Goal: Task Accomplishment & Management: Use online tool/utility

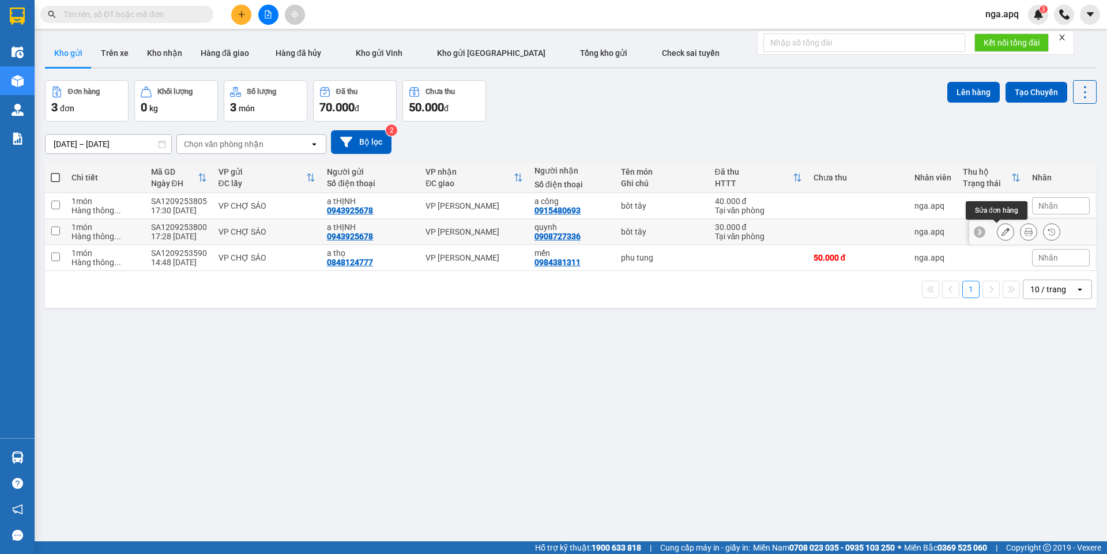
click at [1002, 232] on icon at bounding box center [1006, 232] width 8 height 8
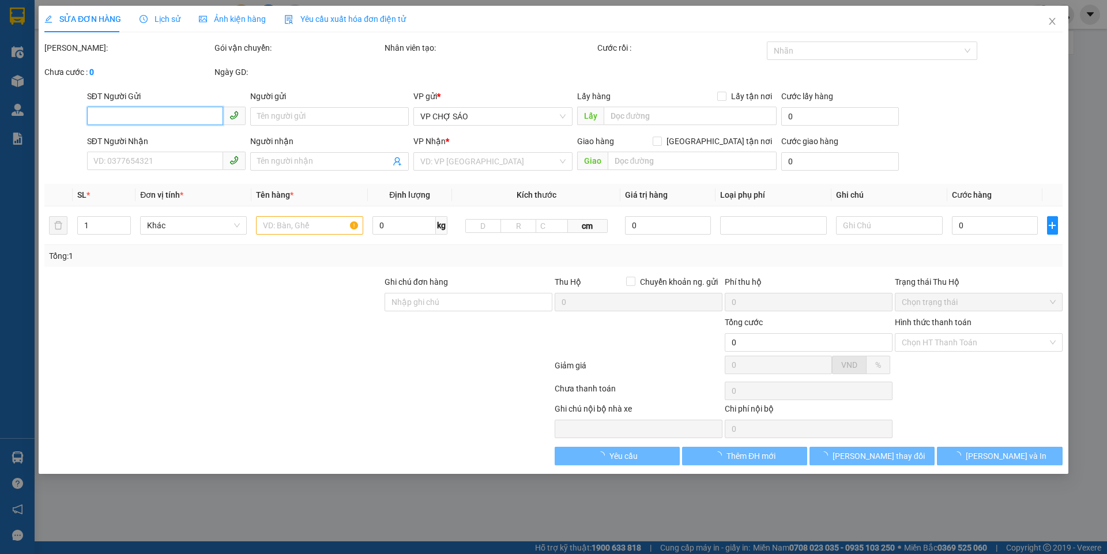
type input "0943925678"
type input "a tHỊNH"
type input "0908727336"
type input "quynh"
type input "30.000"
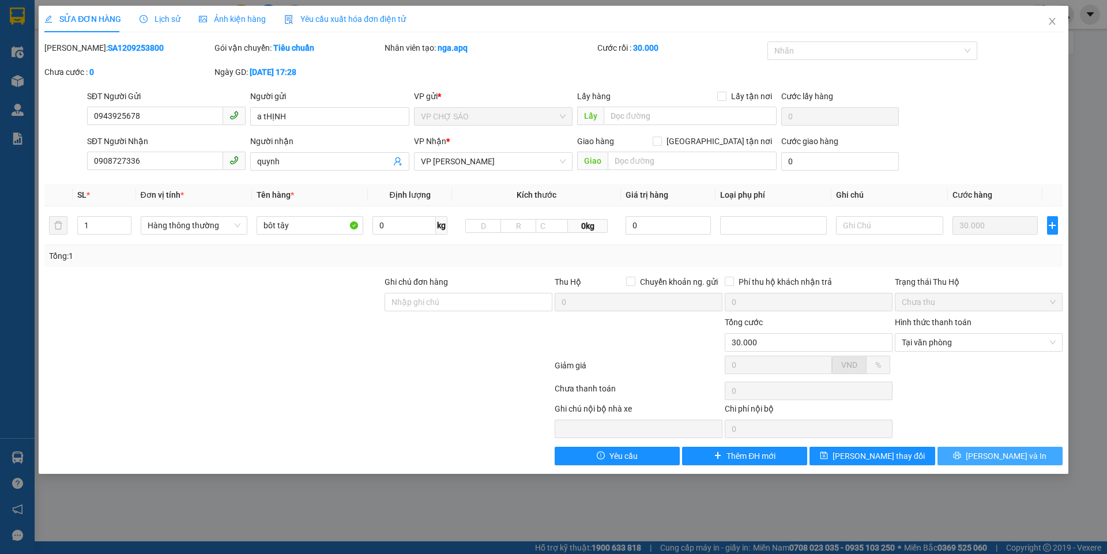
click at [1008, 460] on span "[PERSON_NAME] và In" at bounding box center [1006, 456] width 81 height 13
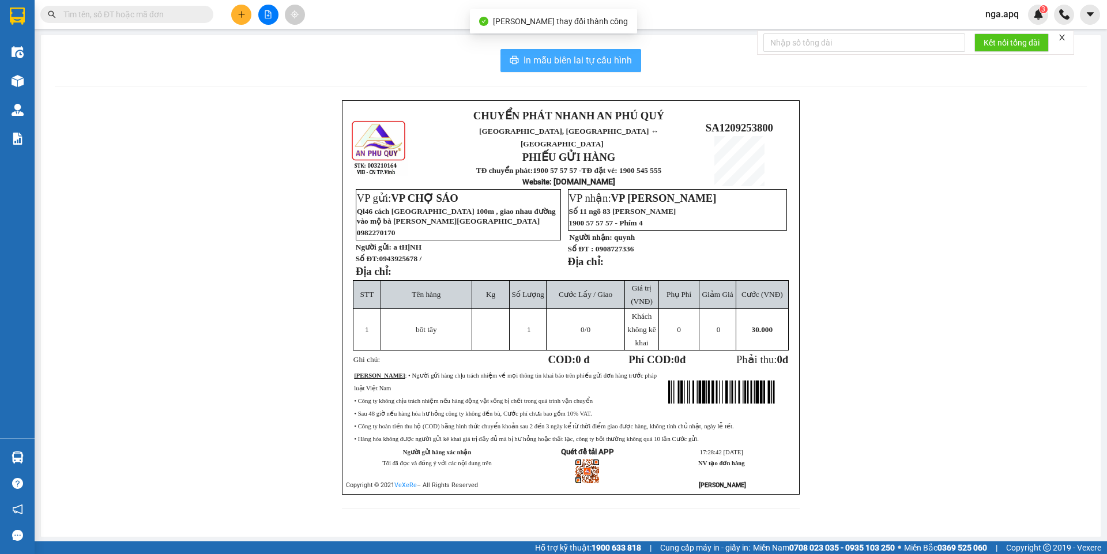
click at [559, 58] on span "In mẫu biên lai tự cấu hình" at bounding box center [578, 60] width 108 height 14
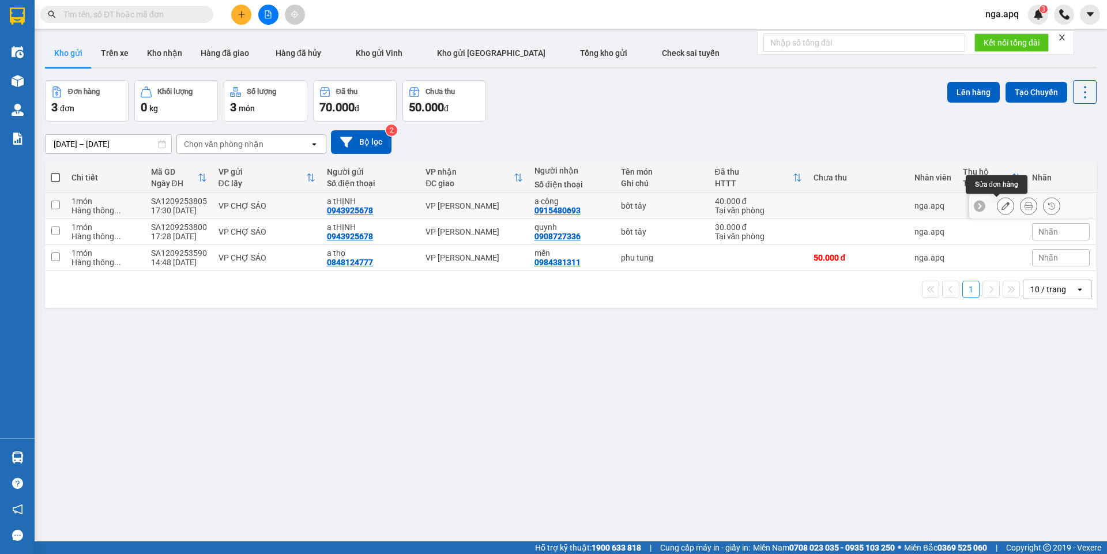
click at [1002, 202] on icon at bounding box center [1006, 206] width 8 height 8
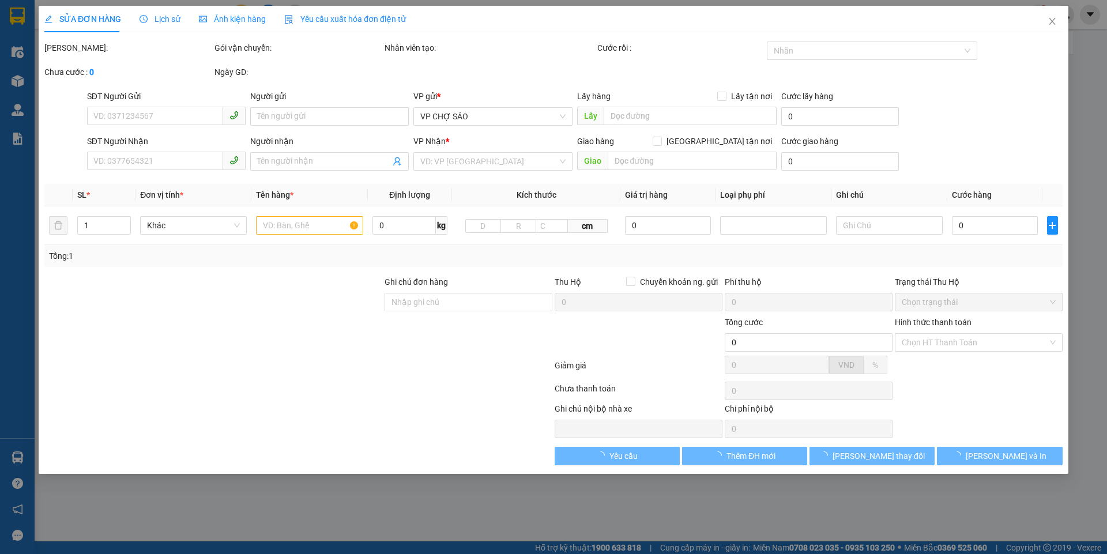
type input "0943925678"
type input "a tHỊNH"
type input "0915480693"
type input "a công"
type input "40.000"
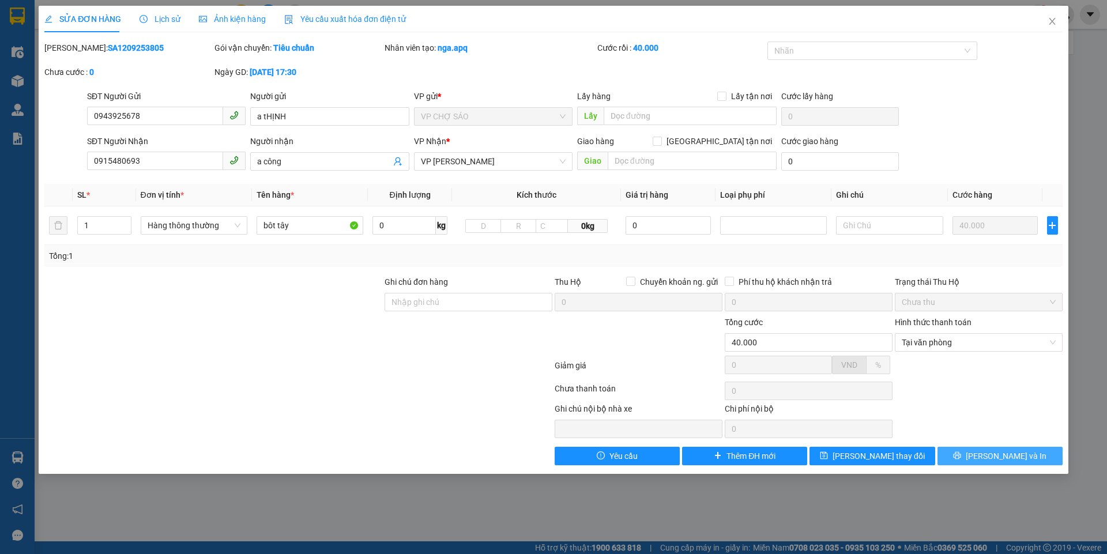
click at [1010, 449] on button "Lưu và In" at bounding box center [1000, 456] width 125 height 18
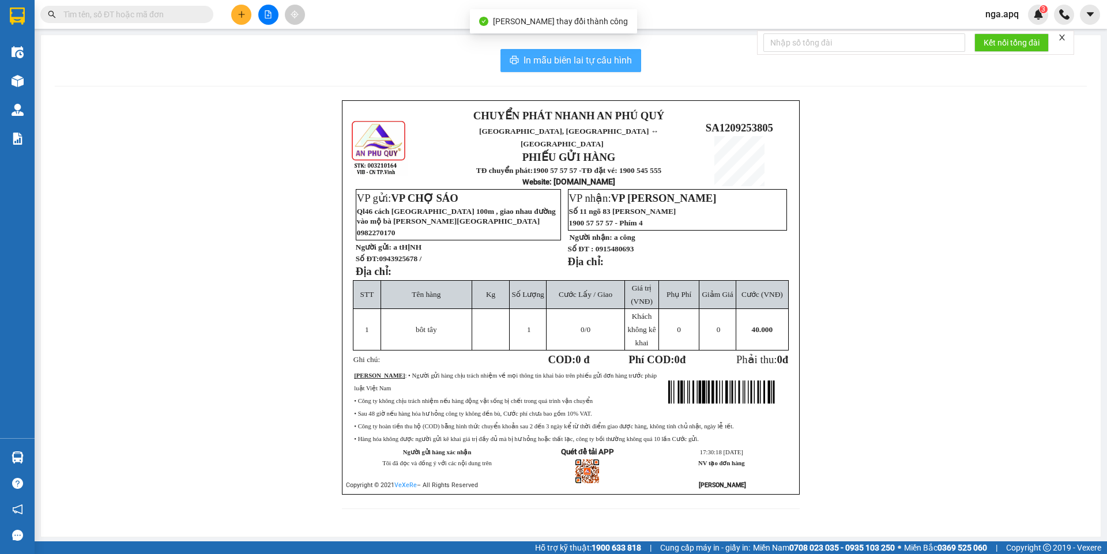
click at [574, 58] on span "In mẫu biên lai tự cấu hình" at bounding box center [578, 60] width 108 height 14
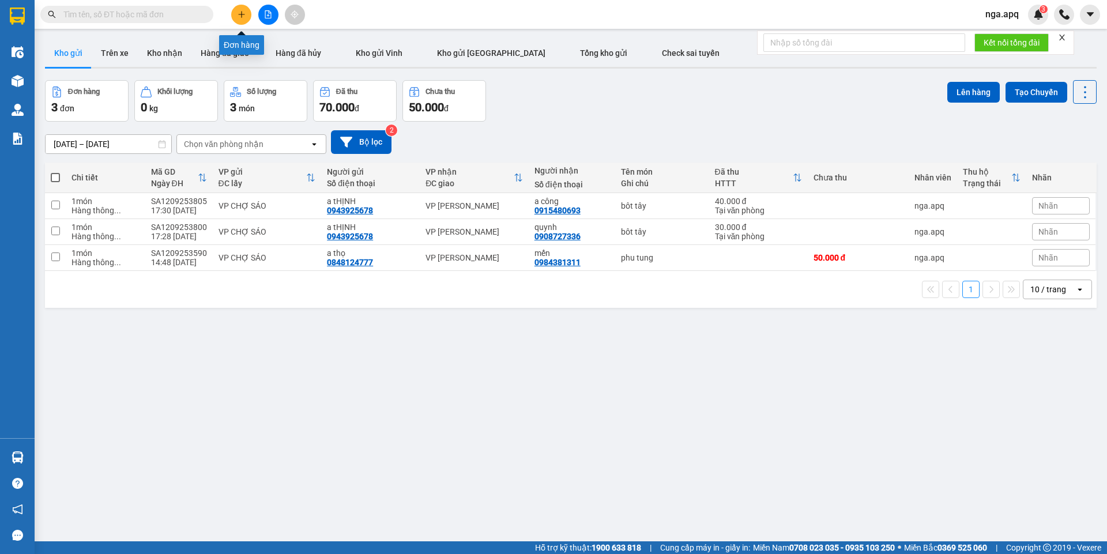
click at [242, 13] on icon "plus" at bounding box center [241, 14] width 1 height 6
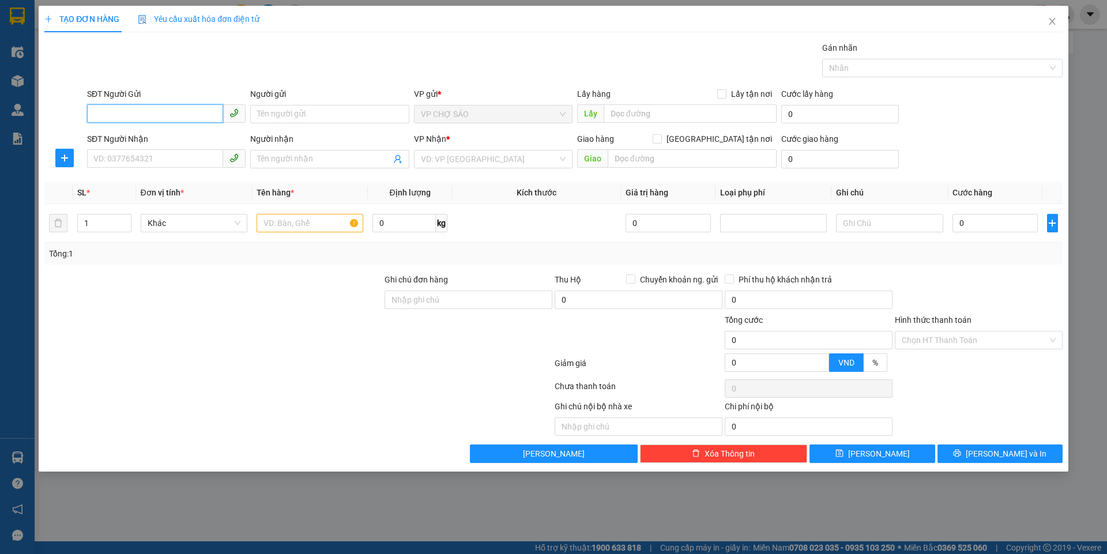
click at [92, 110] on input "SĐT Người Gửi" at bounding box center [155, 113] width 136 height 18
drag, startPoint x: 130, startPoint y: 136, endPoint x: 123, endPoint y: 149, distance: 15.5
click at [126, 145] on div "0818347887 - cô loan" at bounding box center [166, 137] width 159 height 18
type input "0818347887"
type input "cô loan"
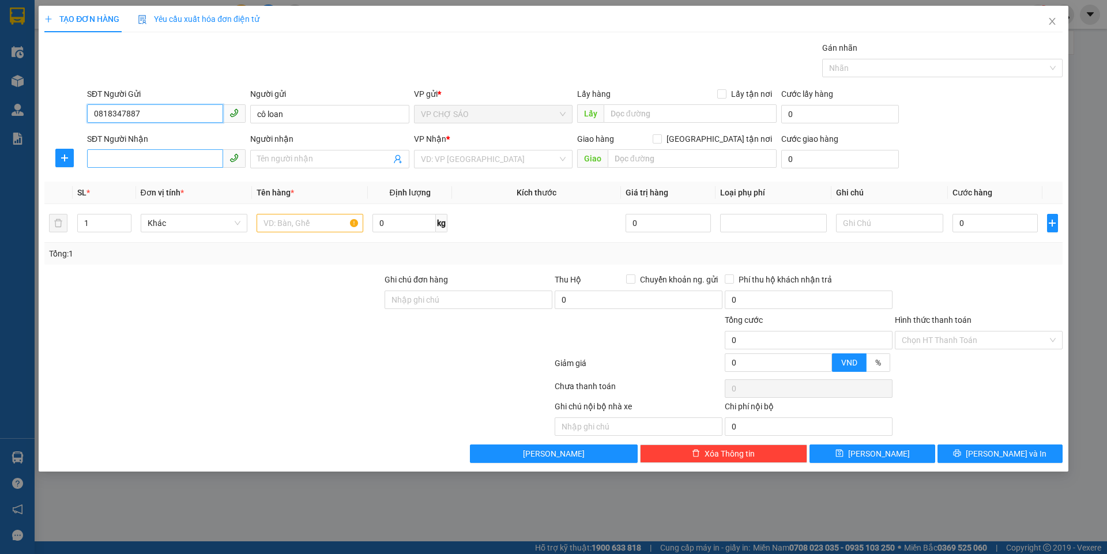
type input "0818347887"
click at [112, 163] on input "SĐT Người Nhận" at bounding box center [155, 158] width 136 height 18
click at [115, 185] on div "0946370327 - chij linh" at bounding box center [166, 182] width 145 height 13
type input "0946370327"
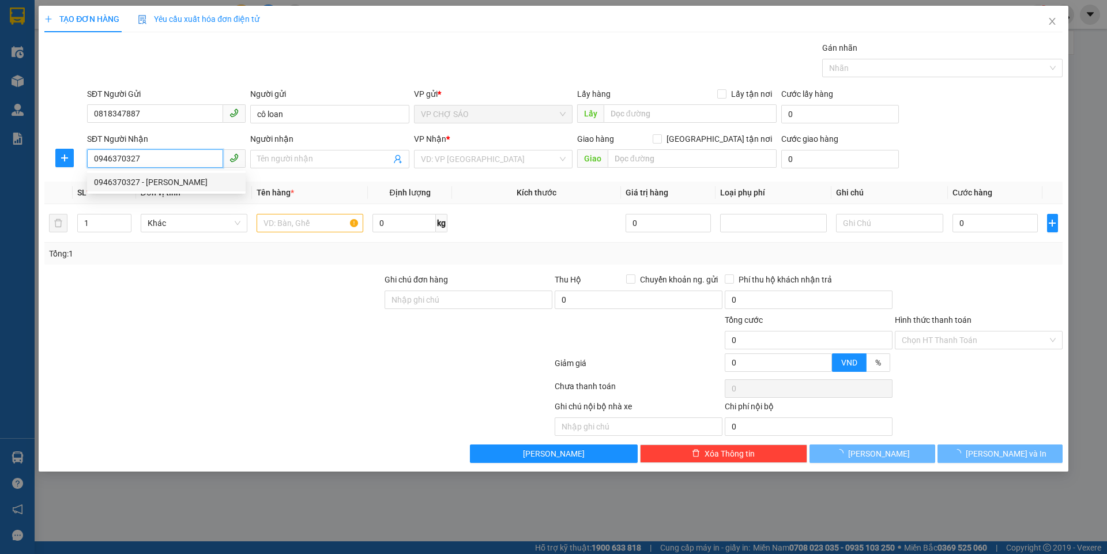
type input "[PERSON_NAME]"
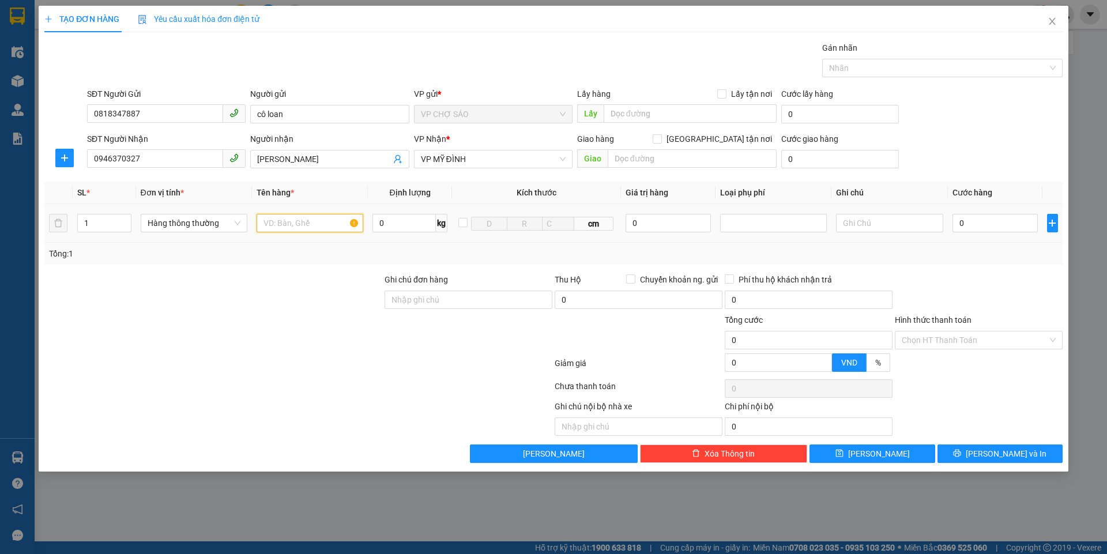
click at [267, 225] on input "text" at bounding box center [310, 223] width 107 height 18
type input "thưc phâm"
click at [965, 224] on input "0" at bounding box center [996, 223] width 86 height 18
type input "5"
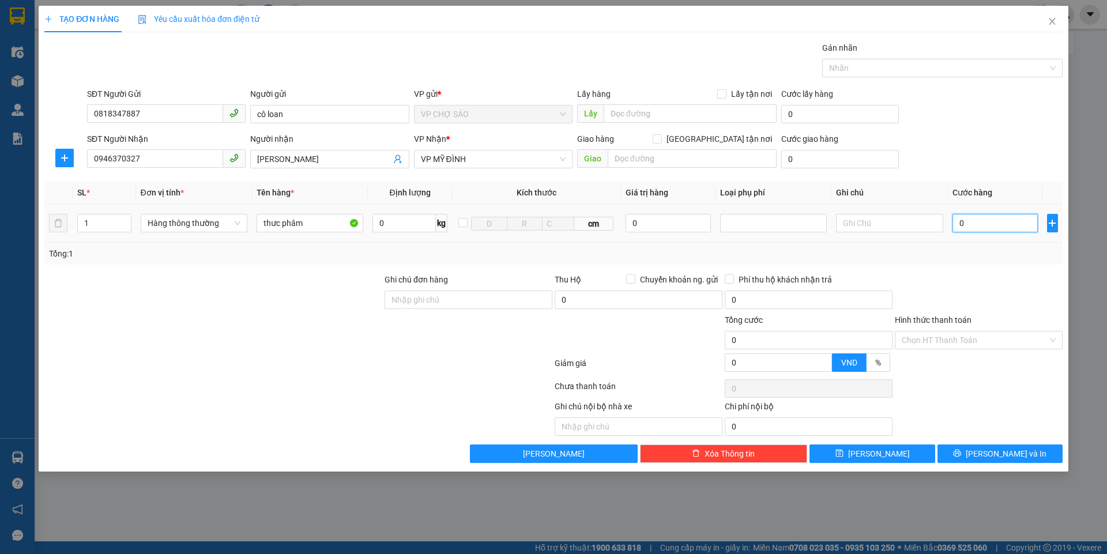
type input "5"
type input "50"
type input "500"
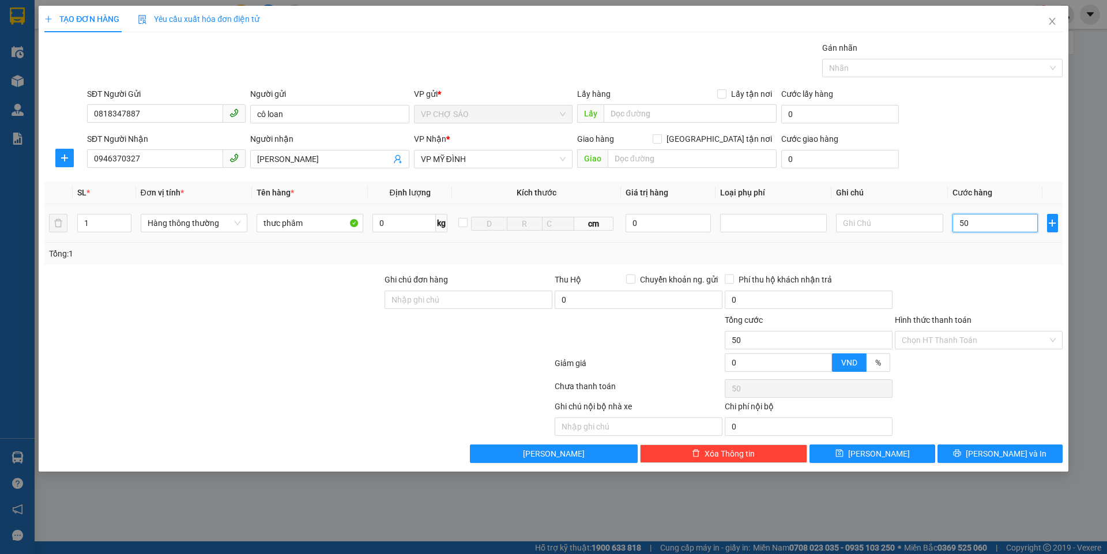
type input "500"
type input "5.000"
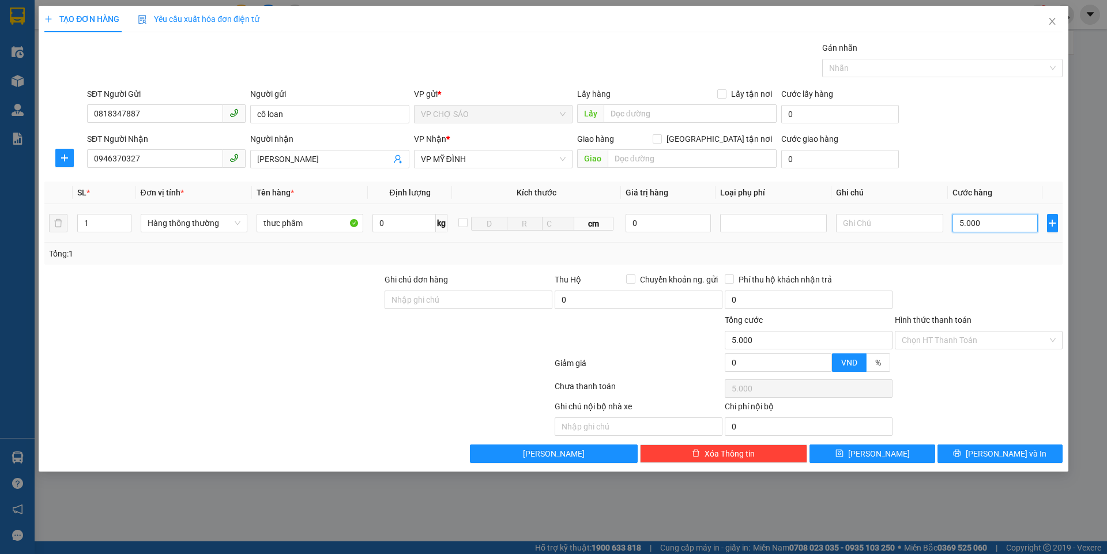
type input "50.000"
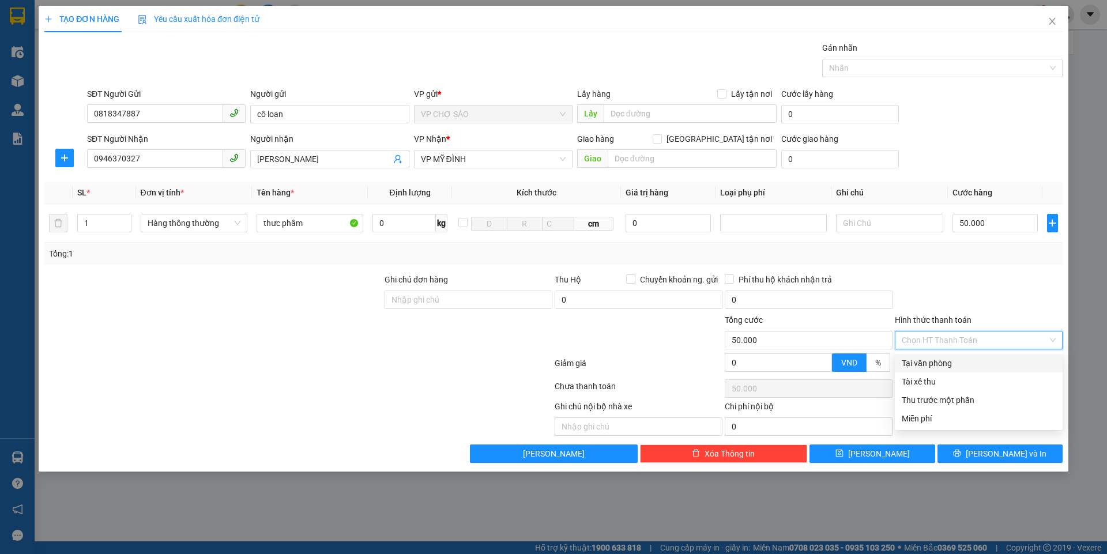
click at [950, 333] on input "Hình thức thanh toán" at bounding box center [975, 340] width 146 height 17
click at [945, 367] on div "Tại văn phòng" at bounding box center [979, 363] width 154 height 13
type input "0"
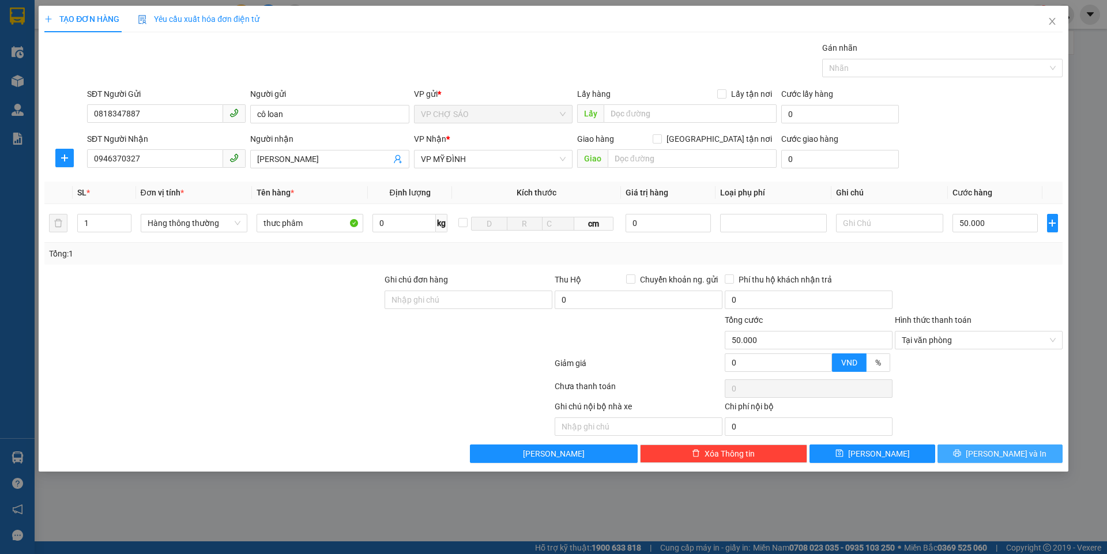
click at [993, 453] on span "Lưu và In" at bounding box center [1006, 454] width 81 height 13
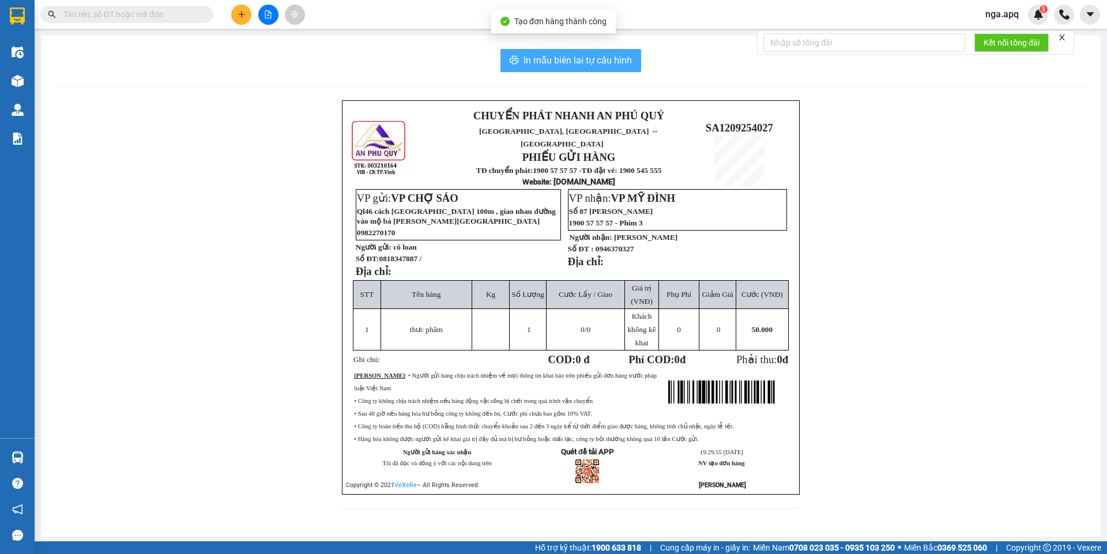
click at [559, 58] on span "In mẫu biên lai tự cấu hình" at bounding box center [578, 60] width 108 height 14
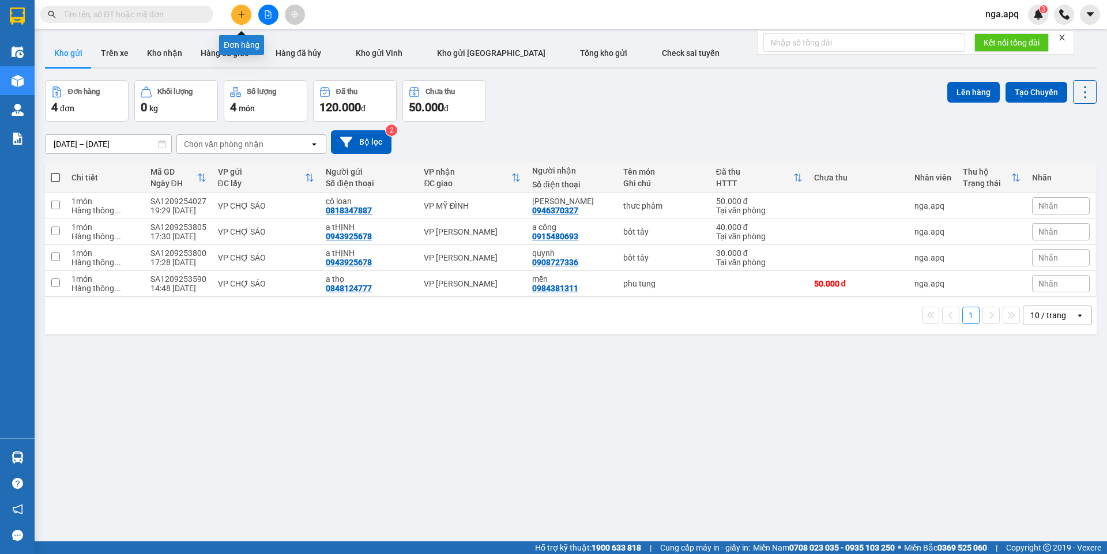
click at [235, 17] on button at bounding box center [241, 15] width 20 height 20
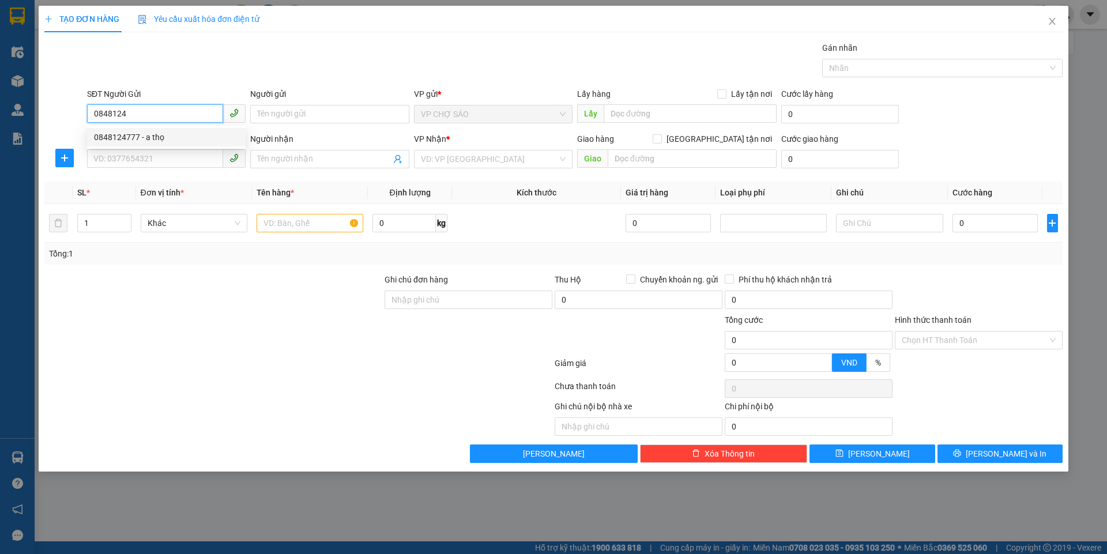
click at [130, 134] on div "0848124777 - a thọ" at bounding box center [166, 137] width 145 height 13
type input "0848124777"
type input "a thọ"
type input "0848124777"
click at [140, 157] on input "SĐT Người Nhận" at bounding box center [155, 158] width 136 height 18
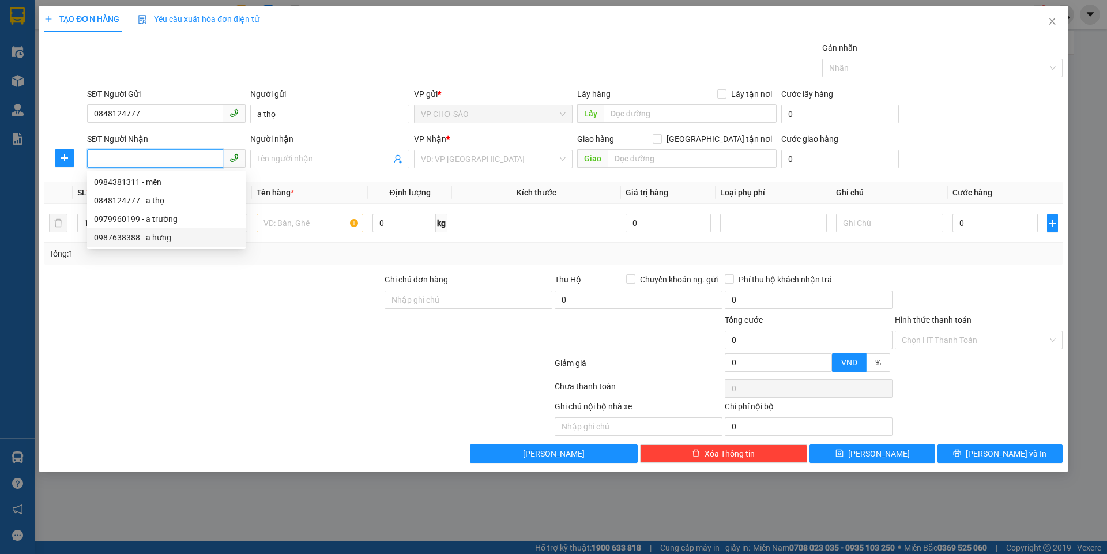
click at [156, 238] on div "0987638388 - a hưng" at bounding box center [166, 237] width 145 height 13
type input "0987638388"
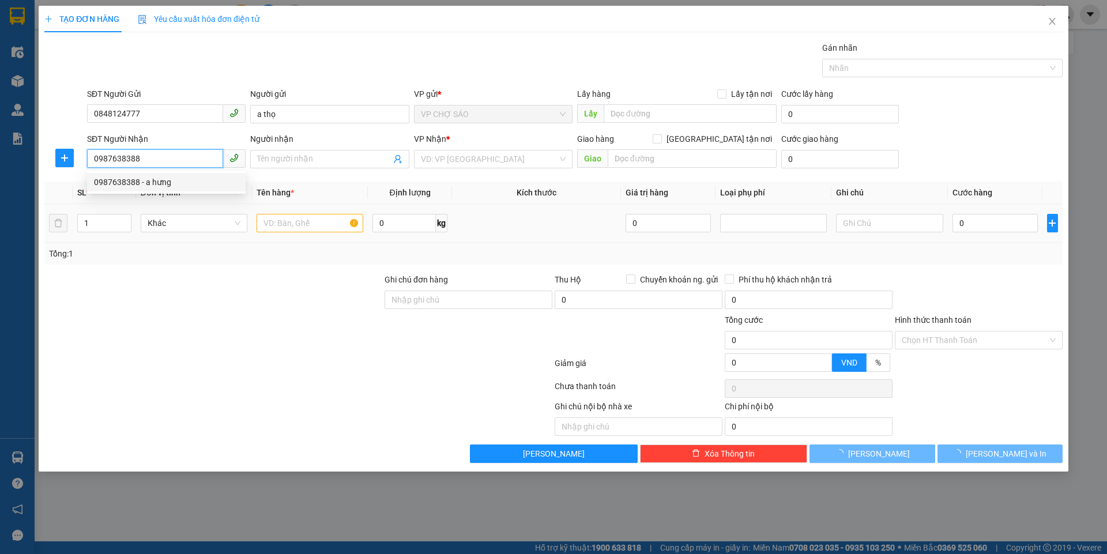
type input "a hưng"
checkbox input "true"
type input "nh"
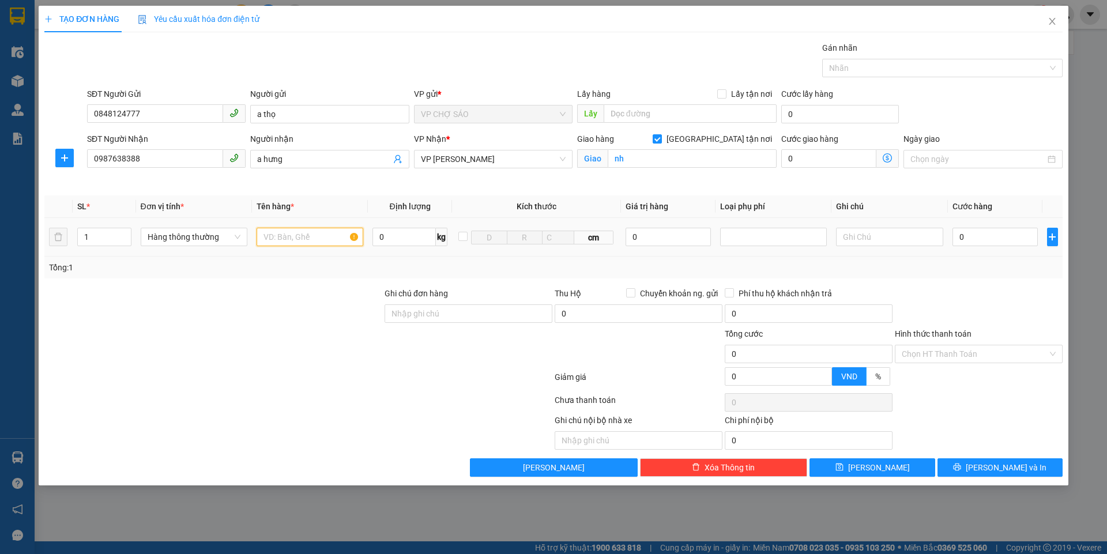
click at [286, 239] on input "text" at bounding box center [310, 237] width 107 height 18
type input "phụ tùng"
click at [957, 238] on input "0" at bounding box center [996, 237] width 86 height 18
type input "4"
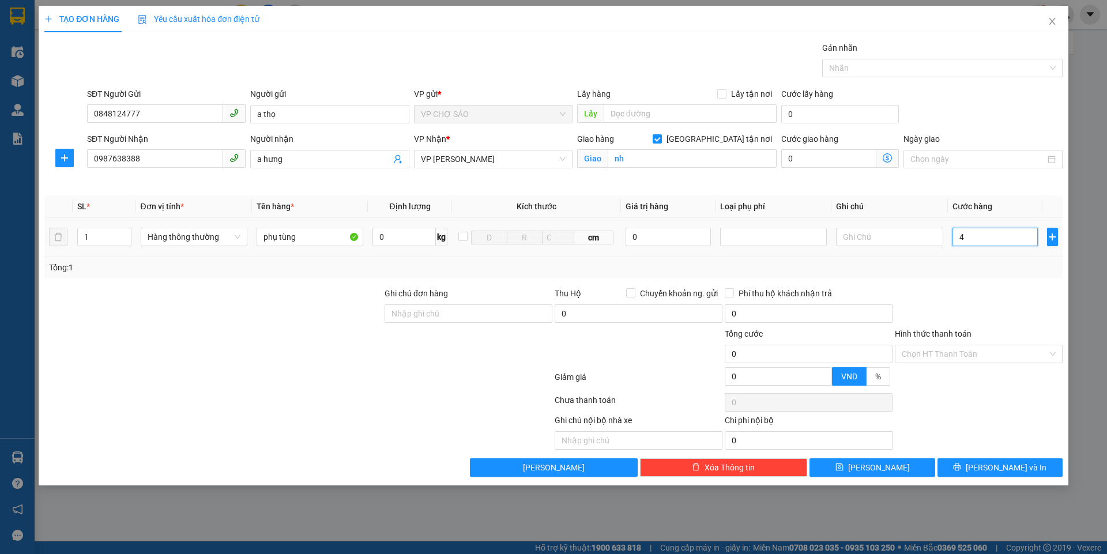
type input "4"
type input "40"
type input "400"
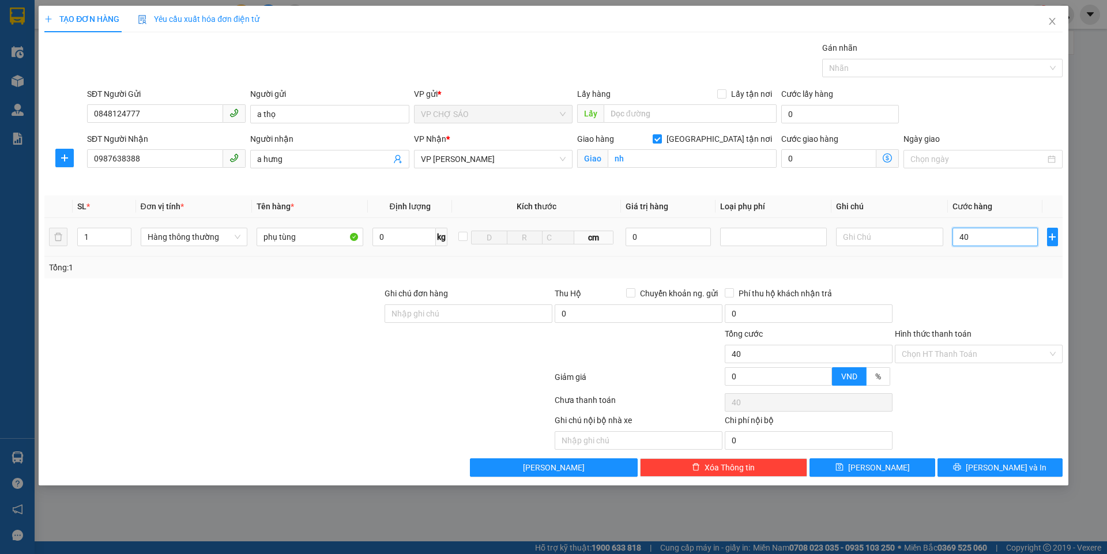
type input "400"
type input "4.000"
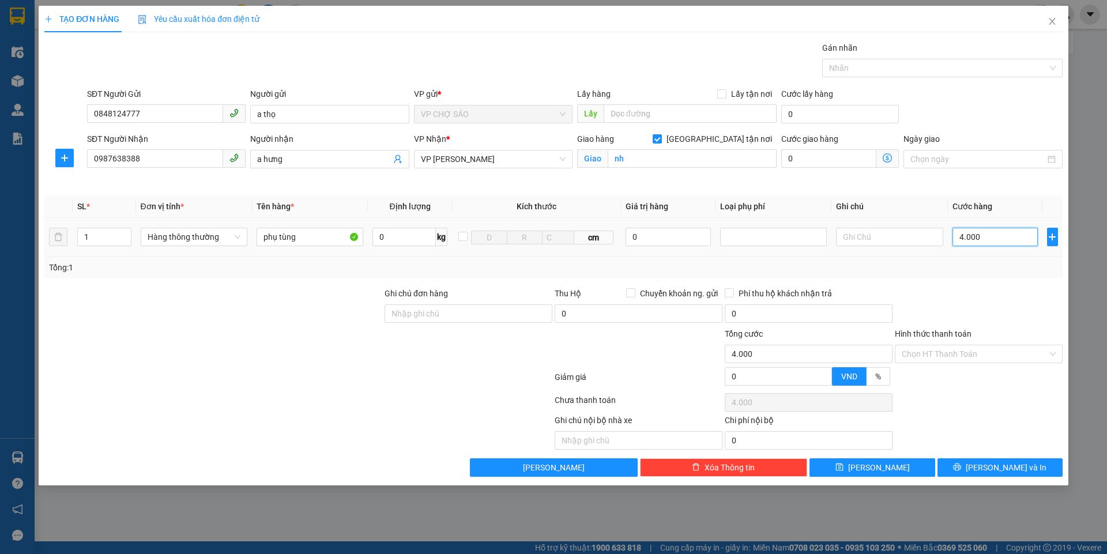
type input "40.000"
click at [969, 472] on button "Lưu và In" at bounding box center [1000, 467] width 125 height 18
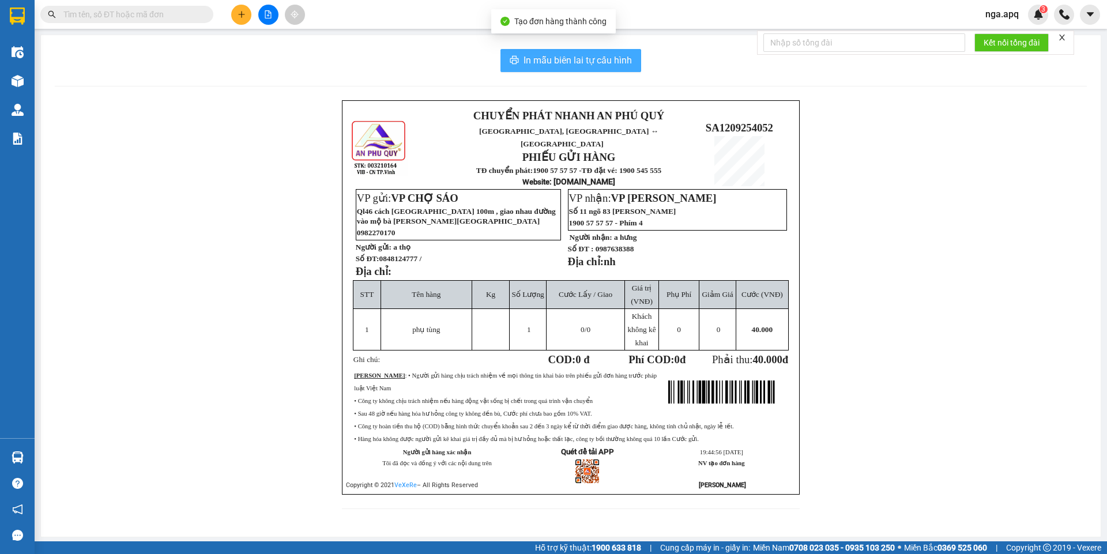
click at [583, 67] on span "In mẫu biên lai tự cấu hình" at bounding box center [578, 60] width 108 height 14
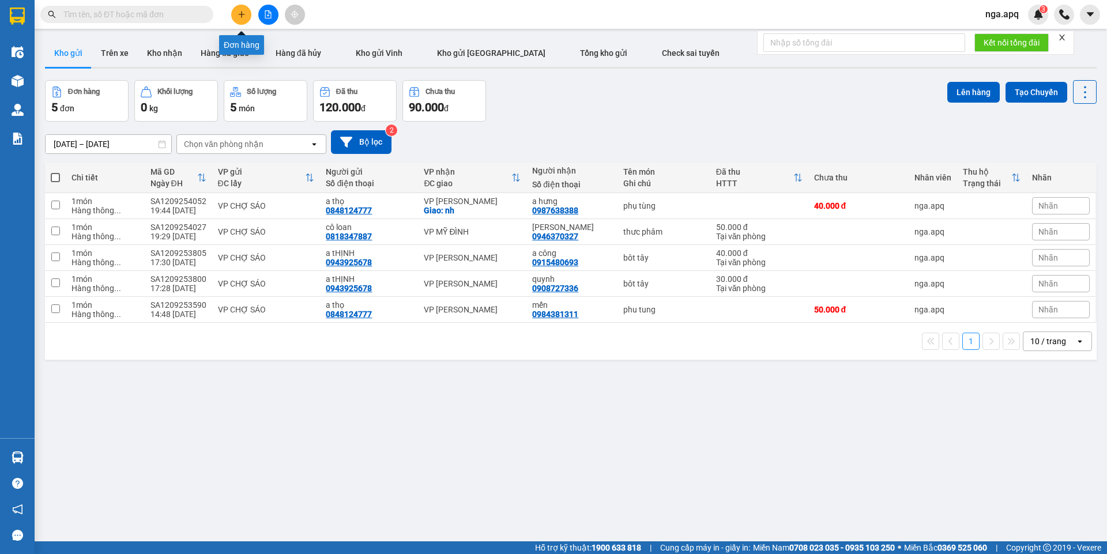
click at [242, 20] on button at bounding box center [241, 15] width 20 height 20
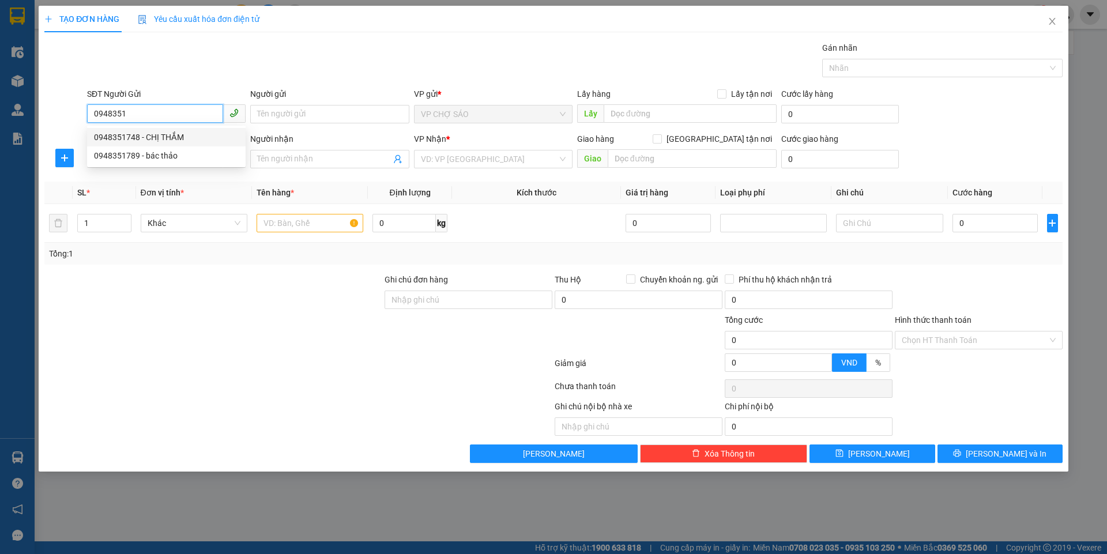
click at [166, 136] on div "0948351748 - CHỊ THẮM" at bounding box center [166, 137] width 145 height 13
type input "0948351748"
type input "CHỊ THẮM"
type input "0948351748"
click at [154, 159] on input "SĐT Người Nhận" at bounding box center [155, 158] width 136 height 18
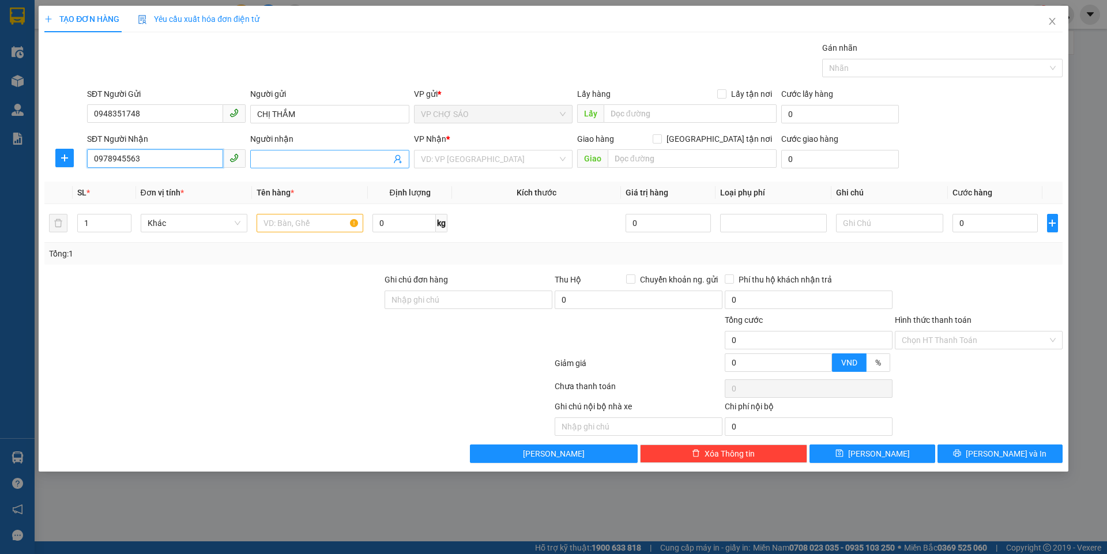
type input "0978945563"
click at [299, 155] on input "Người nhận" at bounding box center [323, 159] width 133 height 13
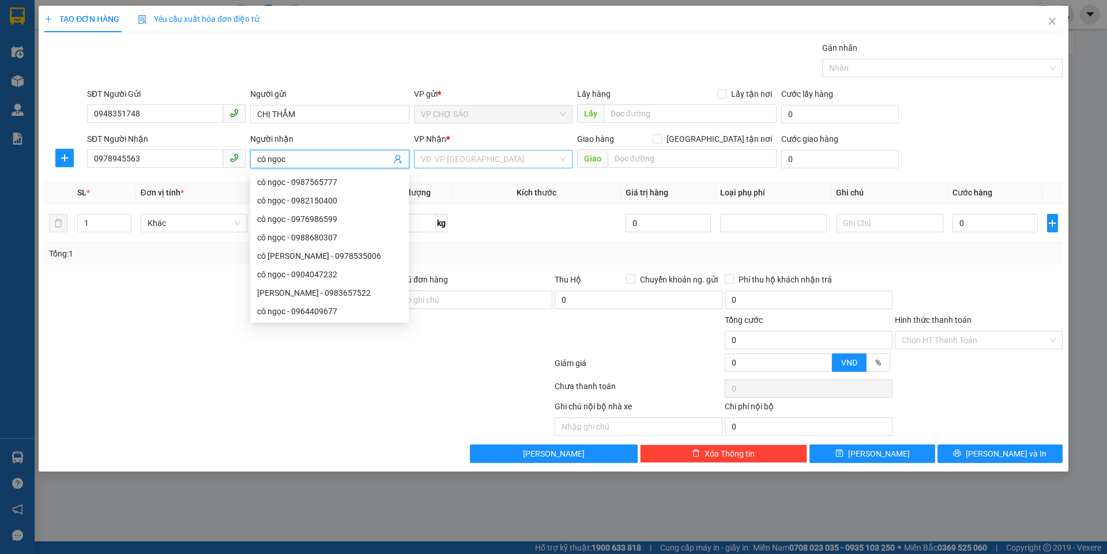
type input "cô ngọc"
click at [496, 159] on input "search" at bounding box center [489, 159] width 137 height 17
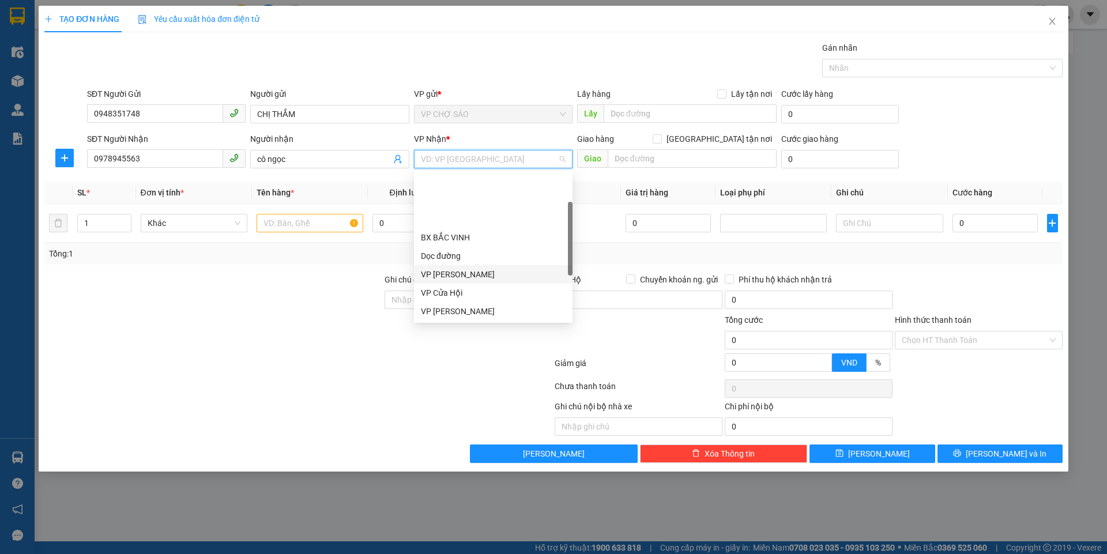
scroll to position [115, 0]
click at [458, 288] on div "VP MỸ ĐÌNH" at bounding box center [493, 288] width 145 height 13
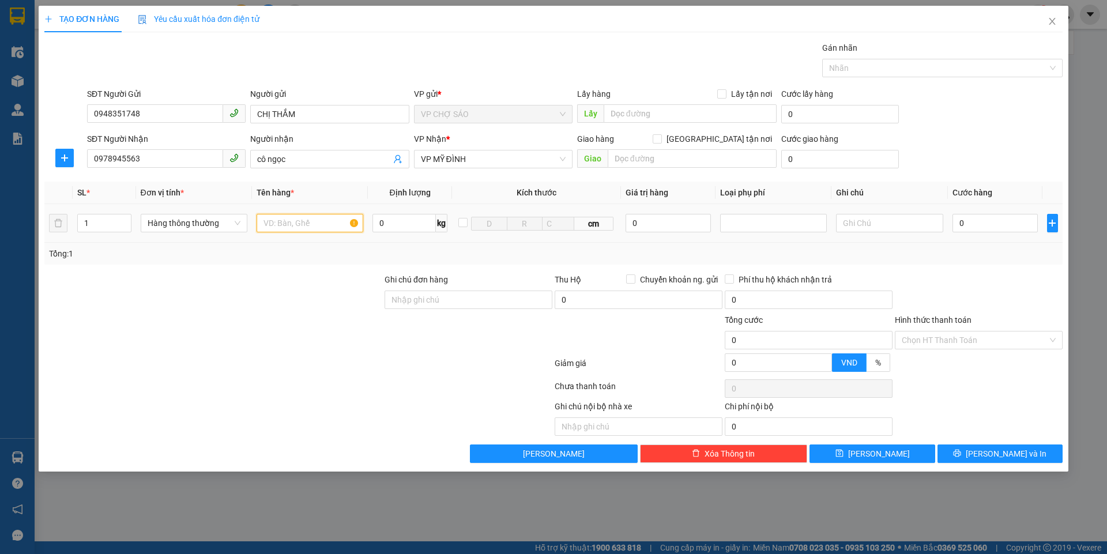
click at [295, 223] on input "text" at bounding box center [310, 223] width 107 height 18
type input "thực phẩm"
click at [960, 221] on input "0" at bounding box center [996, 223] width 86 height 18
type input "5"
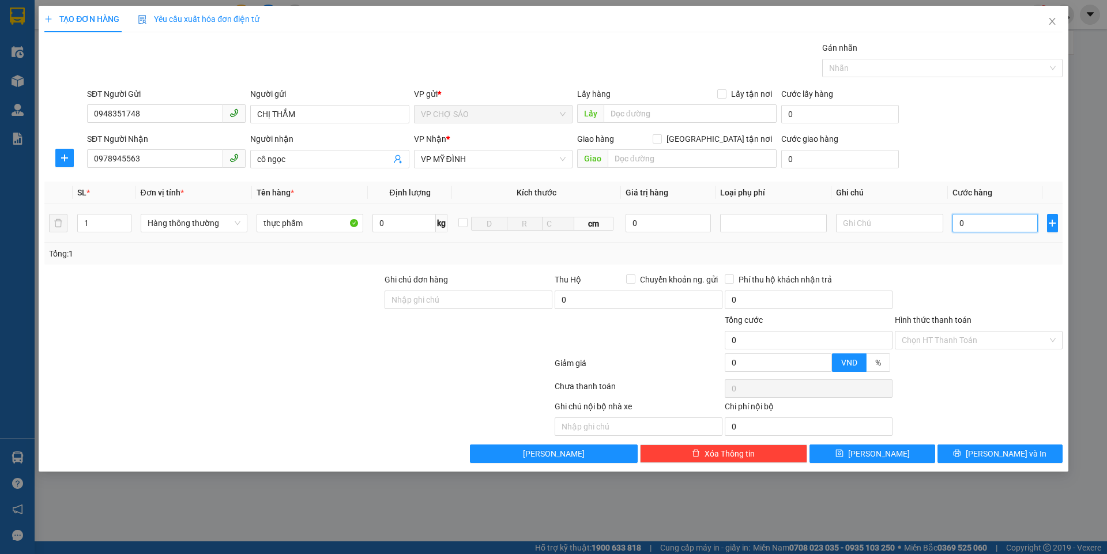
type input "5"
type input "50"
type input "500"
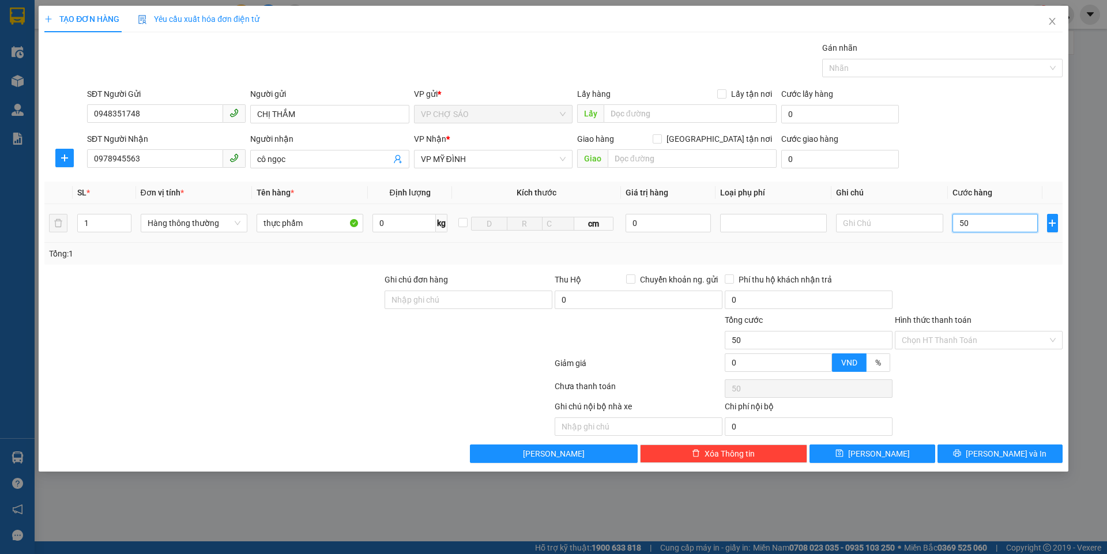
type input "500"
type input "5.000"
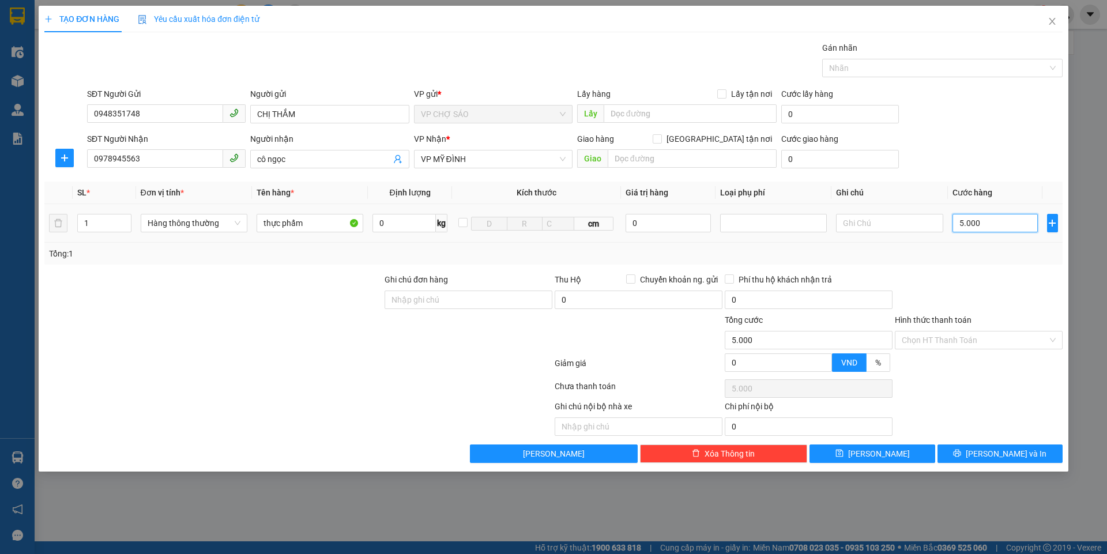
type input "50.000"
click at [963, 457] on button "Lưu và In" at bounding box center [1000, 454] width 125 height 18
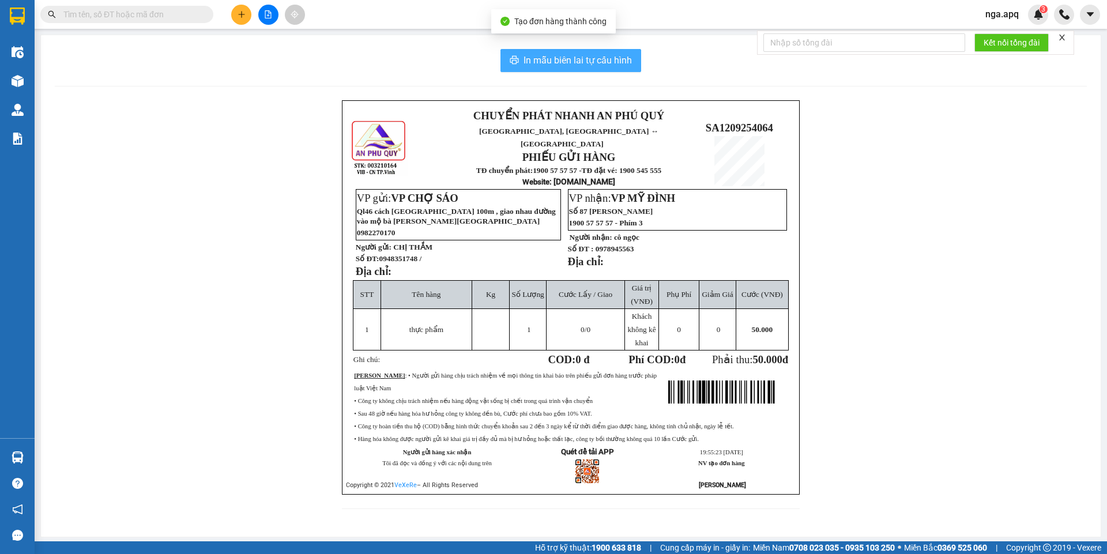
click at [569, 60] on span "In mẫu biên lai tự cấu hình" at bounding box center [578, 60] width 108 height 14
click at [989, 242] on div "CHUYỂN PHÁT NHANH AN PHÚ QUÝ NGHỆ AN, HÀ TĨNH ↔ HÀ NỘI PHIẾU GỬI HÀNG TĐ chuyển…" at bounding box center [571, 311] width 1032 height 423
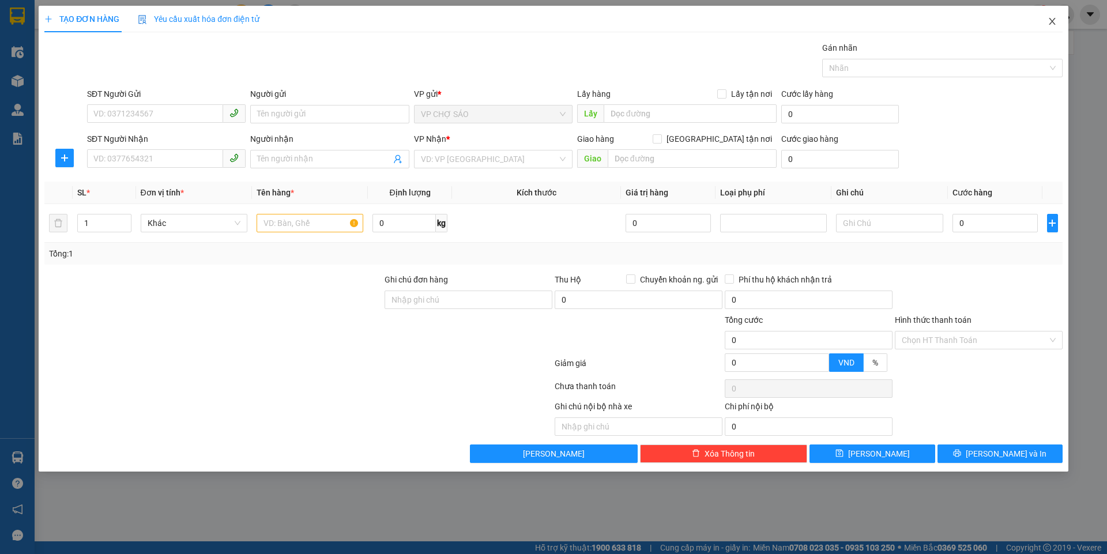
click at [1053, 18] on icon "close" at bounding box center [1052, 21] width 9 height 9
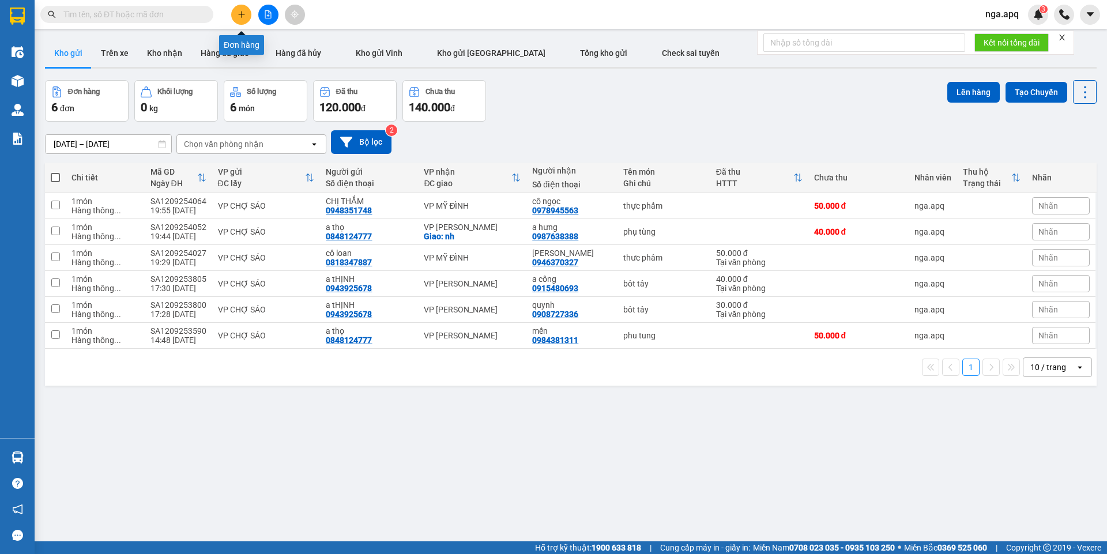
click at [242, 17] on icon "plus" at bounding box center [242, 14] width 8 height 8
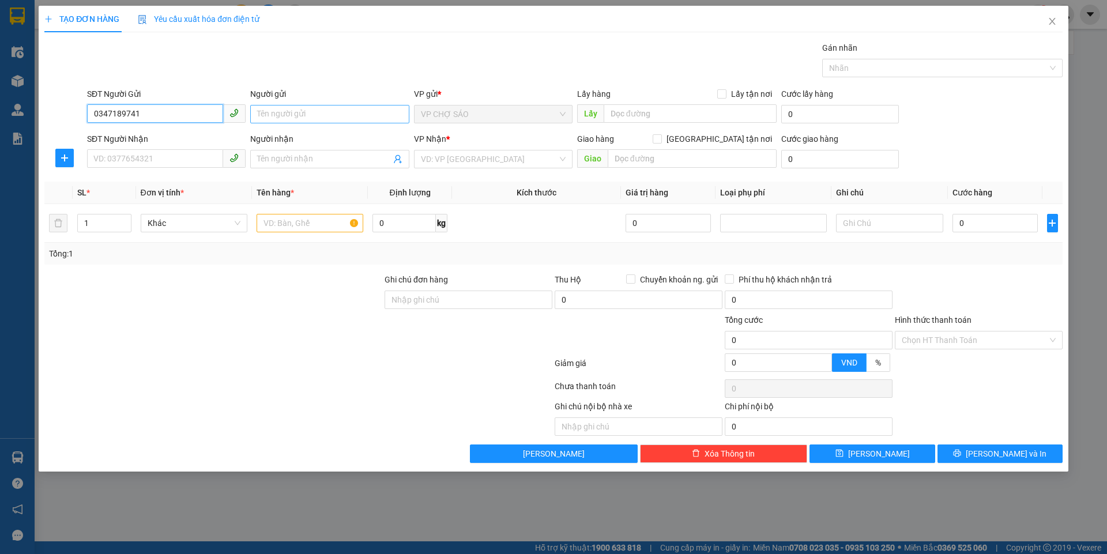
type input "0347189741"
click at [279, 115] on input "Người gửi" at bounding box center [329, 114] width 159 height 18
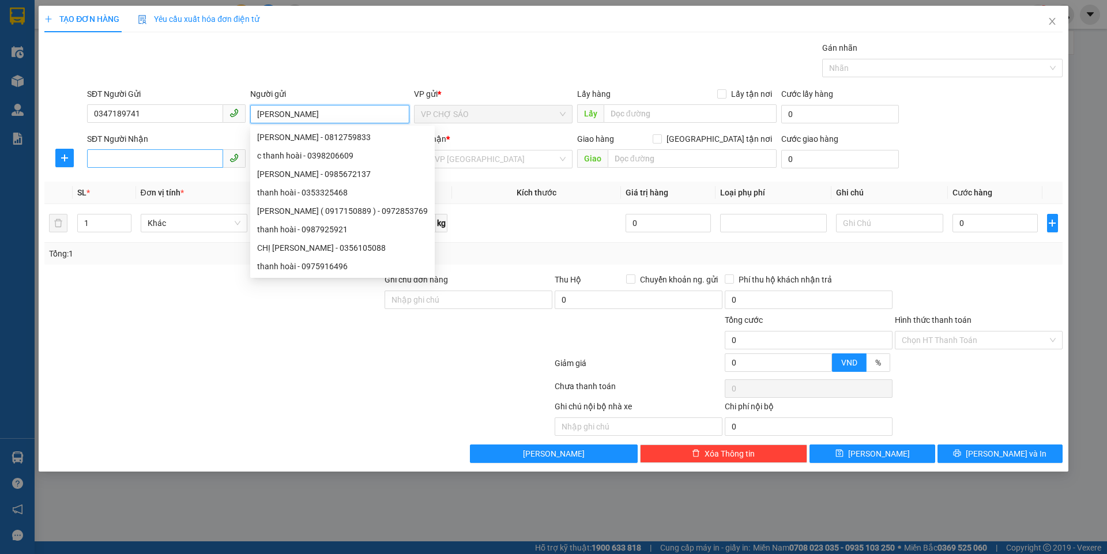
type input "[PERSON_NAME]"
click at [134, 158] on input "SĐT Người Nhận" at bounding box center [155, 158] width 136 height 18
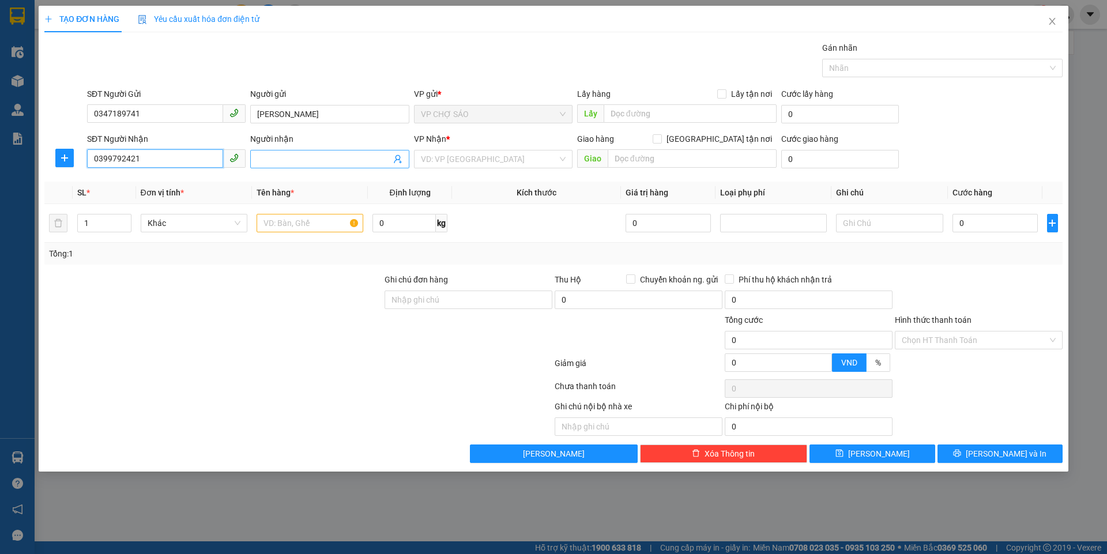
type input "0399792421"
click at [291, 160] on input "Người nhận" at bounding box center [323, 159] width 133 height 13
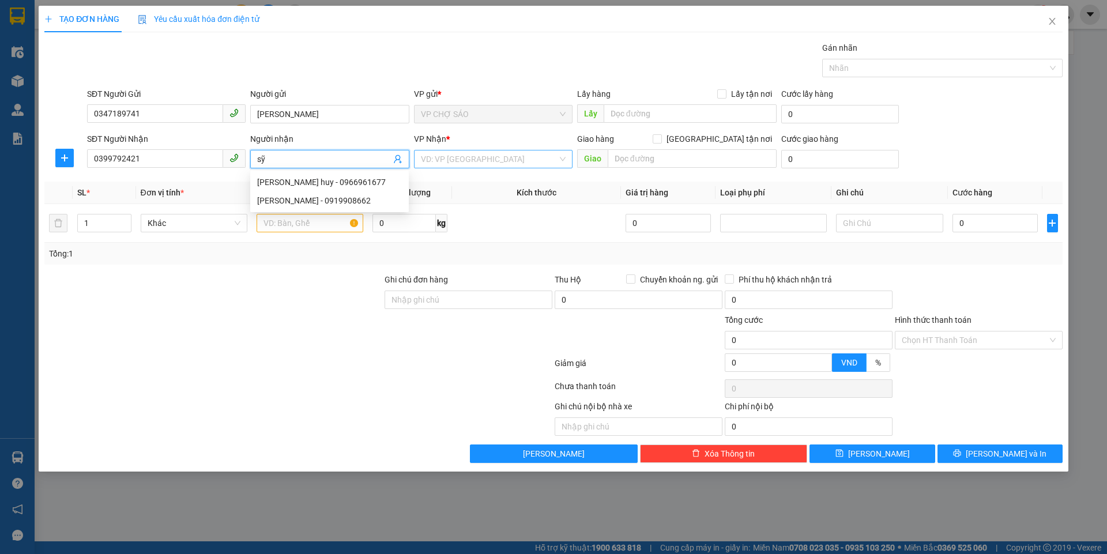
type input "s"
type input "[PERSON_NAME]"
click at [306, 221] on input "text" at bounding box center [310, 223] width 107 height 18
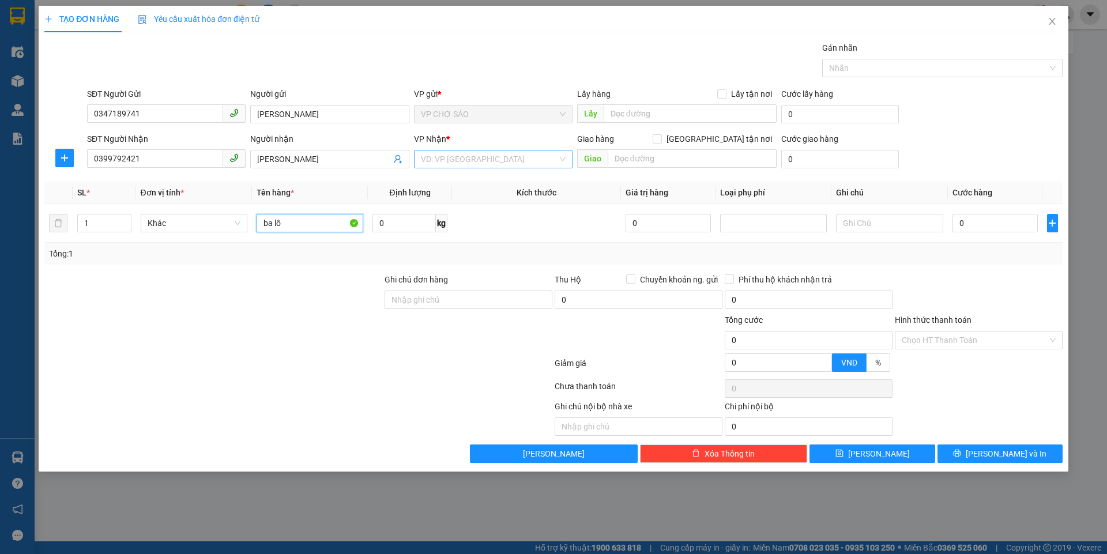
type input "ba lô"
click at [491, 160] on input "search" at bounding box center [489, 159] width 137 height 17
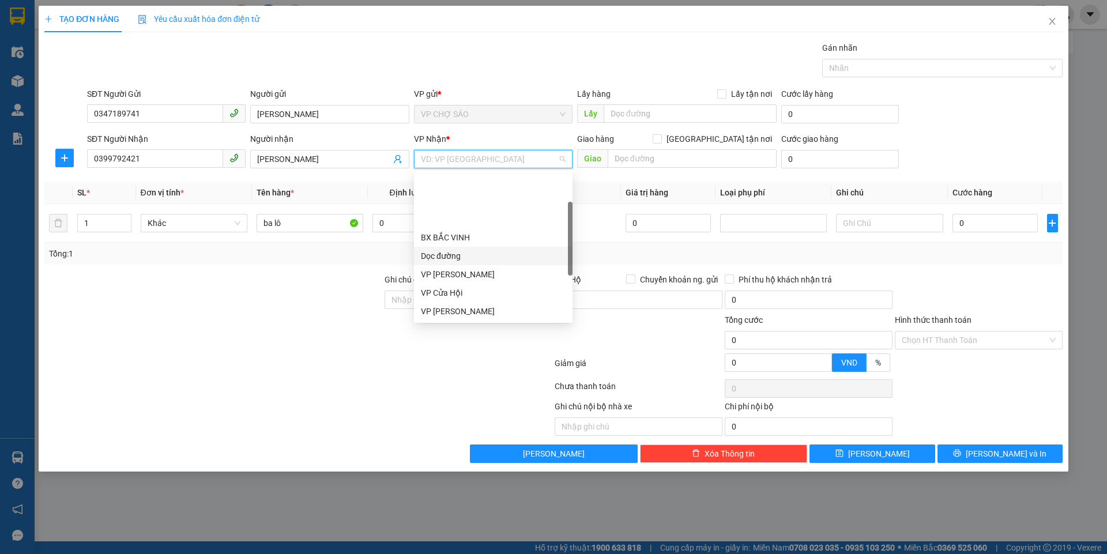
scroll to position [58, 0]
click at [472, 311] on div "VP [PERSON_NAME]" at bounding box center [493, 309] width 145 height 13
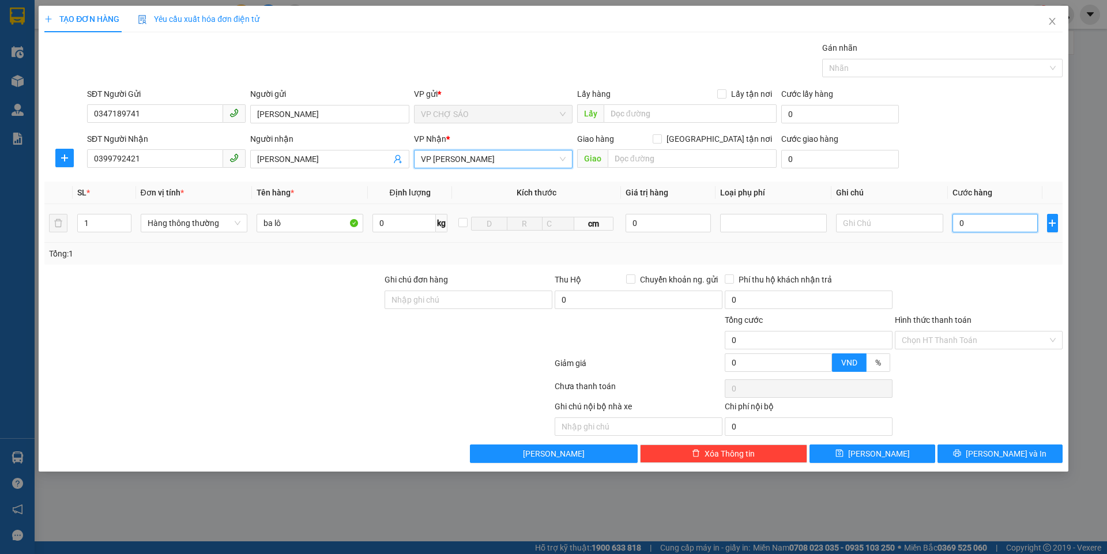
click at [963, 223] on input "0" at bounding box center [996, 223] width 86 height 18
type input "3"
type input "30"
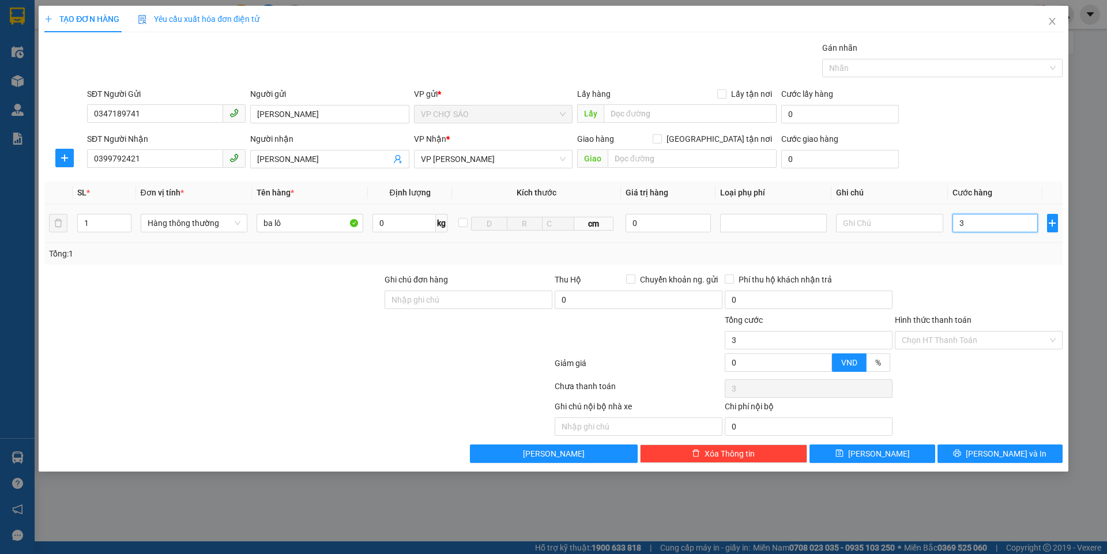
type input "30"
type input "300"
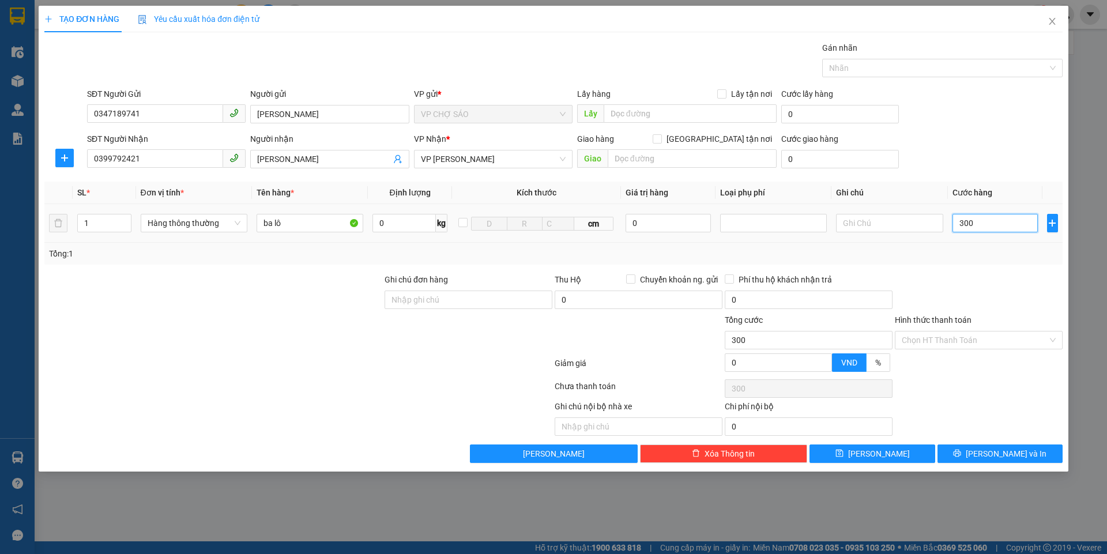
type input "3.000"
type input "30.000"
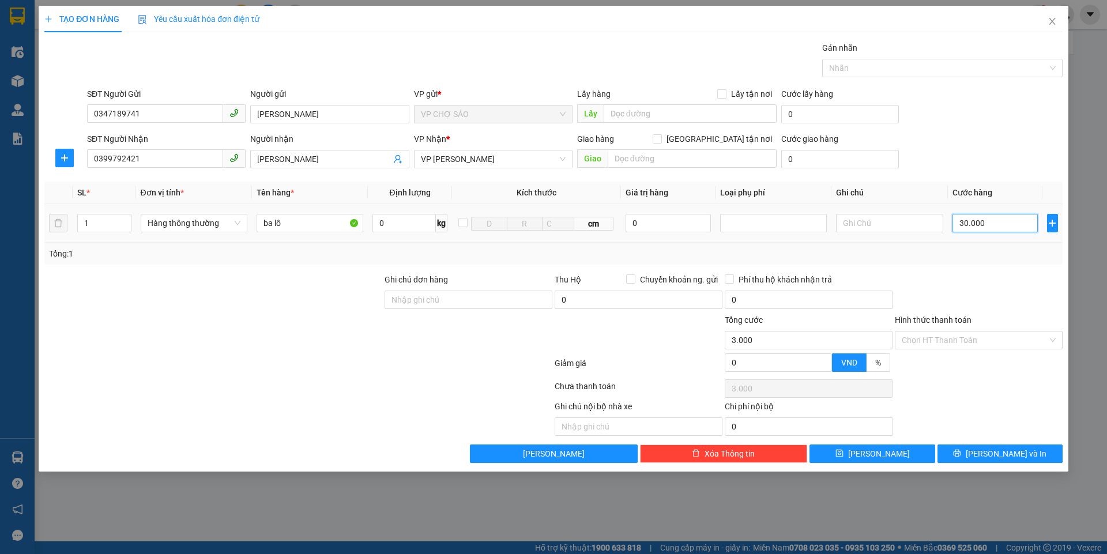
type input "30.000"
click at [962, 340] on input "Hình thức thanh toán" at bounding box center [975, 340] width 146 height 17
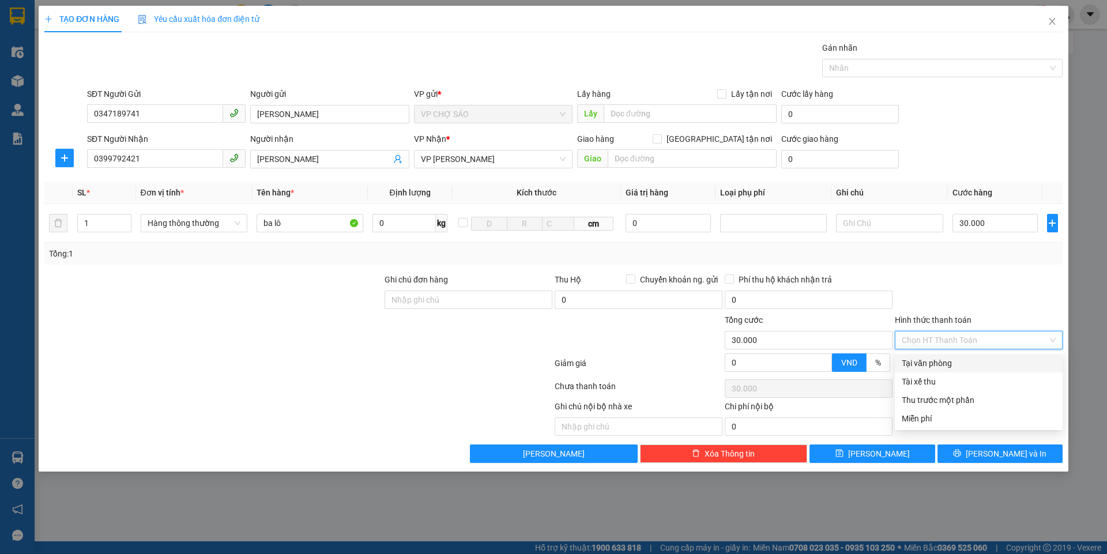
click at [952, 367] on div "Tại văn phòng" at bounding box center [979, 363] width 154 height 13
type input "0"
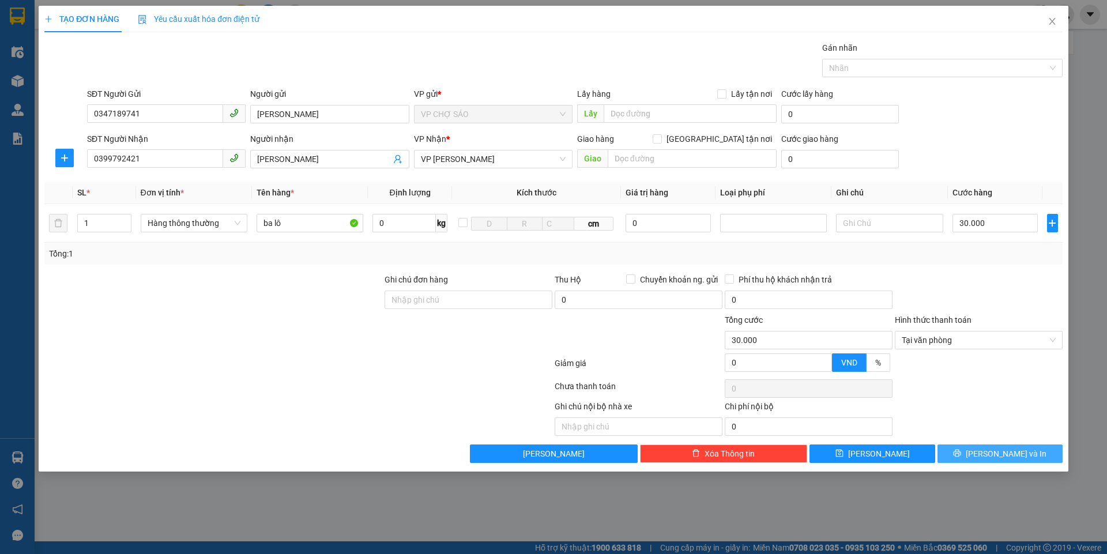
click at [969, 455] on button "Lưu và In" at bounding box center [1000, 454] width 125 height 18
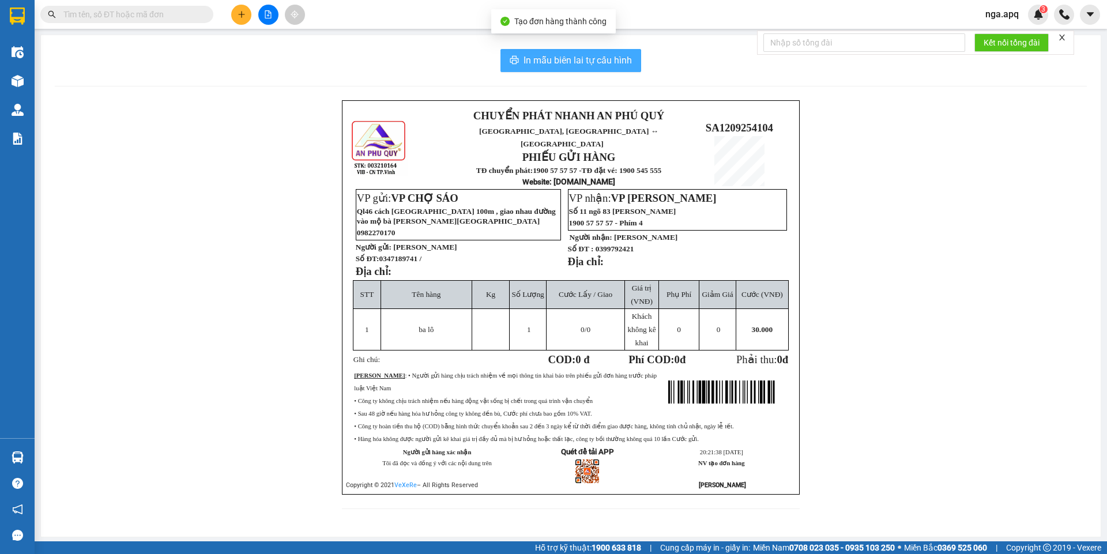
click at [584, 53] on span "In mẫu biên lai tự cấu hình" at bounding box center [578, 60] width 108 height 14
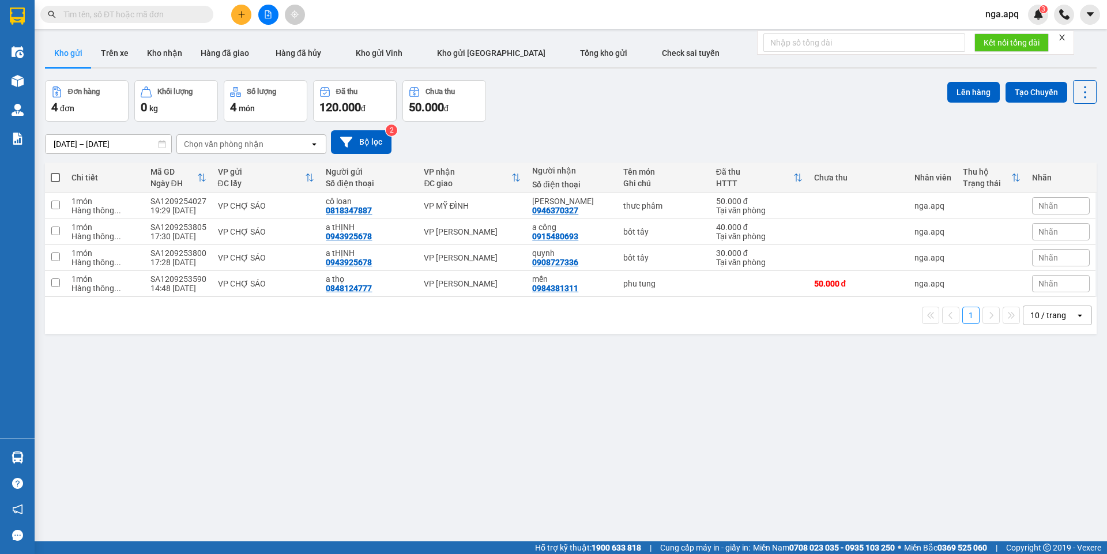
click at [696, 103] on div "Đơn hàng 4 đơn Khối lượng 0 kg Số lượng 4 món Đã thu 120.000 đ Chưa thu 50.000 …" at bounding box center [571, 101] width 1052 height 42
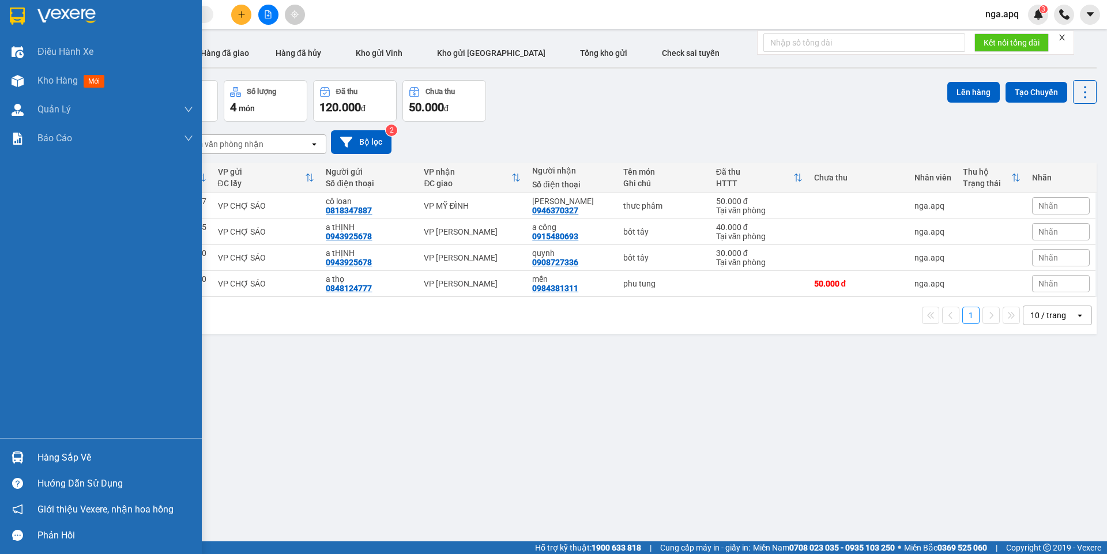
click at [22, 449] on div at bounding box center [17, 458] width 20 height 20
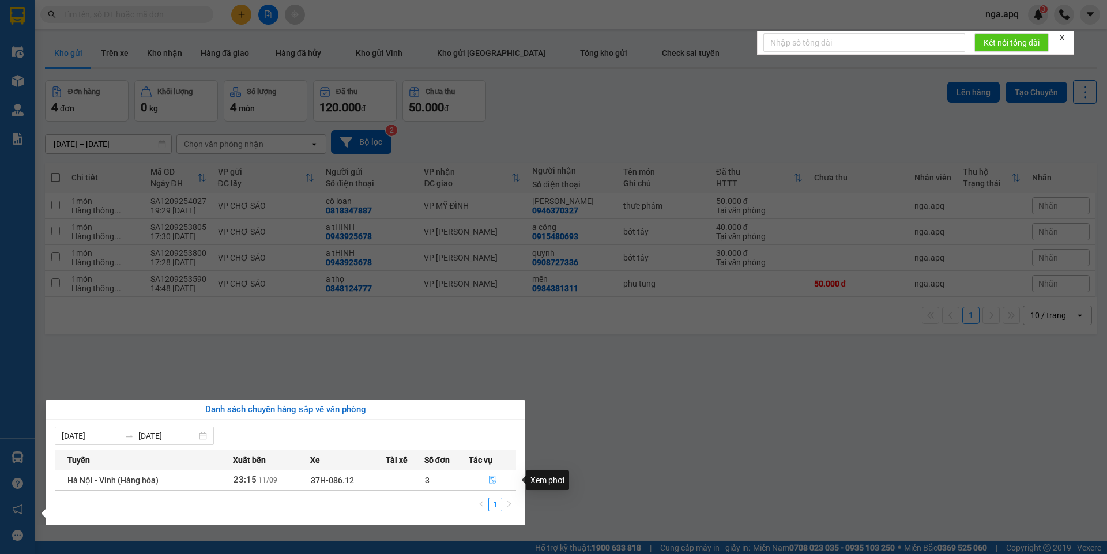
click at [495, 478] on icon "file-done" at bounding box center [492, 480] width 7 height 8
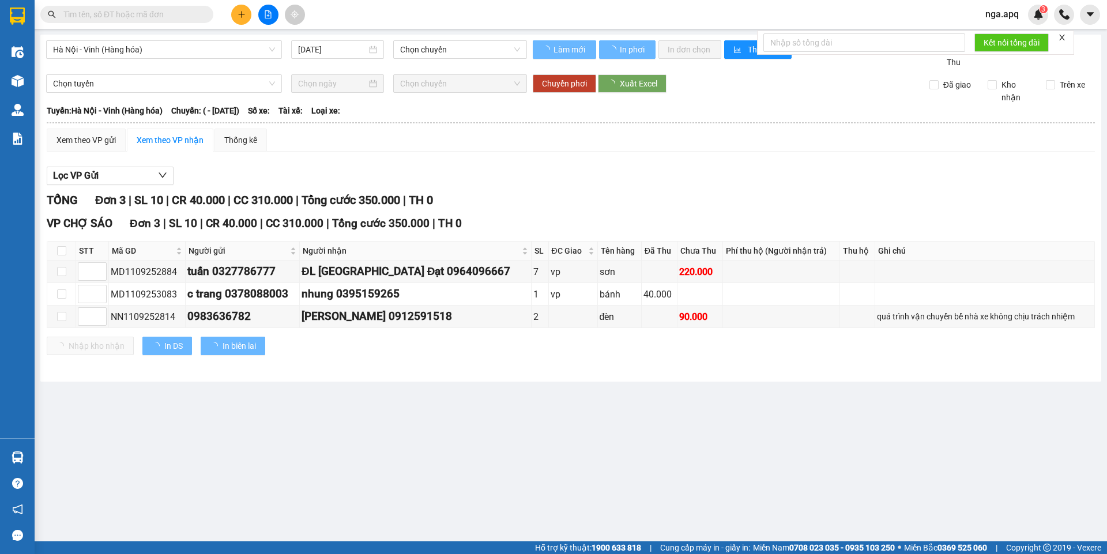
type input "[DATE]"
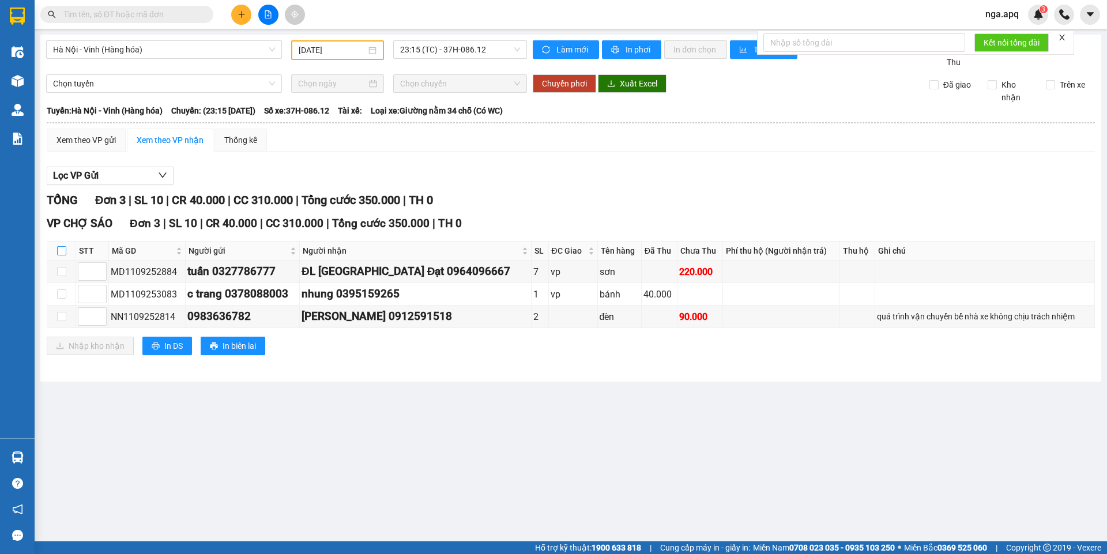
click at [65, 251] on input "checkbox" at bounding box center [61, 250] width 9 height 9
checkbox input "true"
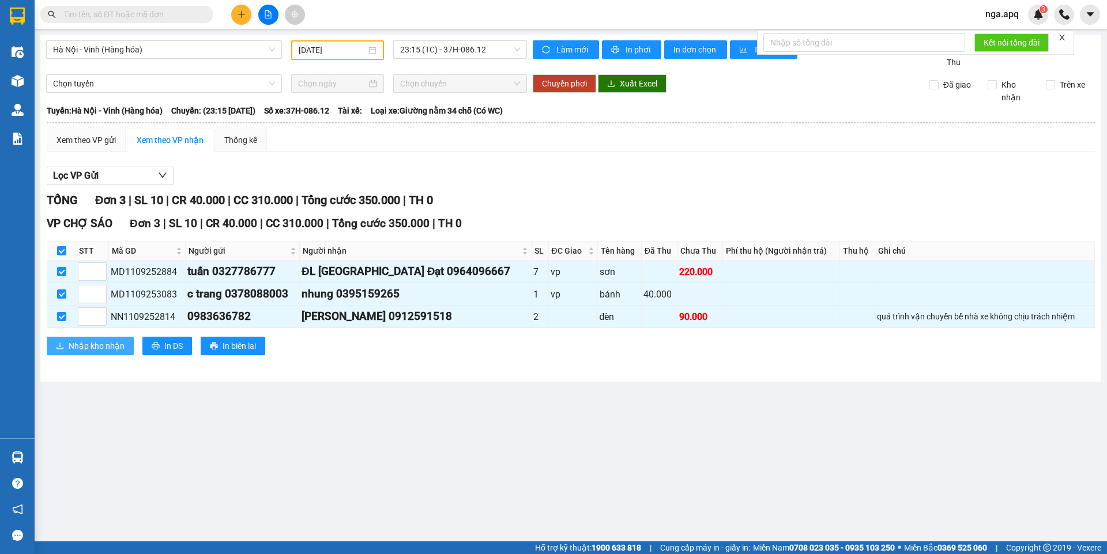
click at [100, 348] on span "Nhập kho nhận" at bounding box center [97, 346] width 56 height 13
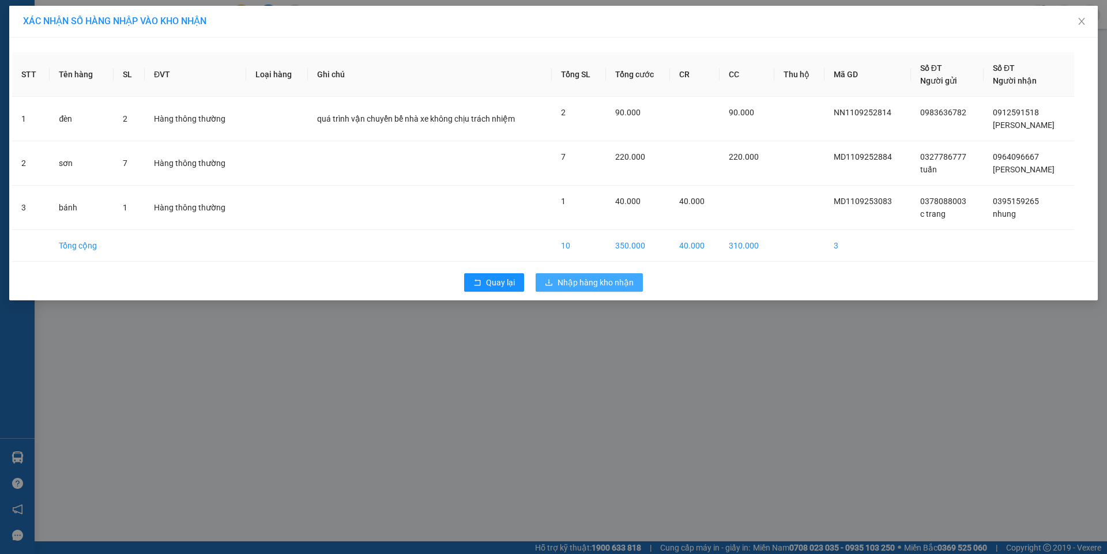
click at [597, 279] on span "Nhập hàng kho nhận" at bounding box center [596, 282] width 76 height 13
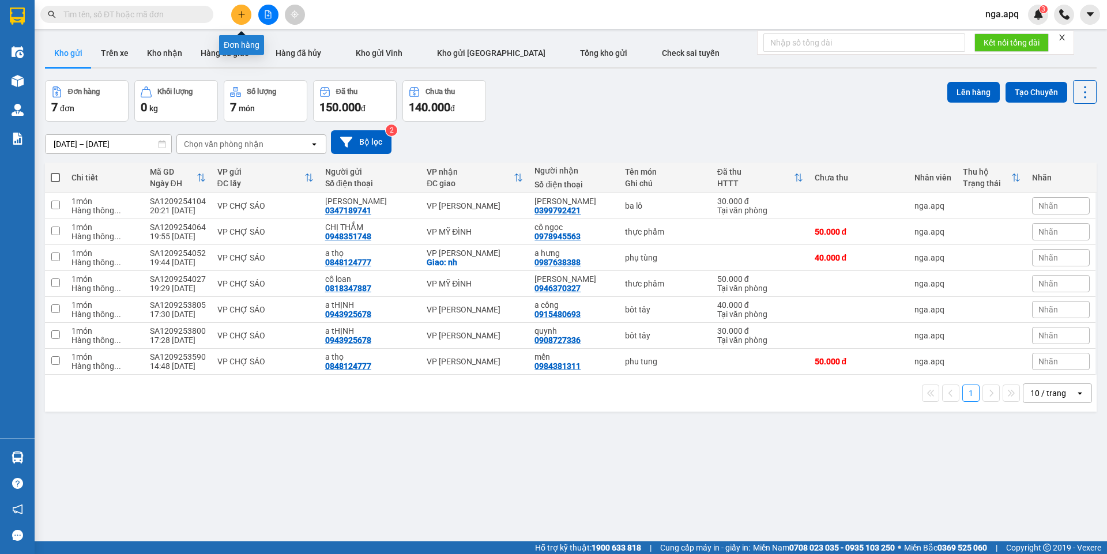
click at [239, 15] on icon "plus" at bounding box center [242, 14] width 8 height 8
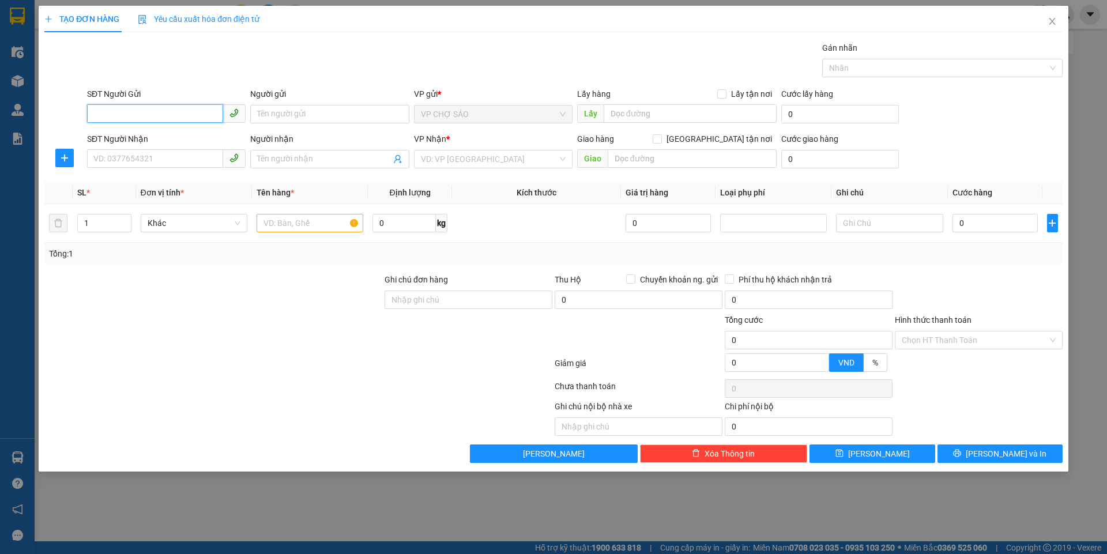
click at [91, 111] on input "SĐT Người Gửi" at bounding box center [155, 113] width 136 height 18
type input "0988717366"
click at [275, 114] on input "Người gửi" at bounding box center [329, 114] width 159 height 18
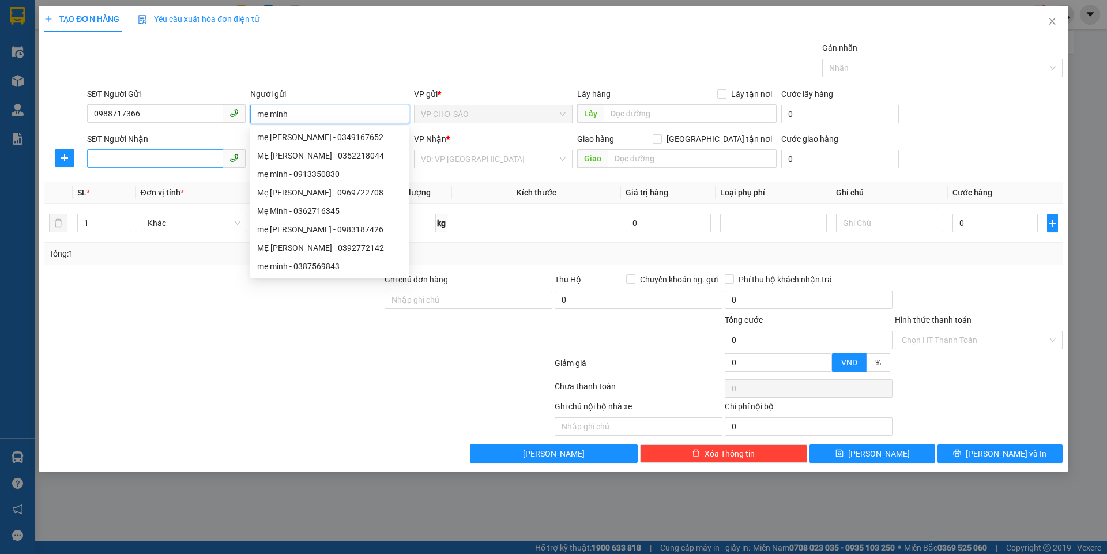
type input "me minh"
click at [95, 156] on input "SĐT Người Nhận" at bounding box center [155, 158] width 136 height 18
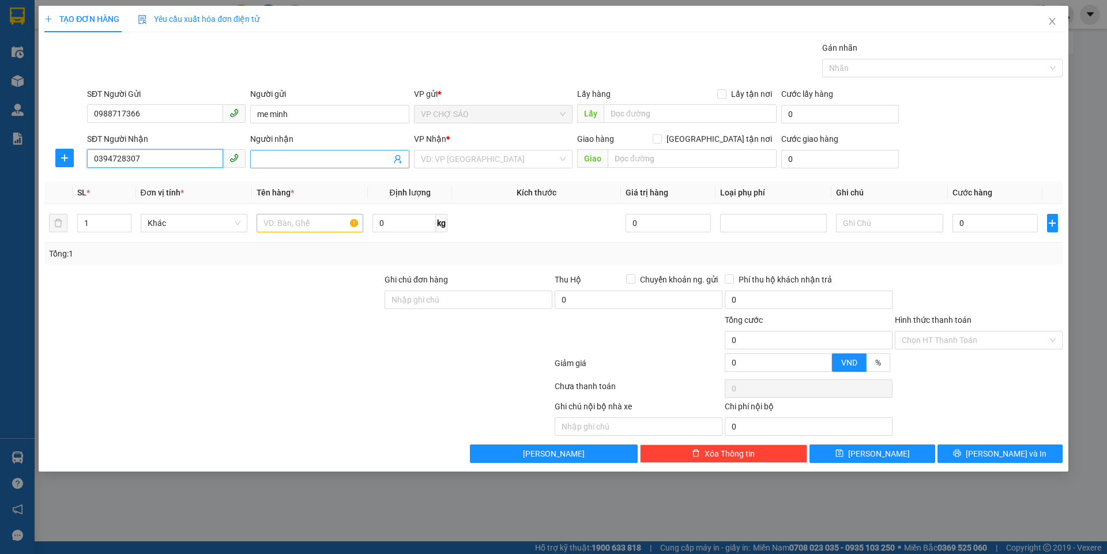
type input "0394728307"
click at [265, 159] on input "Người nhận" at bounding box center [323, 159] width 133 height 13
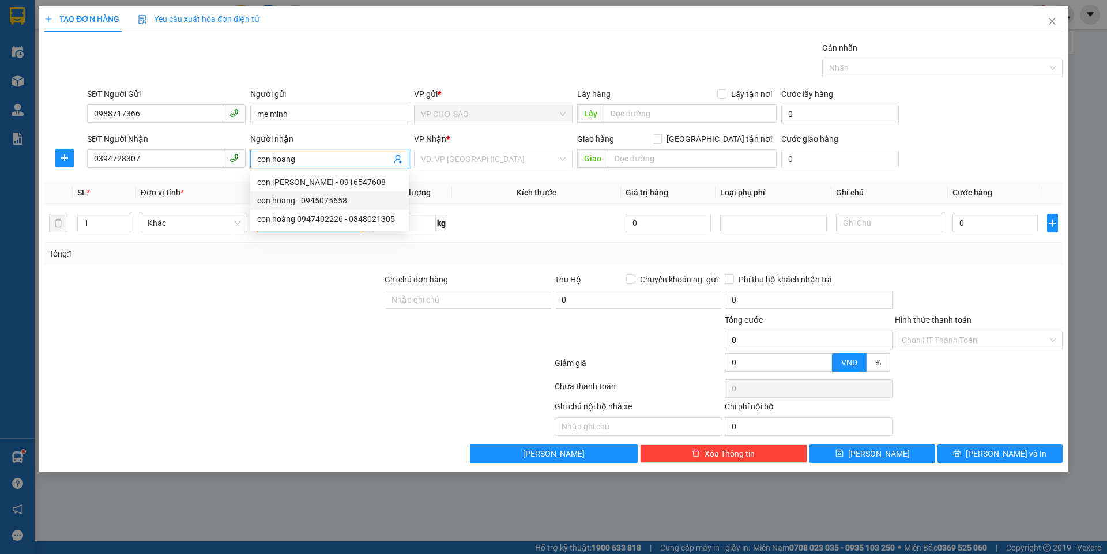
type input "con hoang"
drag, startPoint x: 213, startPoint y: 320, endPoint x: 220, endPoint y: 321, distance: 6.9
click at [216, 321] on div at bounding box center [213, 334] width 340 height 40
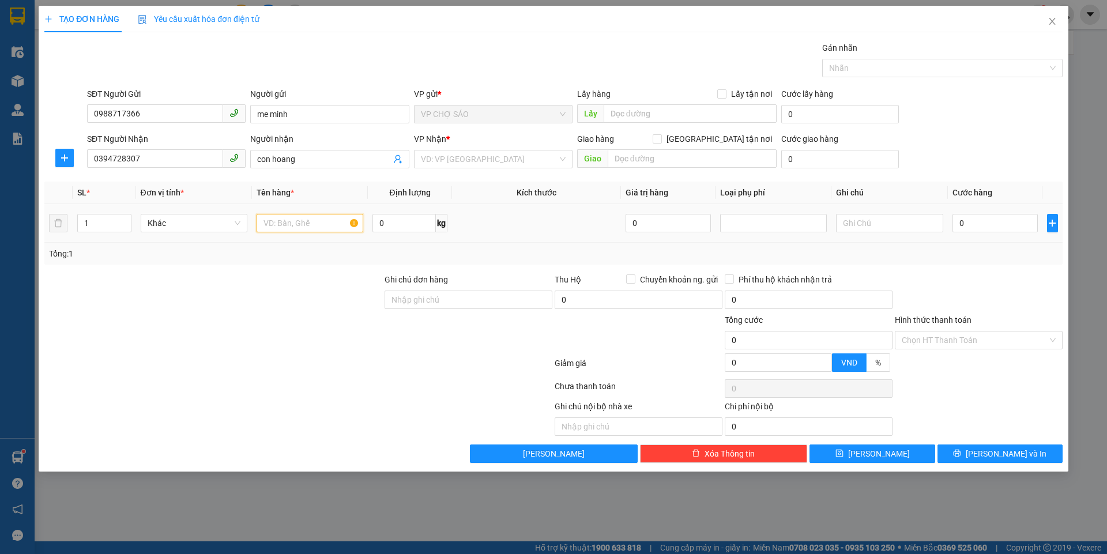
click at [264, 221] on input "text" at bounding box center [310, 223] width 107 height 18
type input "thưc phâm"
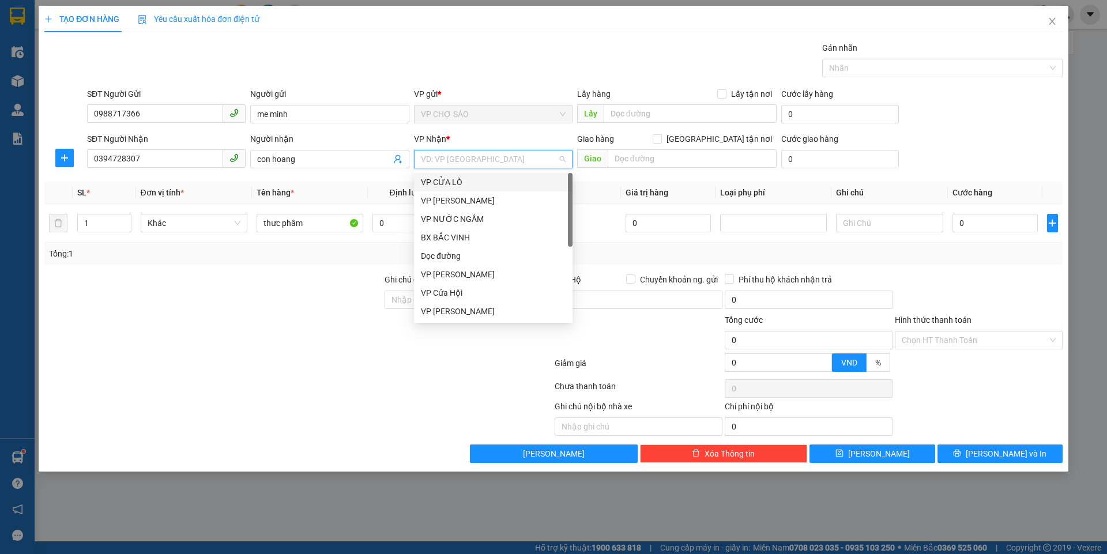
click at [509, 160] on input "search" at bounding box center [489, 159] width 137 height 17
click at [469, 288] on div "VP MỸ ĐÌNH" at bounding box center [493, 288] width 145 height 13
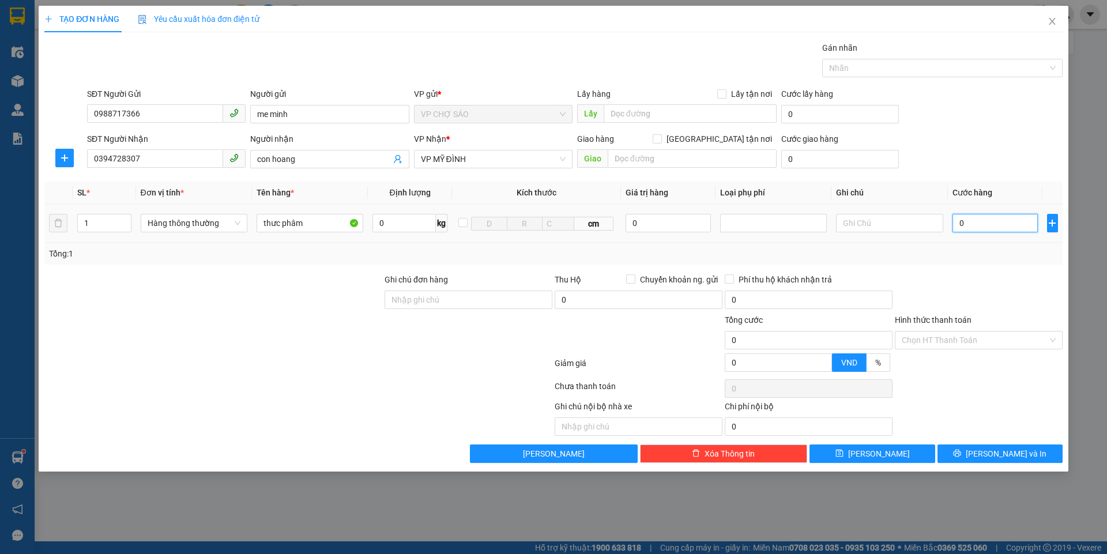
click at [974, 227] on input "0" at bounding box center [996, 223] width 86 height 18
type input "5"
type input "50"
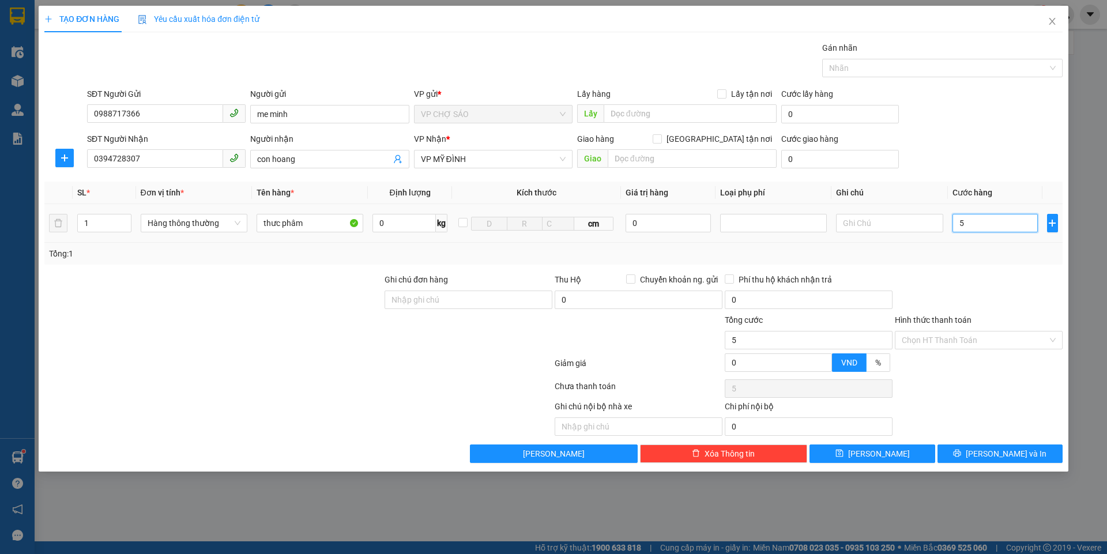
type input "50"
type input "500"
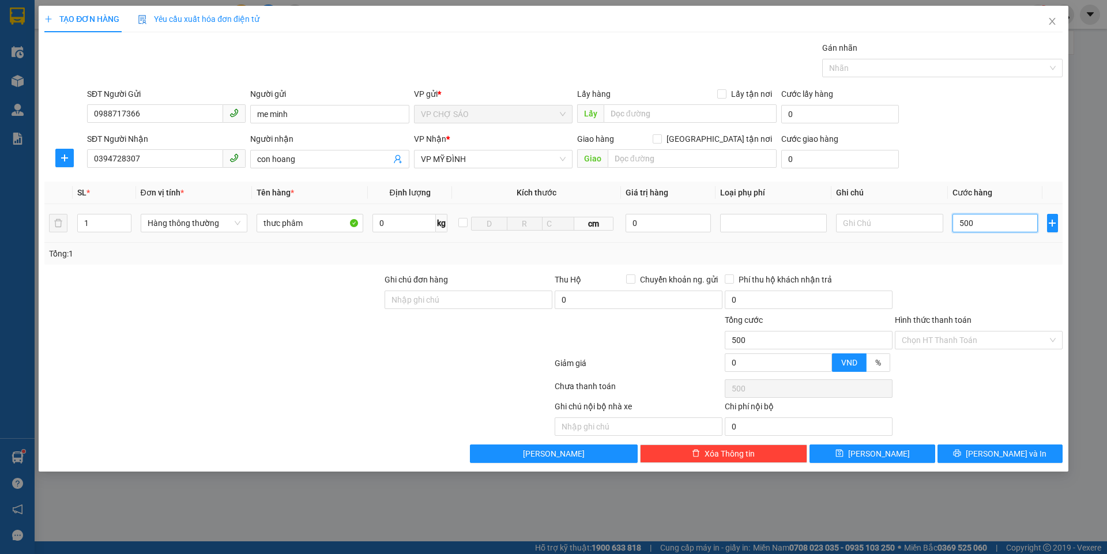
type input "5.000"
type input "50.000"
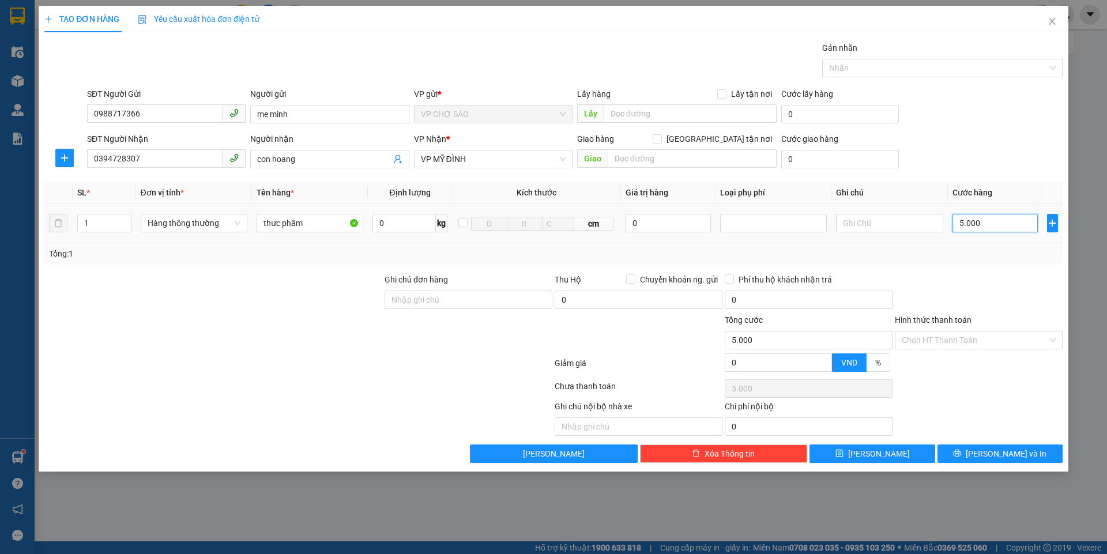
type input "50.000"
click at [950, 335] on input "Hình thức thanh toán" at bounding box center [975, 340] width 146 height 17
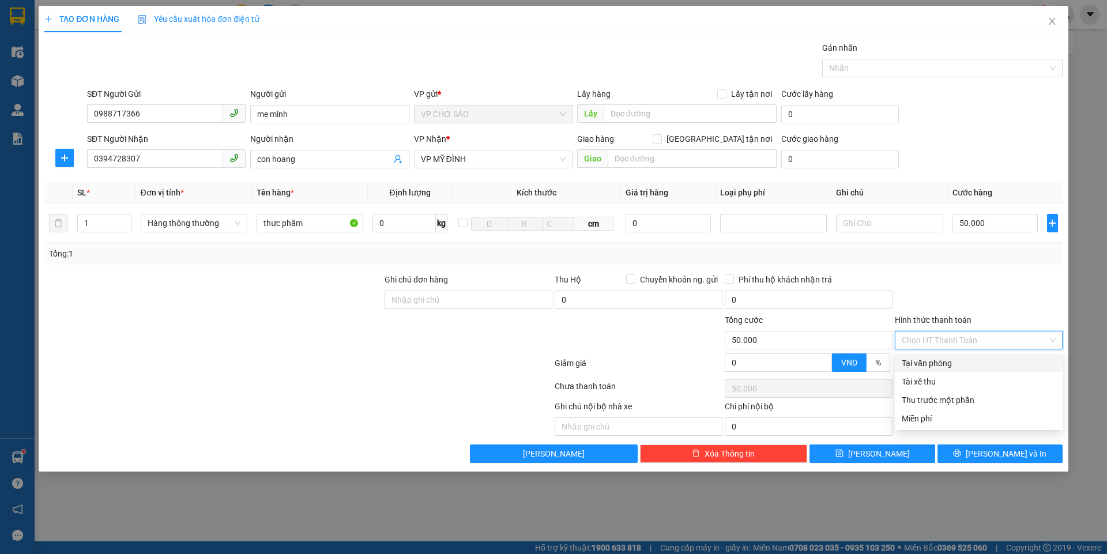
click at [951, 363] on div "Tại văn phòng" at bounding box center [979, 363] width 154 height 13
type input "0"
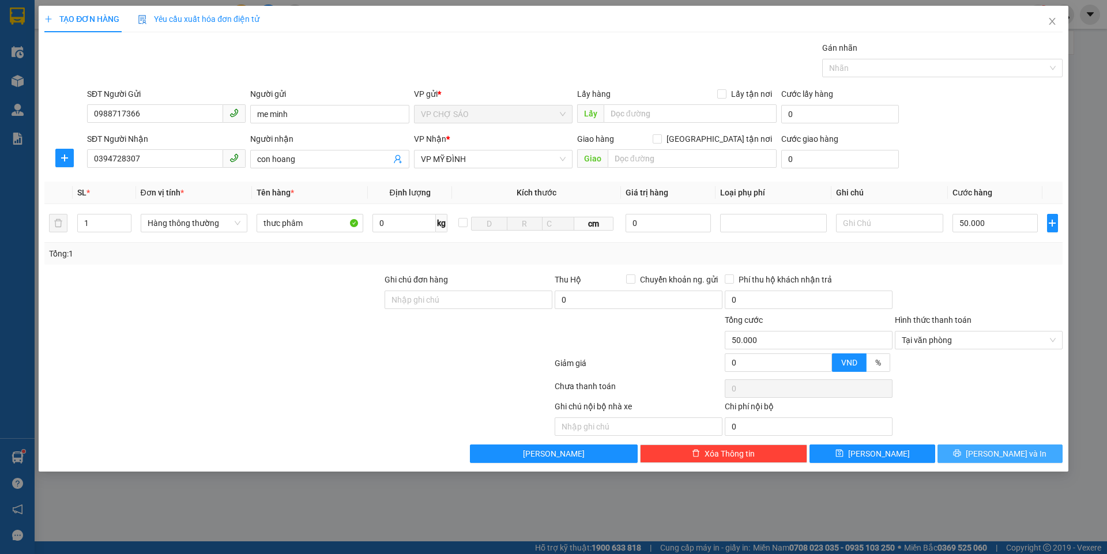
click at [999, 454] on span "Lưu và In" at bounding box center [1006, 454] width 81 height 13
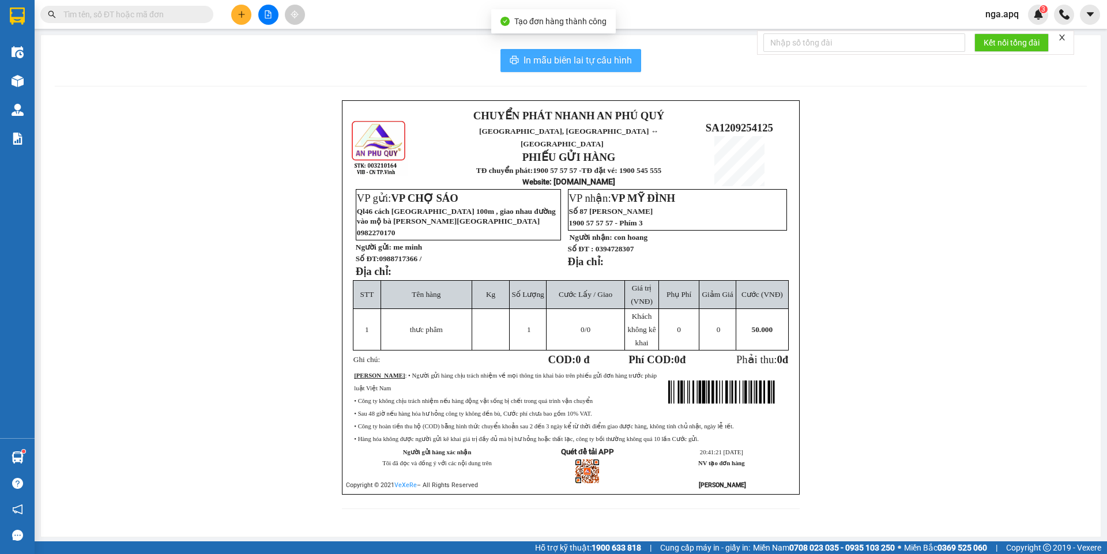
click at [566, 52] on button "In mẫu biên lai tự cấu hình" at bounding box center [571, 60] width 141 height 23
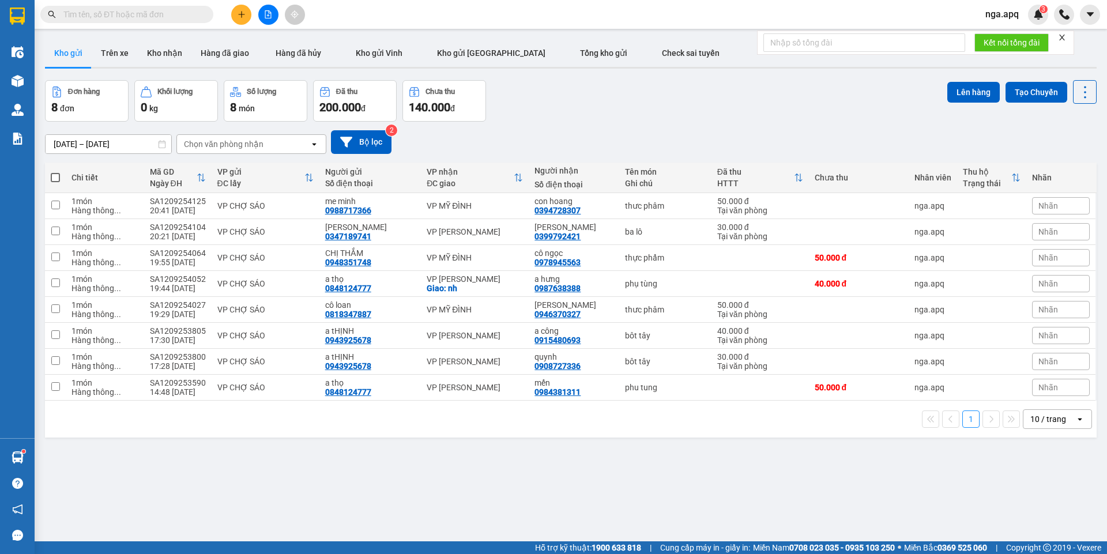
click at [805, 464] on div "ver 1.8.143 Kho gửi Trên xe Kho nhận Hàng đã giao Hàng đã hủy Kho gửi Vinh Kho …" at bounding box center [570, 312] width 1061 height 554
click at [806, 472] on div "ver 1.8.143 Kho gửi Trên xe Kho nhận Hàng đã giao Hàng đã hủy Kho gửi Vinh Kho …" at bounding box center [570, 312] width 1061 height 554
click at [265, 147] on div "Chọn văn phòng nhận" at bounding box center [243, 144] width 133 height 18
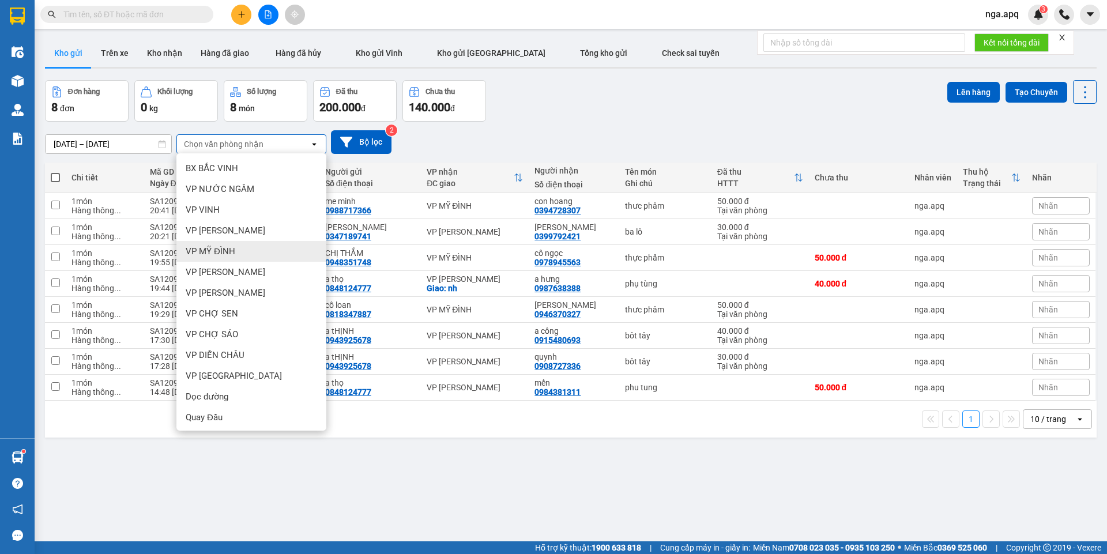
click at [229, 257] on span "VP MỸ ĐÌNH" at bounding box center [211, 252] width 50 height 12
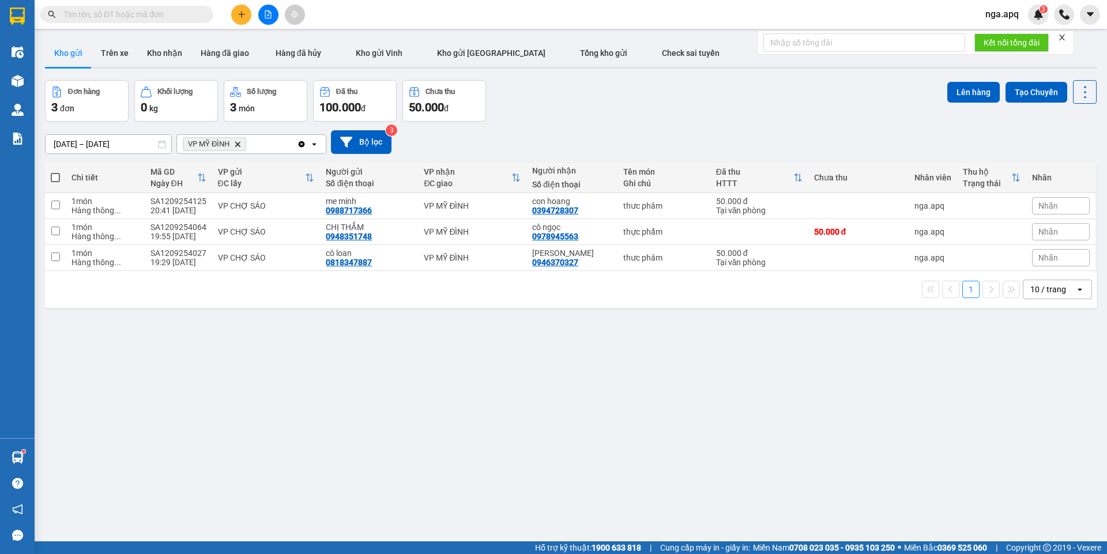
click at [54, 174] on span at bounding box center [55, 177] width 9 height 9
click at [55, 172] on input "checkbox" at bounding box center [55, 172] width 0 height 0
checkbox input "true"
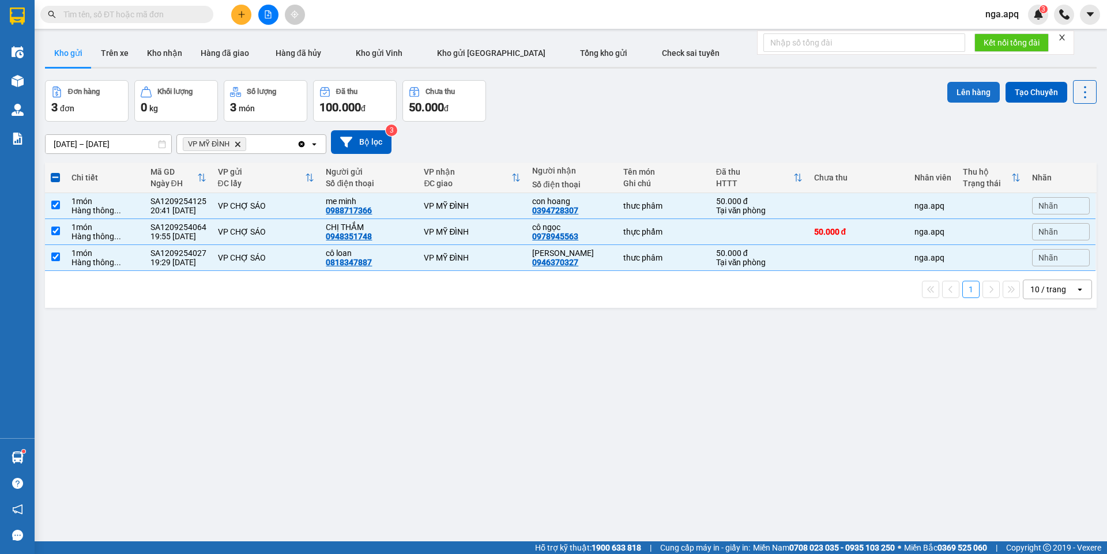
click at [965, 86] on button "Lên hàng" at bounding box center [974, 92] width 52 height 21
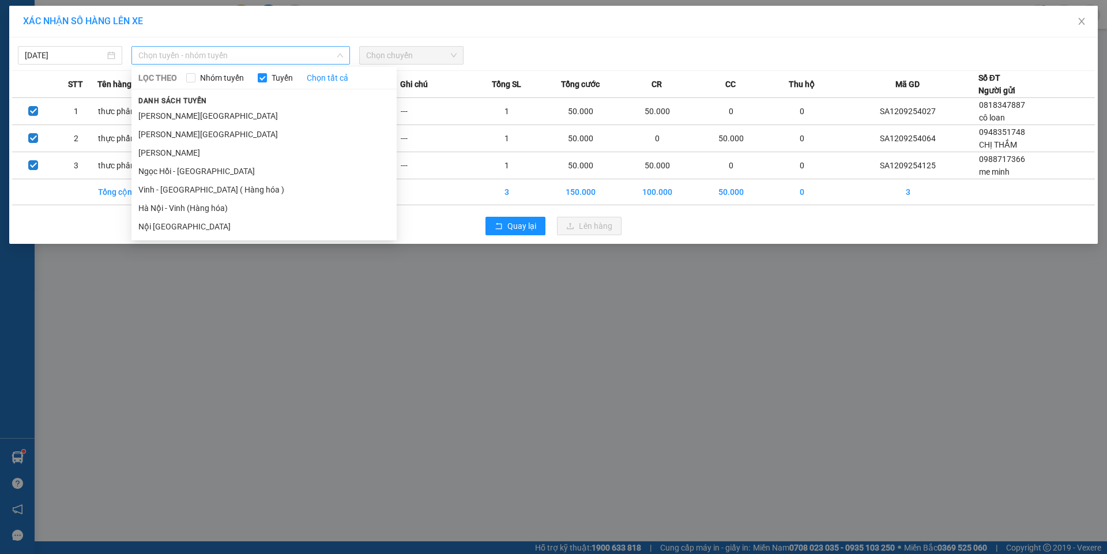
click at [215, 56] on span "Chọn tuyến - nhóm tuyến" at bounding box center [240, 55] width 205 height 17
click at [173, 188] on li "Vinh - Hà Nội ( Hàng hóa )" at bounding box center [263, 190] width 265 height 18
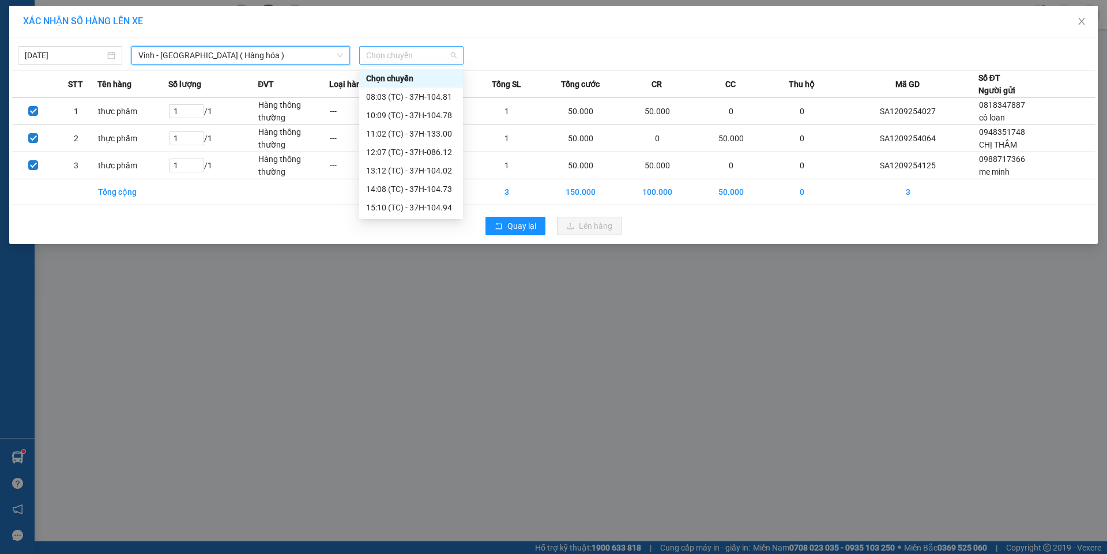
click at [398, 54] on span "Chọn chuyến" at bounding box center [411, 55] width 91 height 17
click at [396, 257] on div "22:05 (TC) - 37H-104.24" at bounding box center [411, 263] width 90 height 13
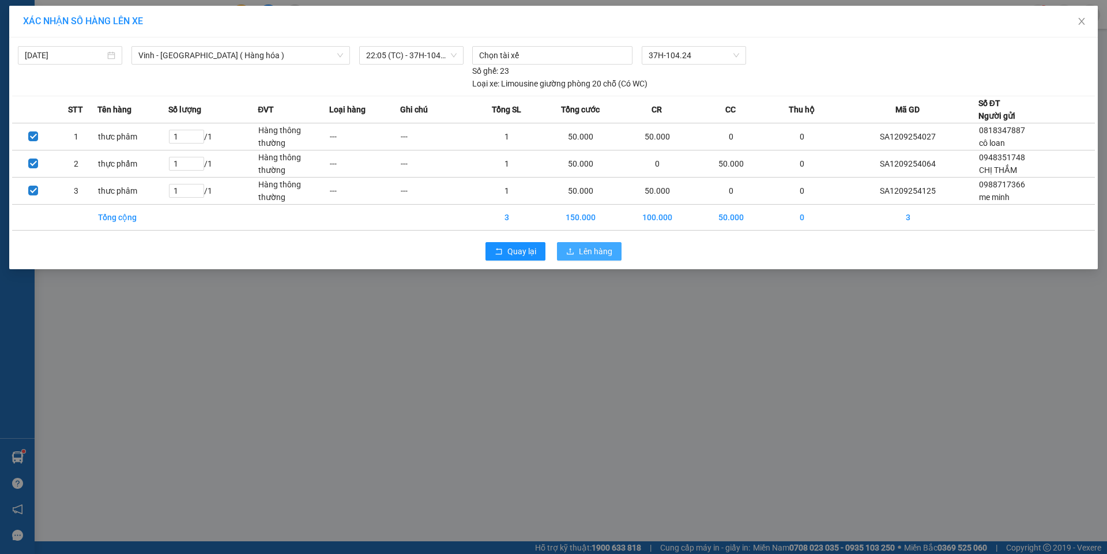
click at [590, 253] on span "Lên hàng" at bounding box center [595, 251] width 33 height 13
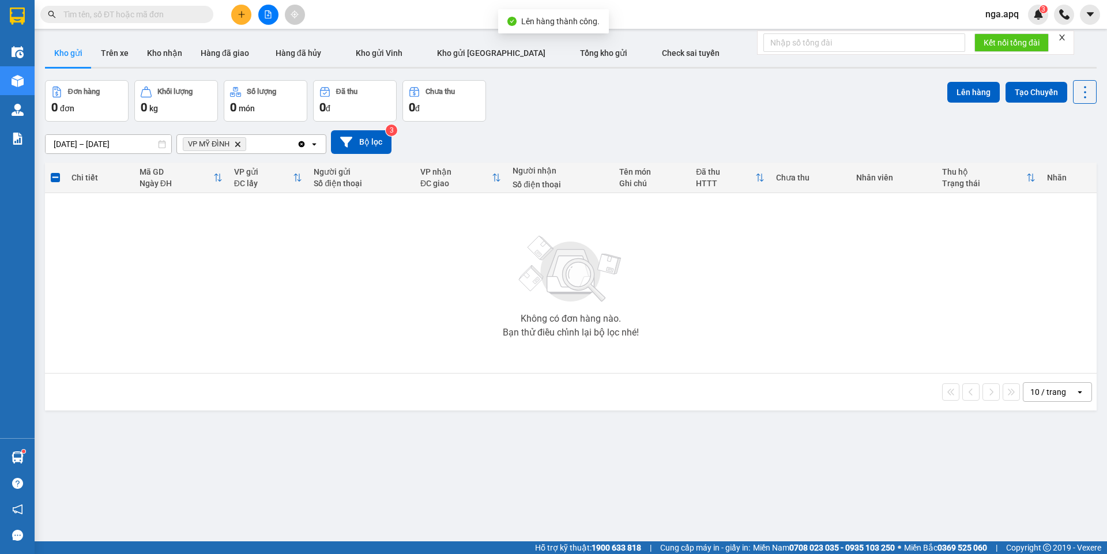
click at [237, 144] on icon "Delete" at bounding box center [237, 144] width 7 height 7
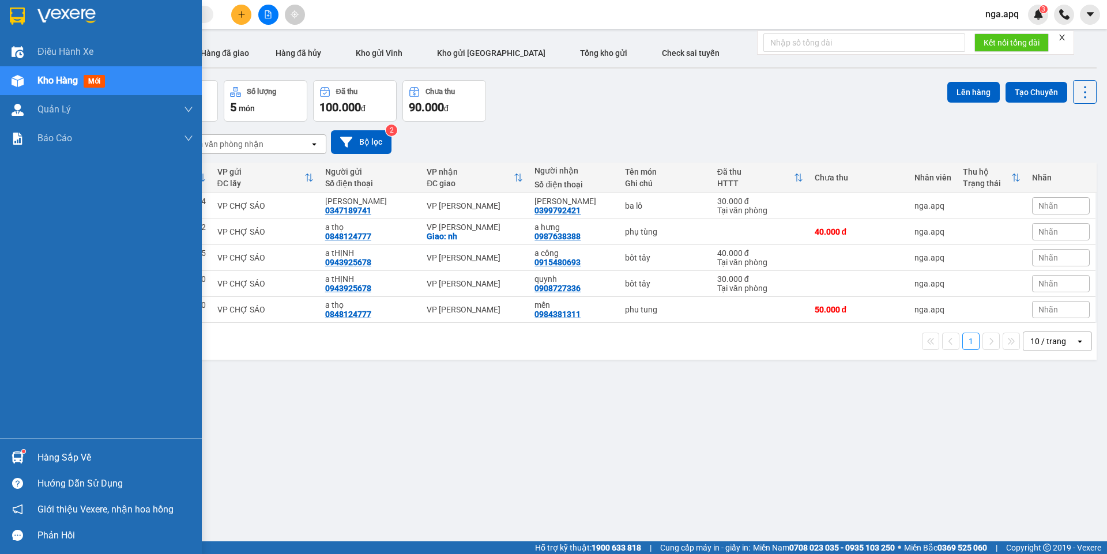
click at [19, 450] on div at bounding box center [17, 458] width 20 height 20
drag, startPoint x: 17, startPoint y: 456, endPoint x: 24, endPoint y: 452, distance: 7.7
click at [17, 454] on div "Điều hành xe Kho hàng mới Quản Lý Quản lý thu hộ Quản lý chuyến Quản lý giao nh…" at bounding box center [101, 277] width 202 height 554
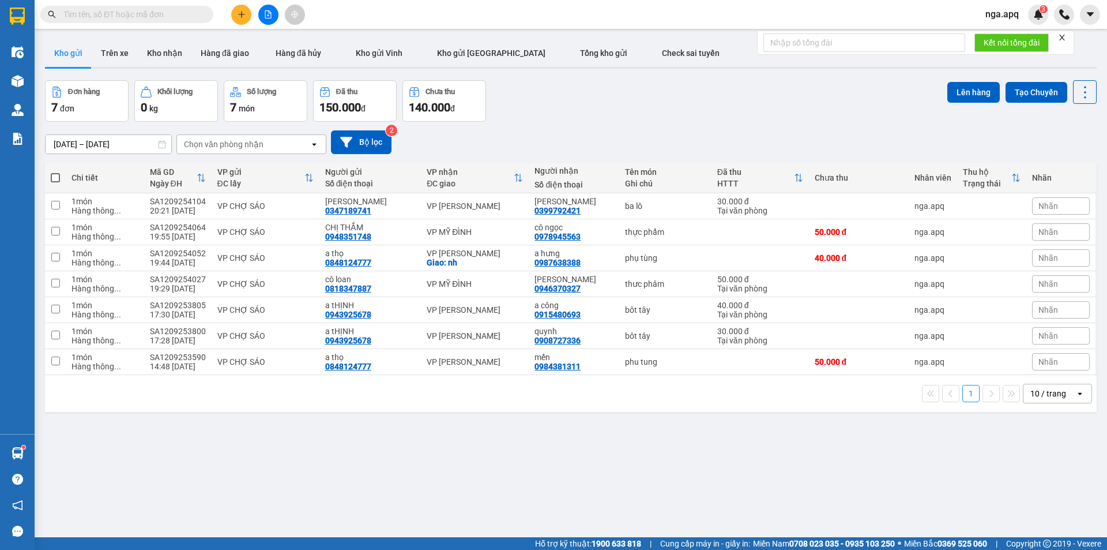
click at [314, 146] on icon "open" at bounding box center [314, 144] width 9 height 9
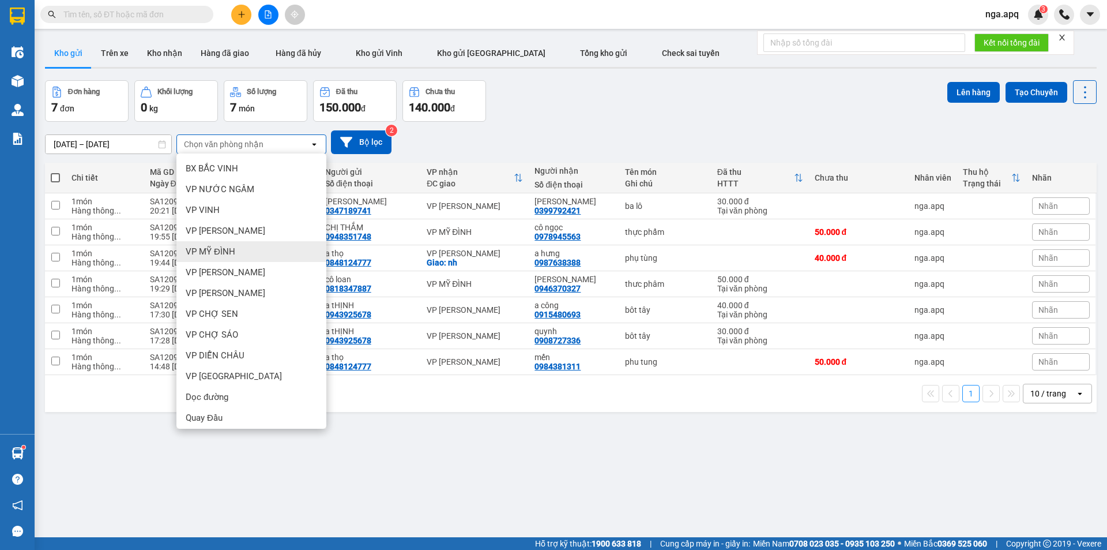
click at [253, 246] on div "VP MỸ ĐÌNH" at bounding box center [251, 251] width 150 height 21
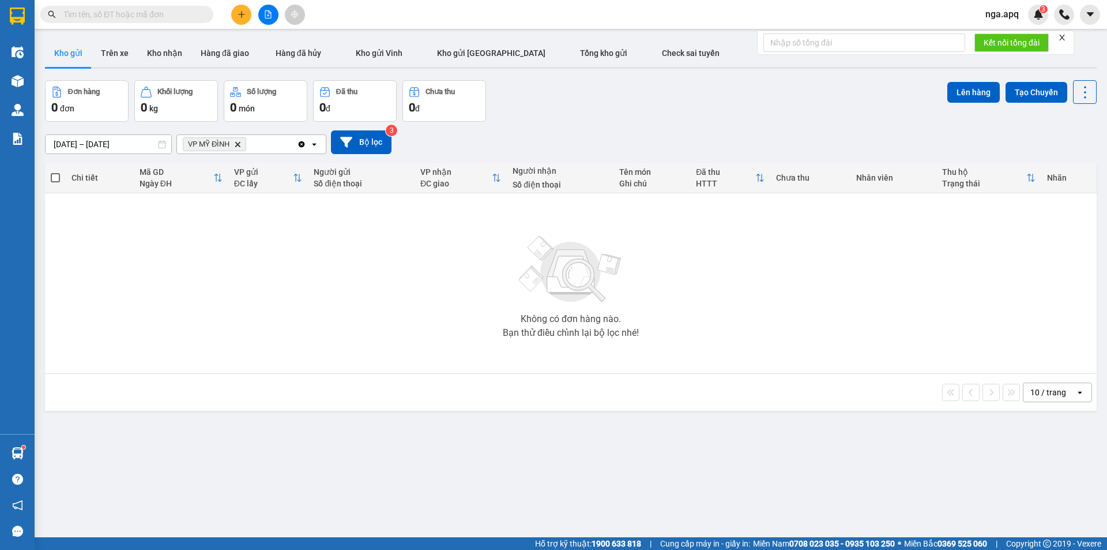
click at [237, 144] on icon "VP MỸ ĐÌNH, close by backspace" at bounding box center [237, 143] width 5 height 5
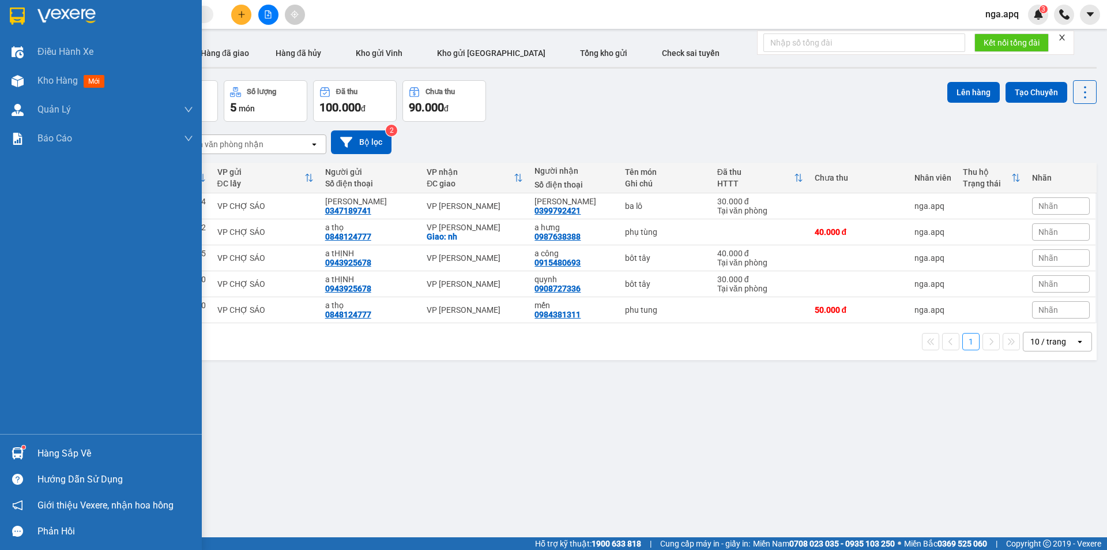
click at [20, 452] on img at bounding box center [18, 453] width 12 height 12
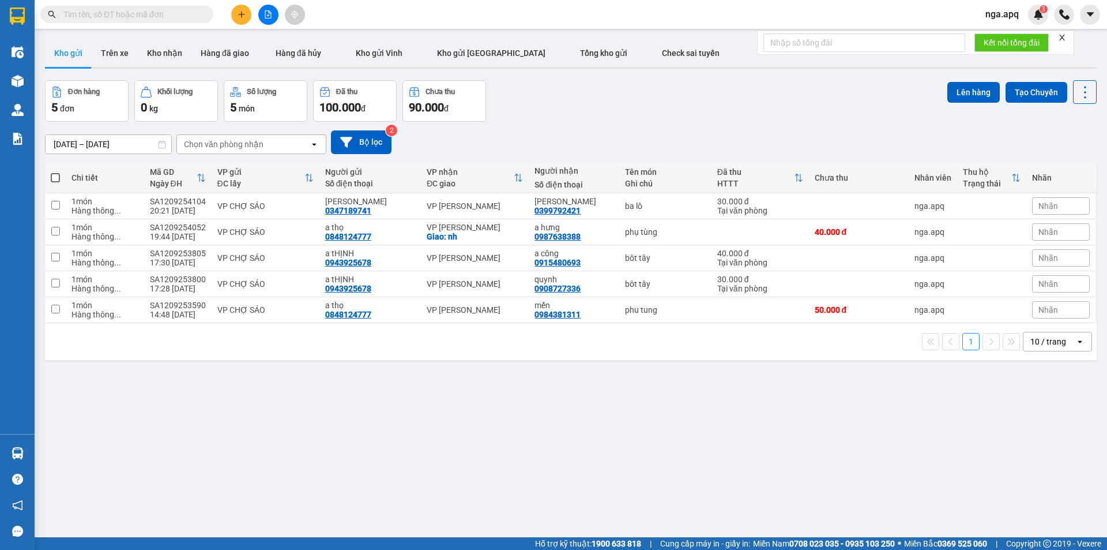
click at [751, 411] on section "Kết quả tìm kiếm ( 0 ) Bộ lọc No Data nga.apq 3 Điều hành xe Kho hàng mới Quản …" at bounding box center [553, 275] width 1107 height 550
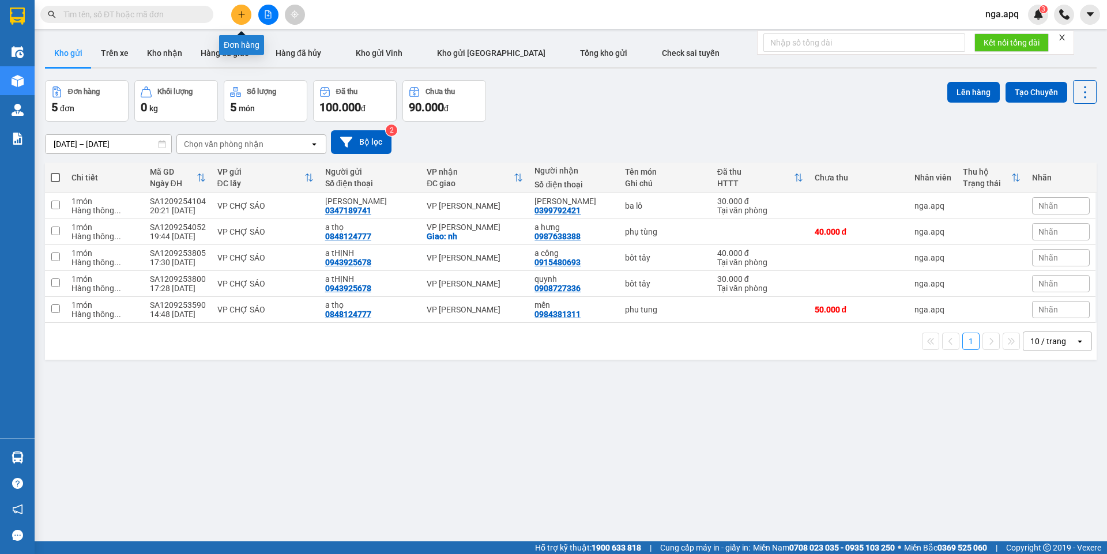
click at [238, 13] on icon "plus" at bounding box center [242, 14] width 8 height 8
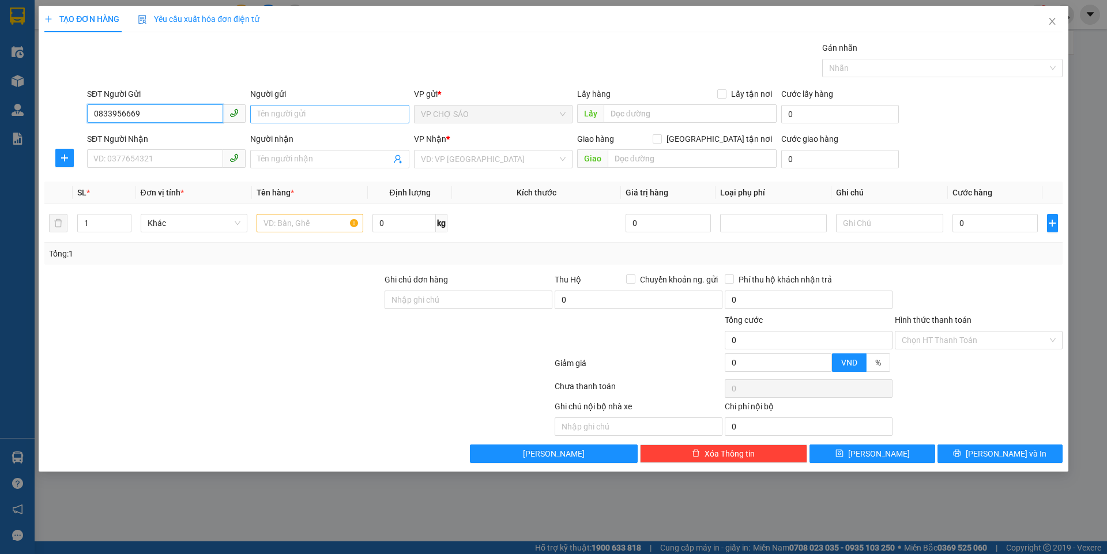
type input "0833956669"
click at [272, 112] on input "Người gửi" at bounding box center [329, 114] width 159 height 18
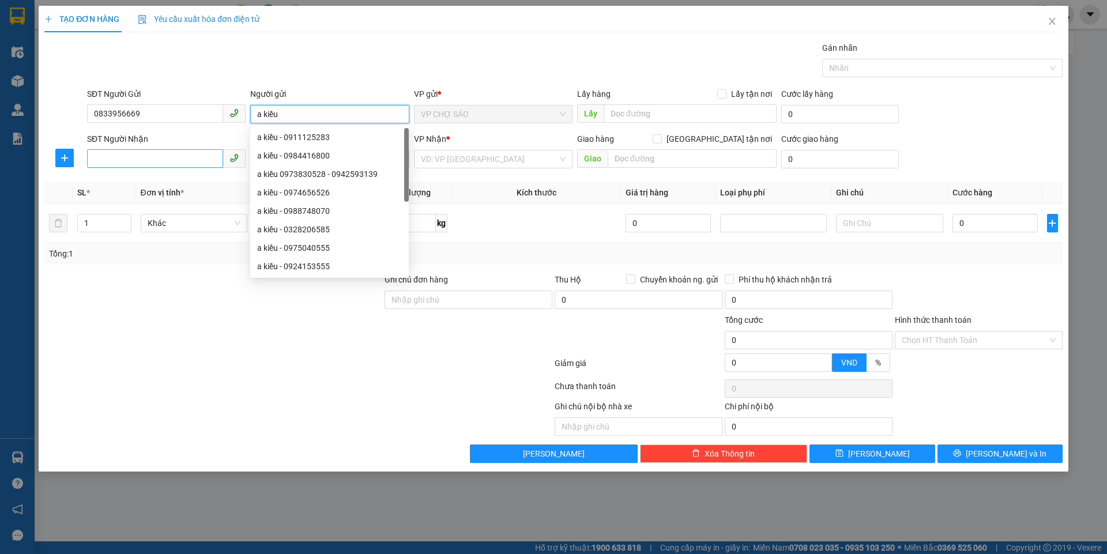
type input "a kiều"
click at [148, 161] on input "SĐT Người Nhận" at bounding box center [155, 158] width 136 height 18
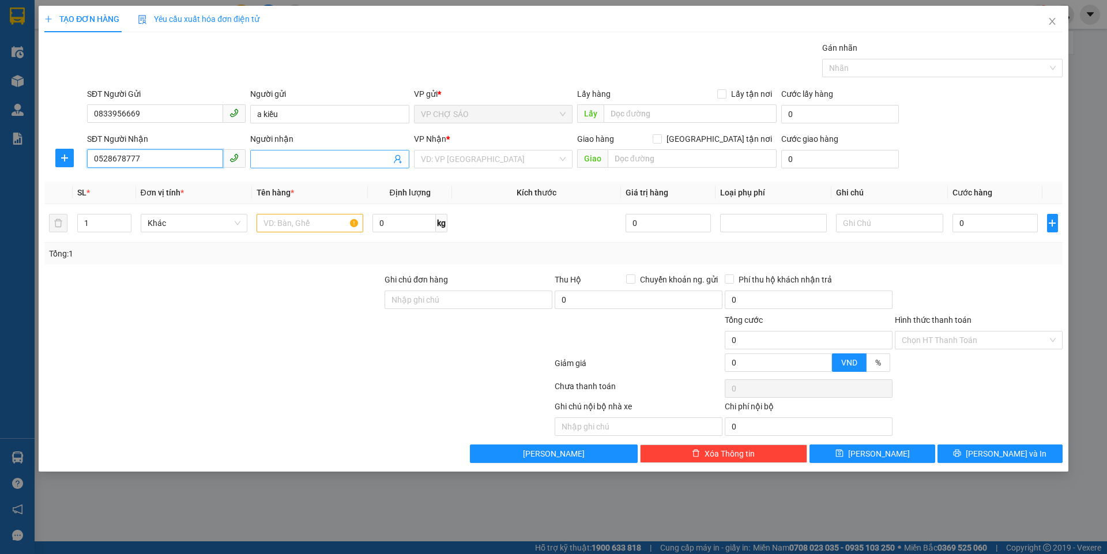
type input "0528678777"
click at [298, 160] on input "Người nhận" at bounding box center [323, 159] width 133 height 13
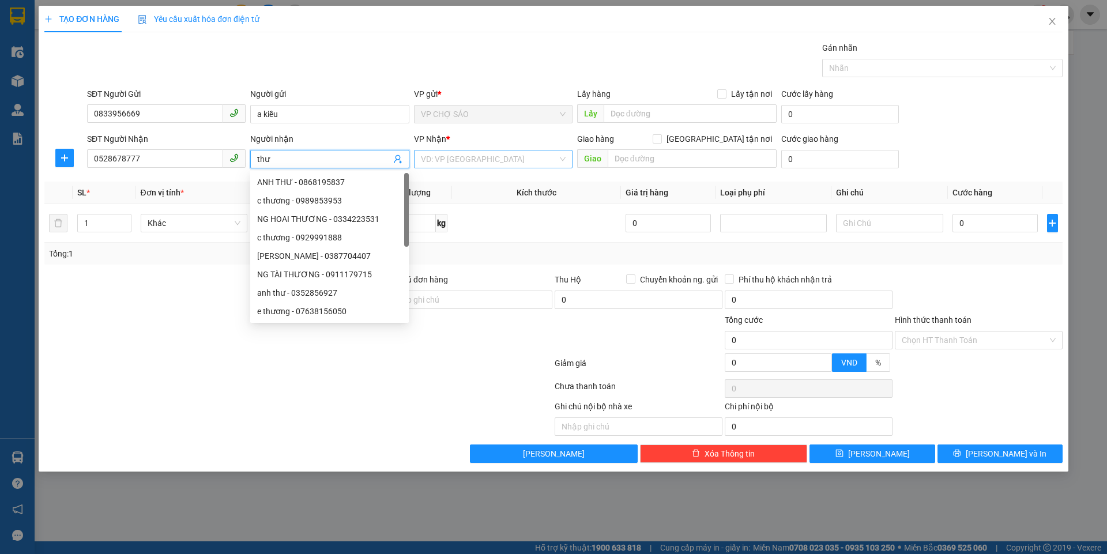
type input "thư"
click at [495, 159] on input "search" at bounding box center [489, 159] width 137 height 17
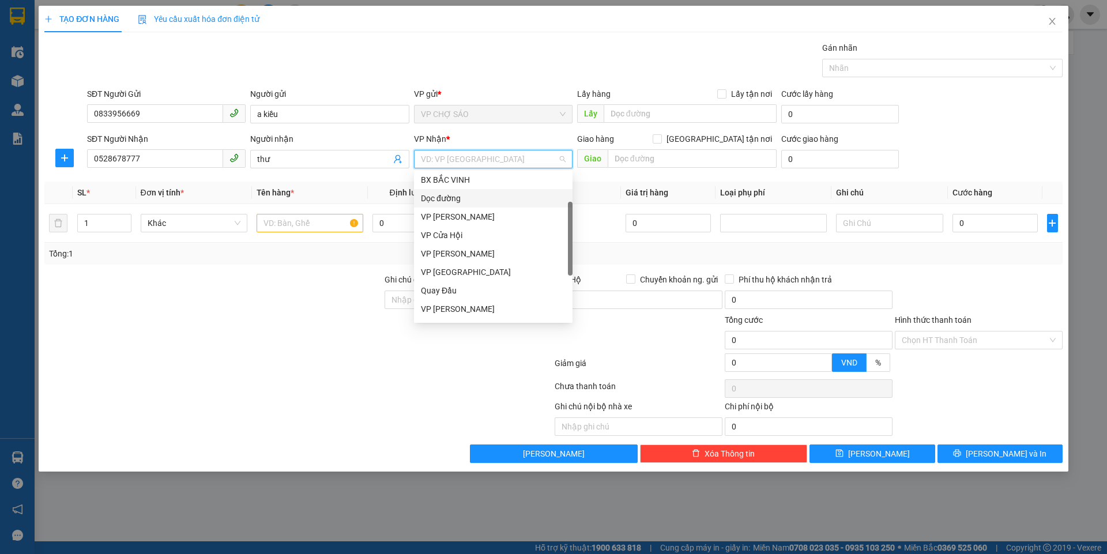
scroll to position [115, 0]
click at [484, 251] on div "VP [PERSON_NAME]" at bounding box center [493, 251] width 145 height 13
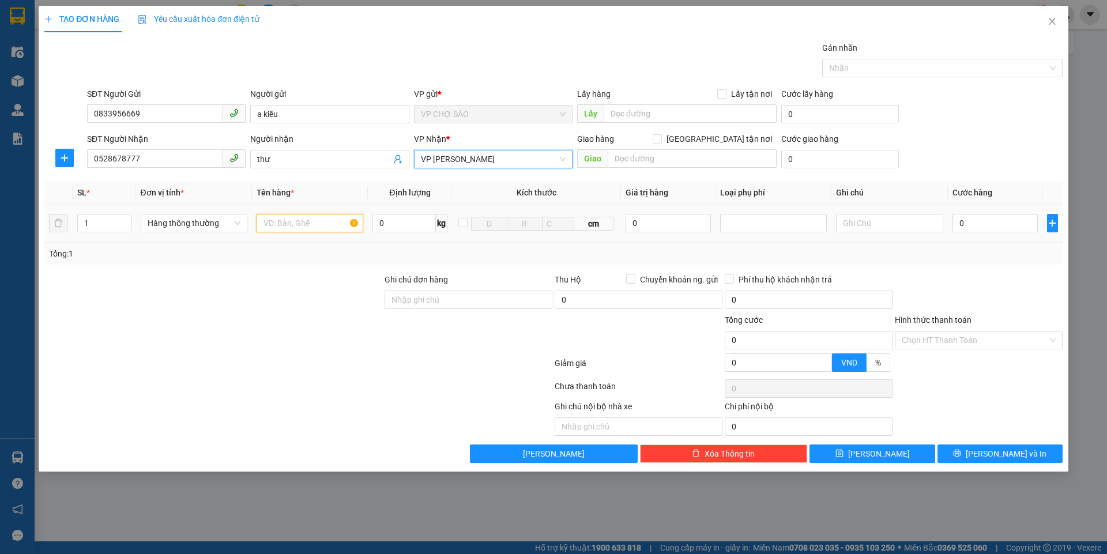
click at [290, 222] on input "text" at bounding box center [310, 223] width 107 height 18
type input "xe đạp điện /chìa khoá"
click at [959, 223] on input "0" at bounding box center [996, 223] width 86 height 18
type input "2"
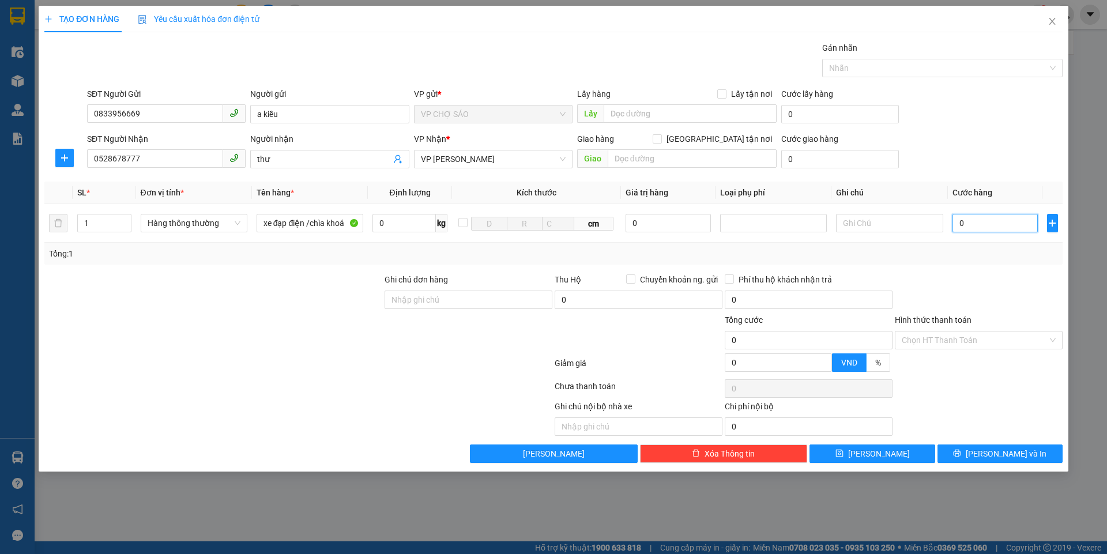
type input "2"
type input "25"
type input "250"
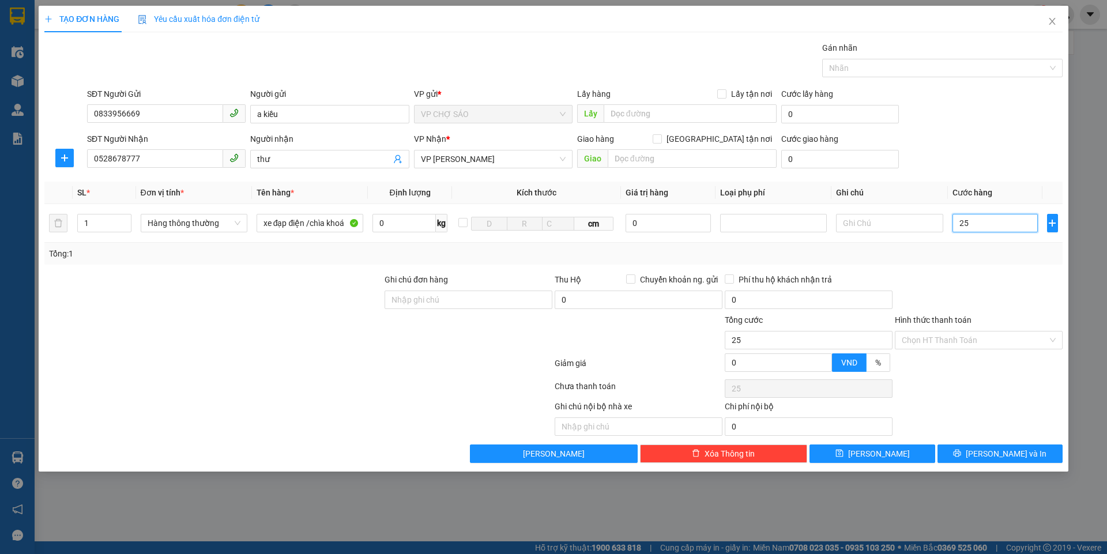
type input "250"
type input "2.500"
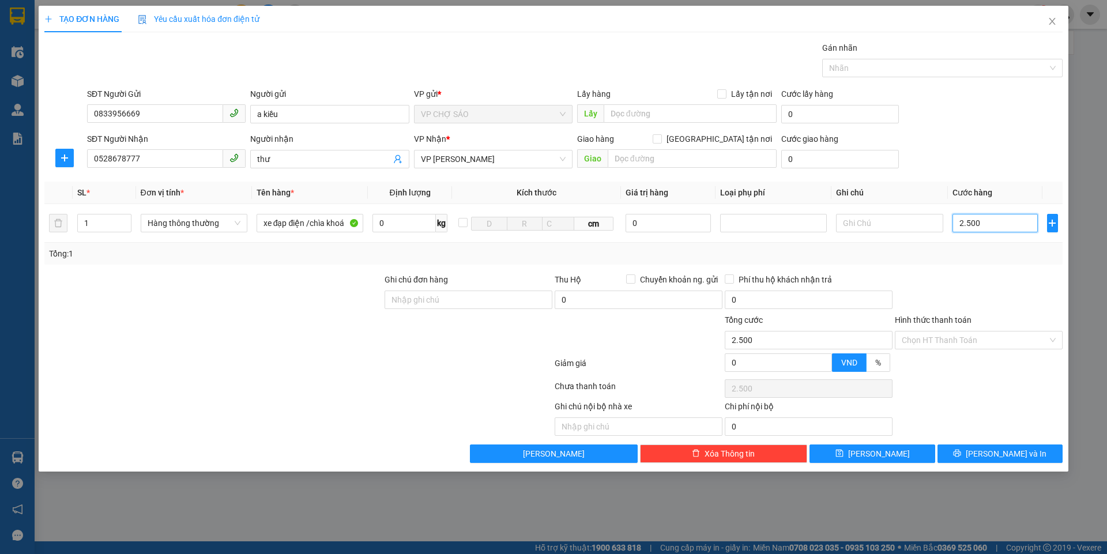
type input "25.000"
type input "250.000"
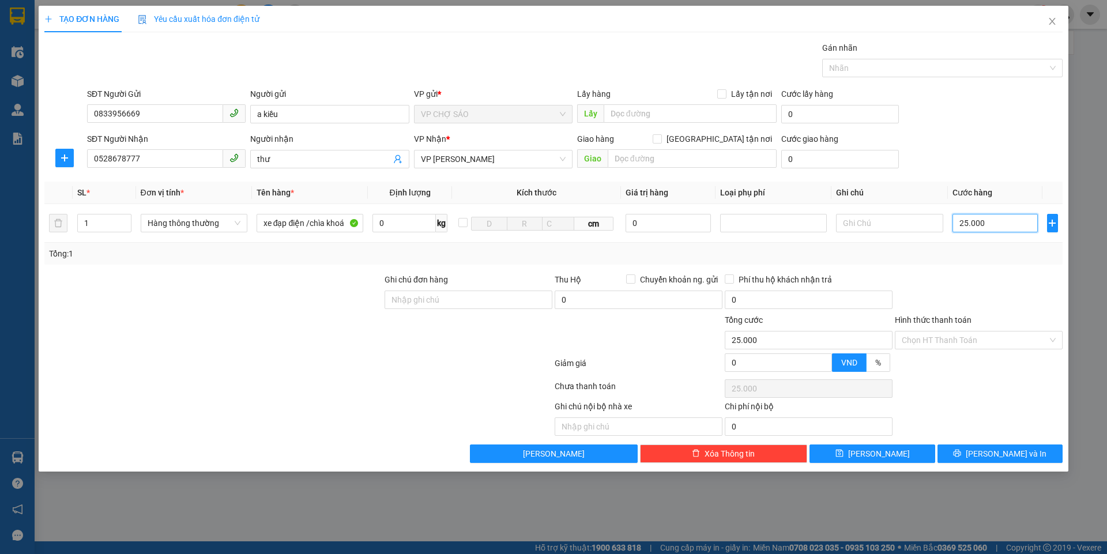
type input "250.000"
click at [957, 340] on input "Hình thức thanh toán" at bounding box center [975, 340] width 146 height 17
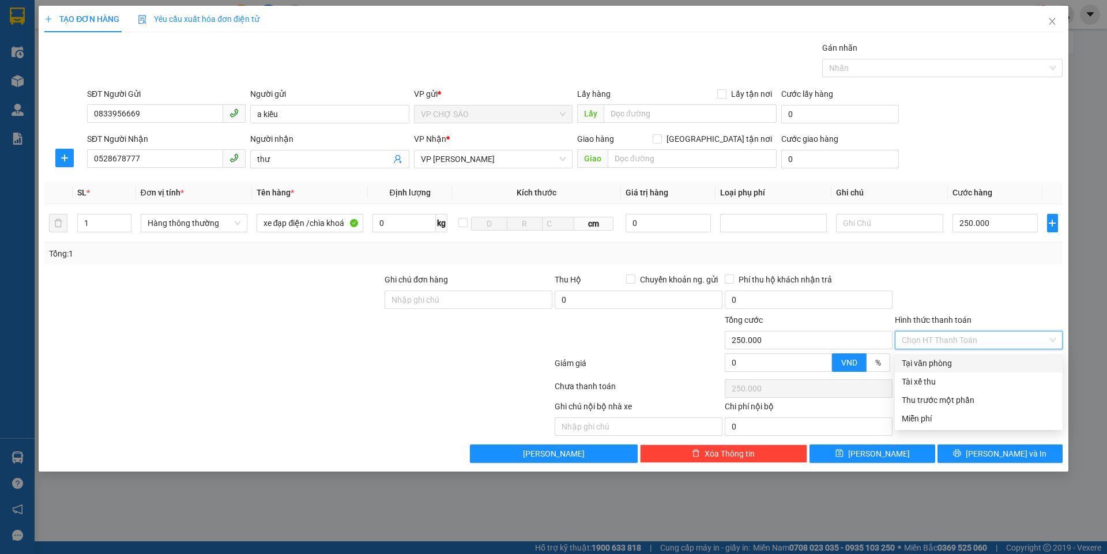
click at [933, 363] on div "Tại văn phòng" at bounding box center [979, 363] width 154 height 13
type input "0"
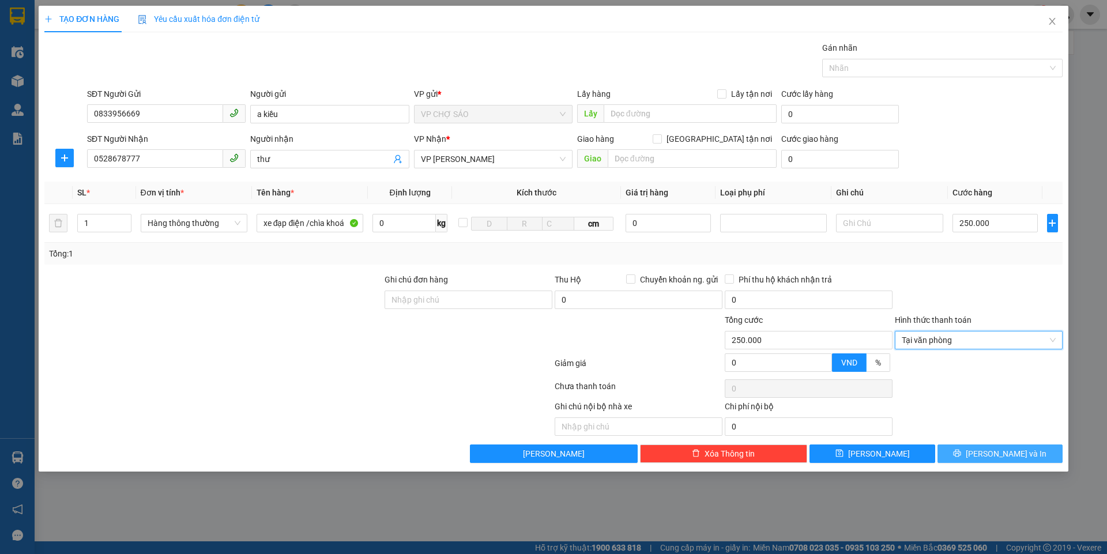
click at [957, 458] on button "Lưu và In" at bounding box center [1000, 454] width 125 height 18
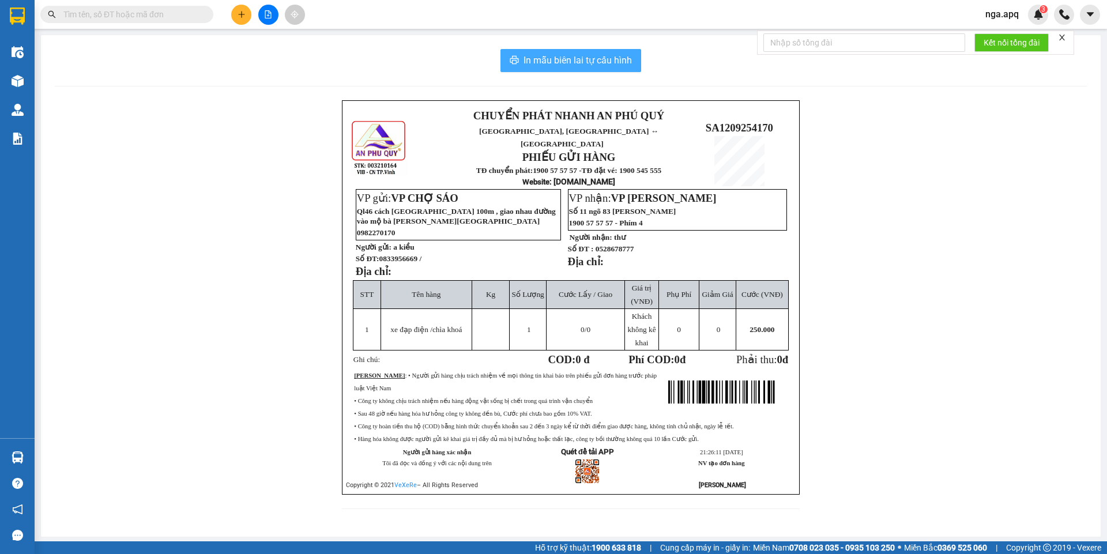
click at [581, 58] on span "In mẫu biên lai tự cấu hình" at bounding box center [578, 60] width 108 height 14
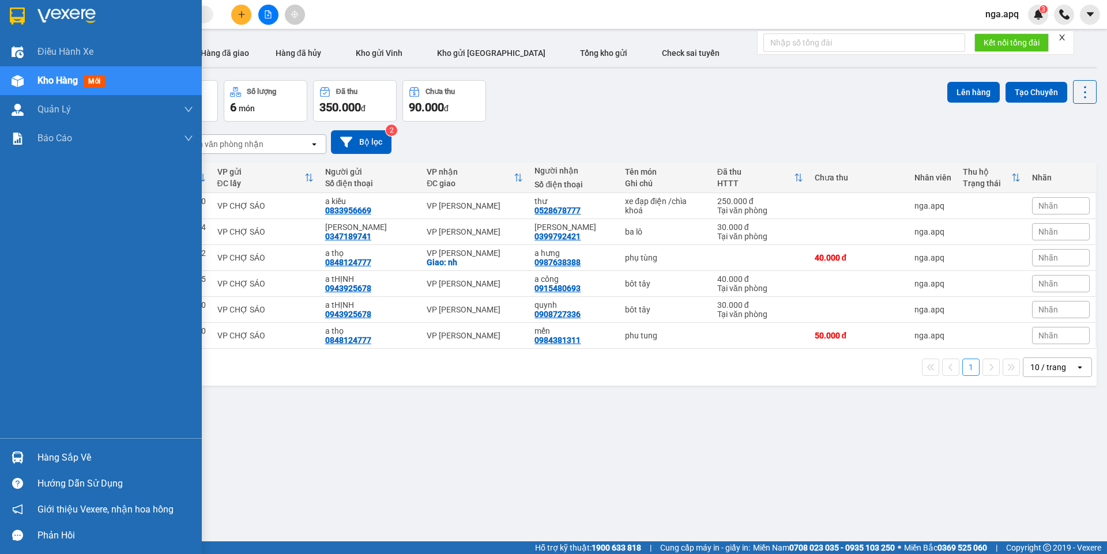
click at [14, 450] on div at bounding box center [17, 458] width 20 height 20
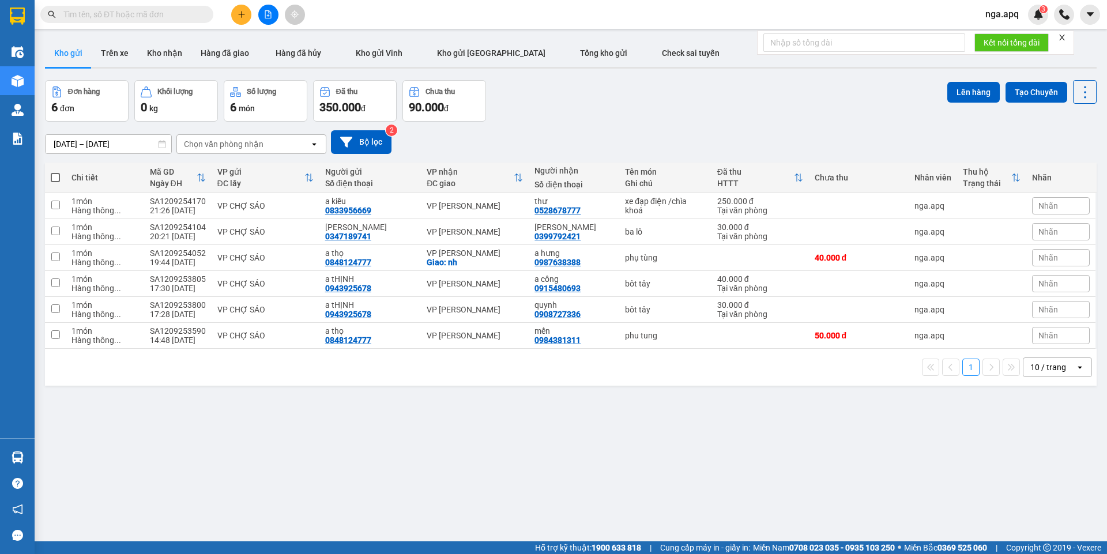
click at [699, 459] on section "Kết quả tìm kiếm ( 0 ) Bộ lọc No Data nga.apq 3 Điều hành xe Kho hàng mới Quản …" at bounding box center [553, 277] width 1107 height 554
click at [661, 451] on div "ver 1.8.143 Kho gửi Trên xe Kho nhận Hàng đã giao Hàng đã hủy Kho gửi Vinh Kho …" at bounding box center [570, 312] width 1061 height 554
drag, startPoint x: 660, startPoint y: 446, endPoint x: 655, endPoint y: 438, distance: 10.1
click at [656, 439] on div "ver 1.8.143 Kho gửi Trên xe Kho nhận Hàng đã giao Hàng đã hủy Kho gửi Vinh Kho …" at bounding box center [570, 312] width 1061 height 554
click at [652, 439] on div "ver 1.8.143 Kho gửi Trên xe Kho nhận Hàng đã giao Hàng đã hủy Kho gửi Vinh Kho …" at bounding box center [570, 312] width 1061 height 554
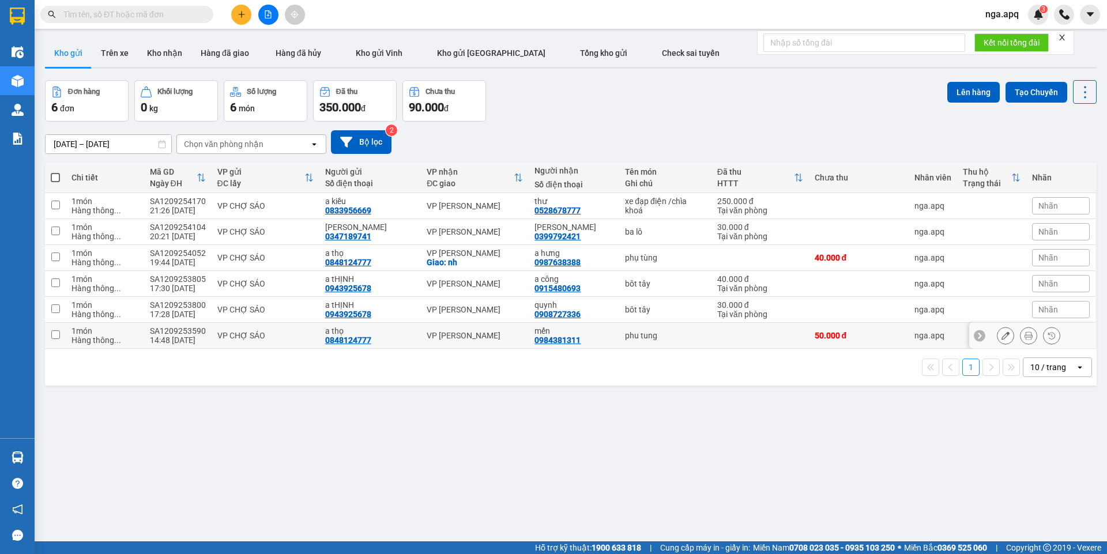
click at [55, 331] on input "checkbox" at bounding box center [55, 334] width 9 height 9
checkbox input "true"
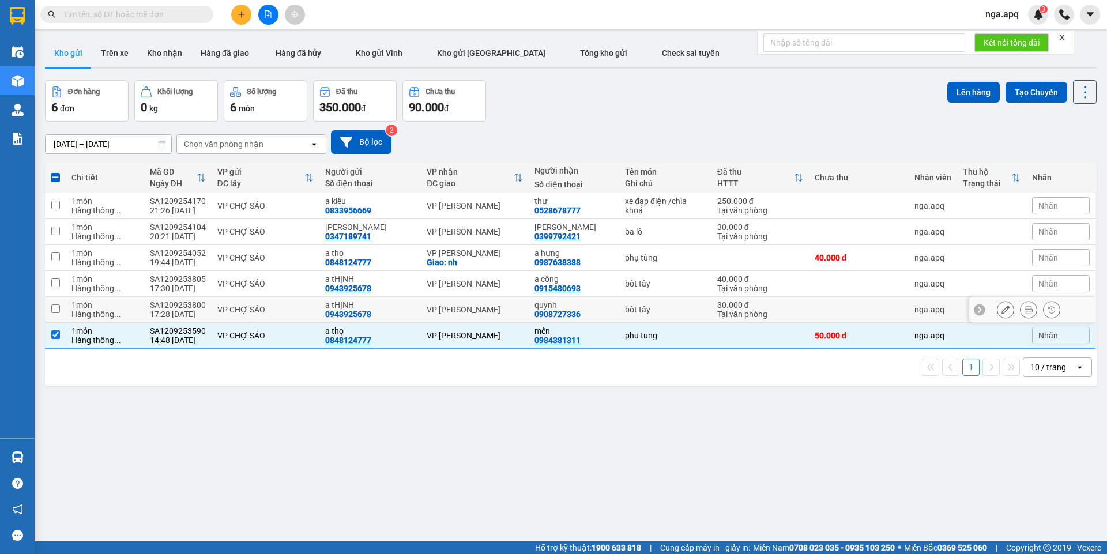
click at [58, 303] on td at bounding box center [55, 310] width 21 height 26
checkbox input "true"
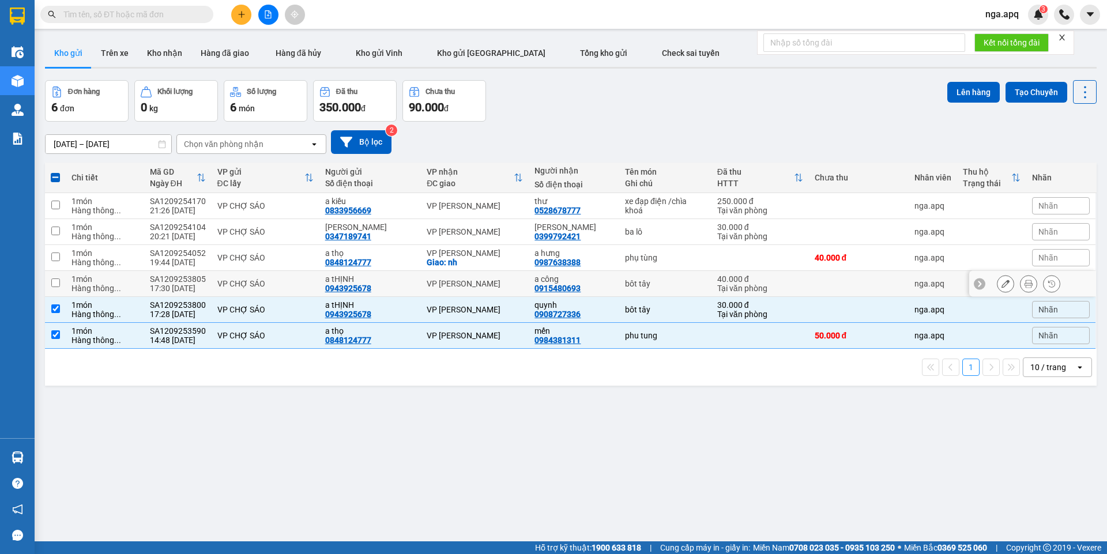
click at [55, 280] on input "checkbox" at bounding box center [55, 283] width 9 height 9
checkbox input "true"
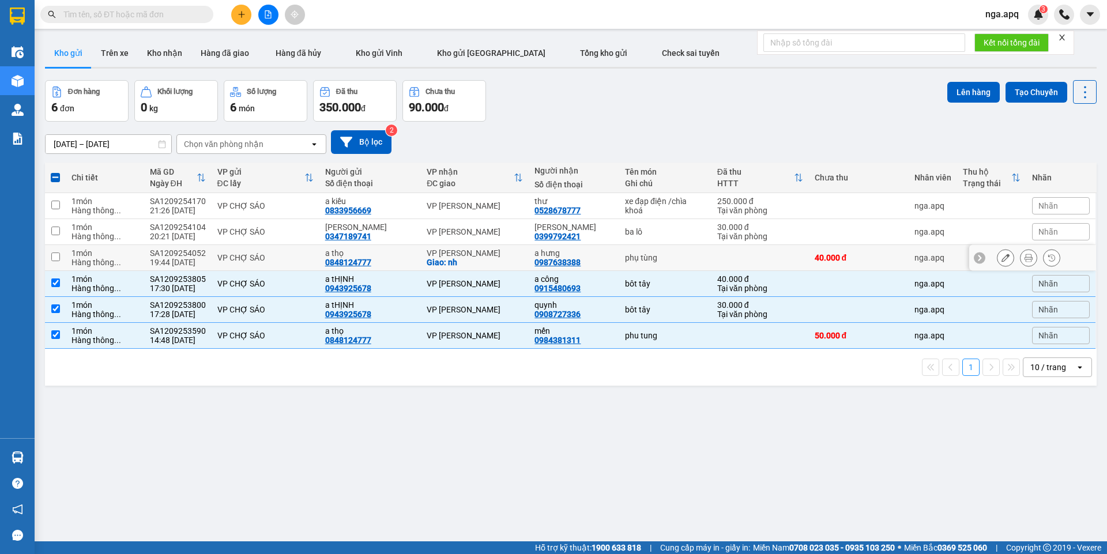
click at [57, 253] on input "checkbox" at bounding box center [55, 257] width 9 height 9
checkbox input "true"
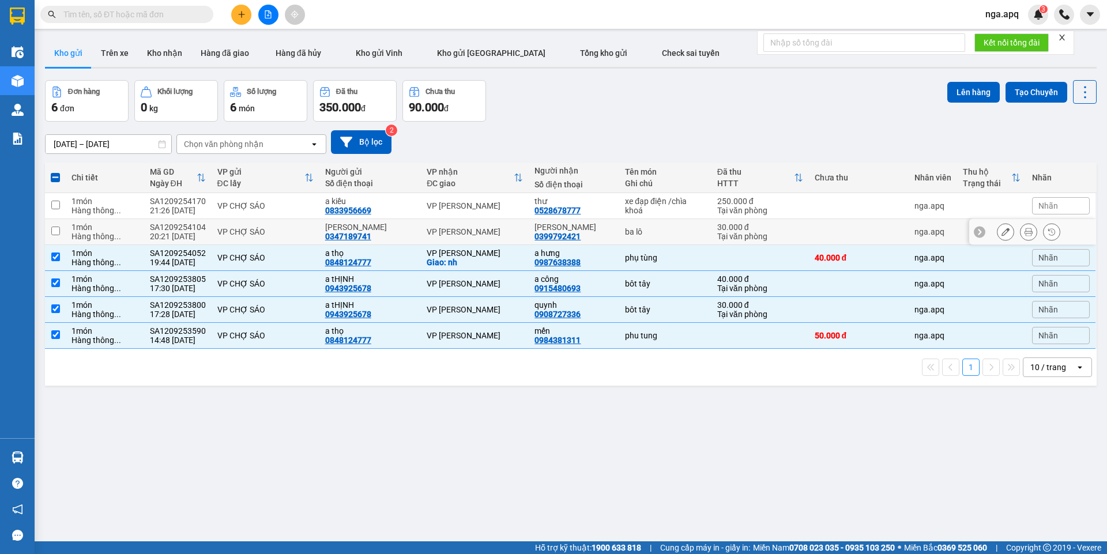
click at [58, 230] on input "checkbox" at bounding box center [55, 231] width 9 height 9
checkbox input "true"
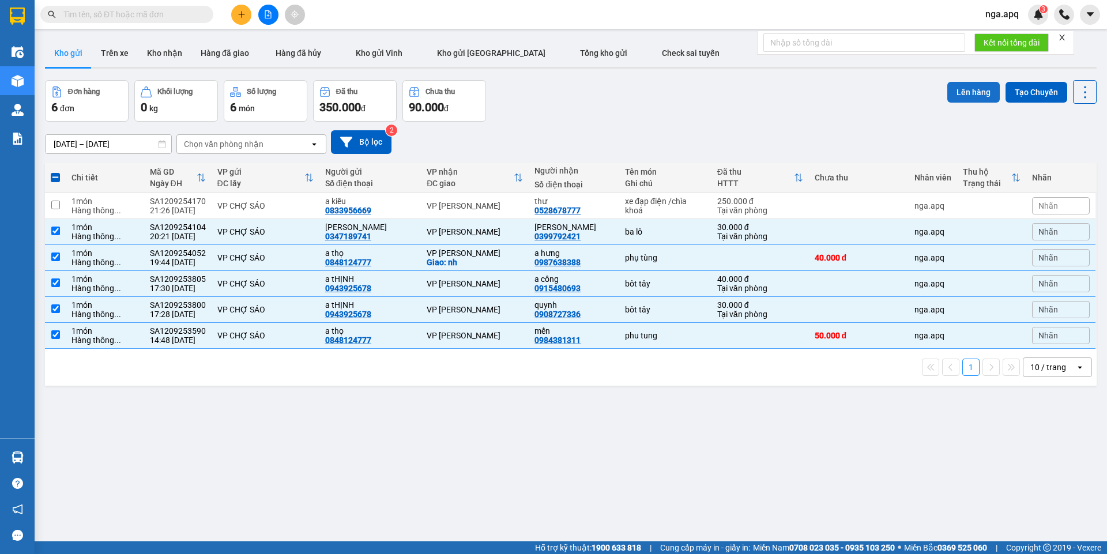
click at [960, 87] on button "Lên hàng" at bounding box center [974, 92] width 52 height 21
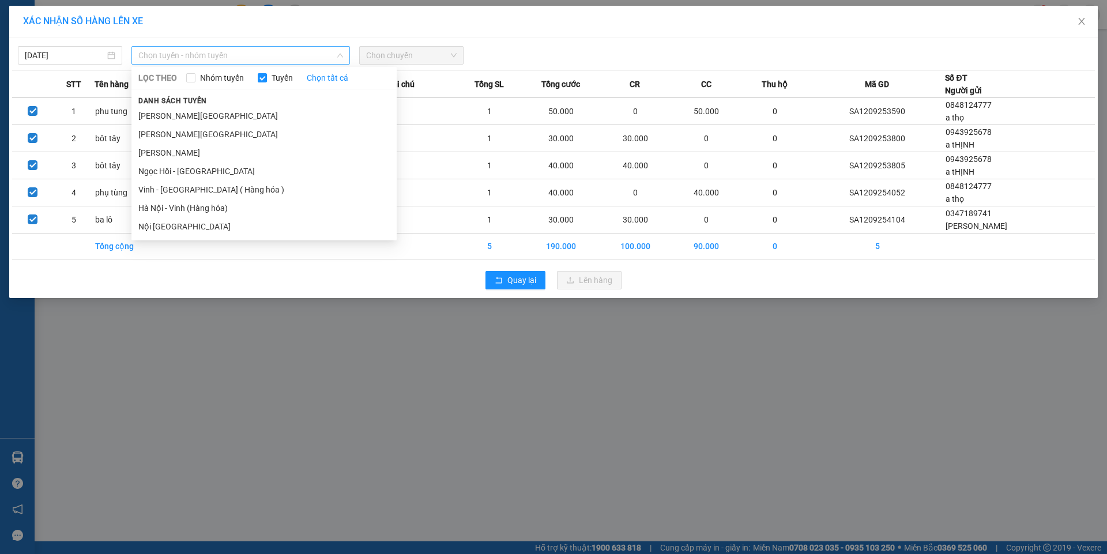
click at [221, 57] on span "Chọn tuyến - nhóm tuyến" at bounding box center [240, 55] width 205 height 17
click at [165, 190] on li "Vinh - [GEOGRAPHIC_DATA] ( Hàng hóa )" at bounding box center [263, 190] width 265 height 18
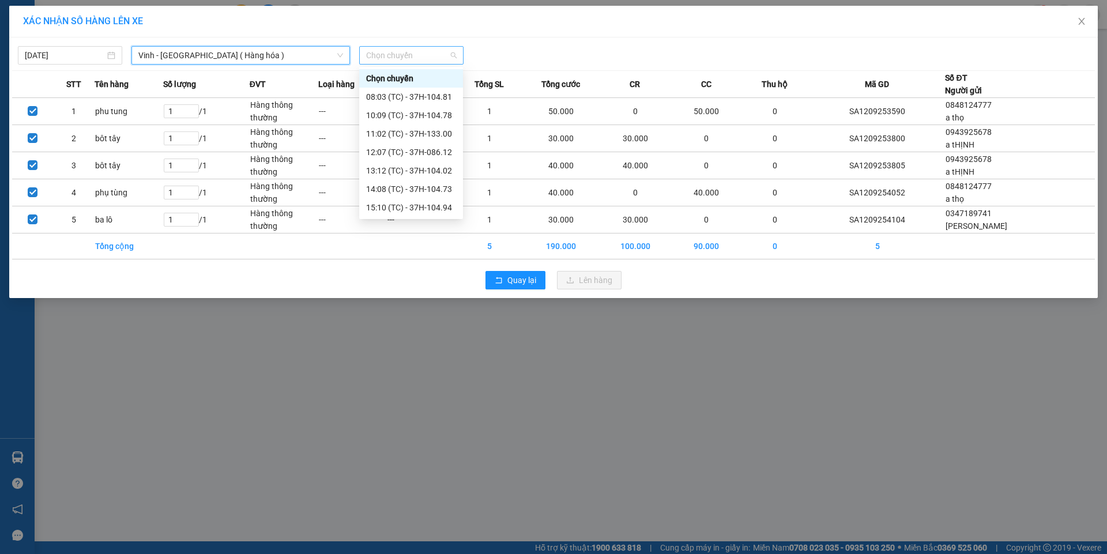
click at [409, 52] on span "Chọn chuyến" at bounding box center [411, 55] width 91 height 17
click at [389, 164] on div "23:03 (TC) - 37H-133.02" at bounding box center [411, 163] width 90 height 13
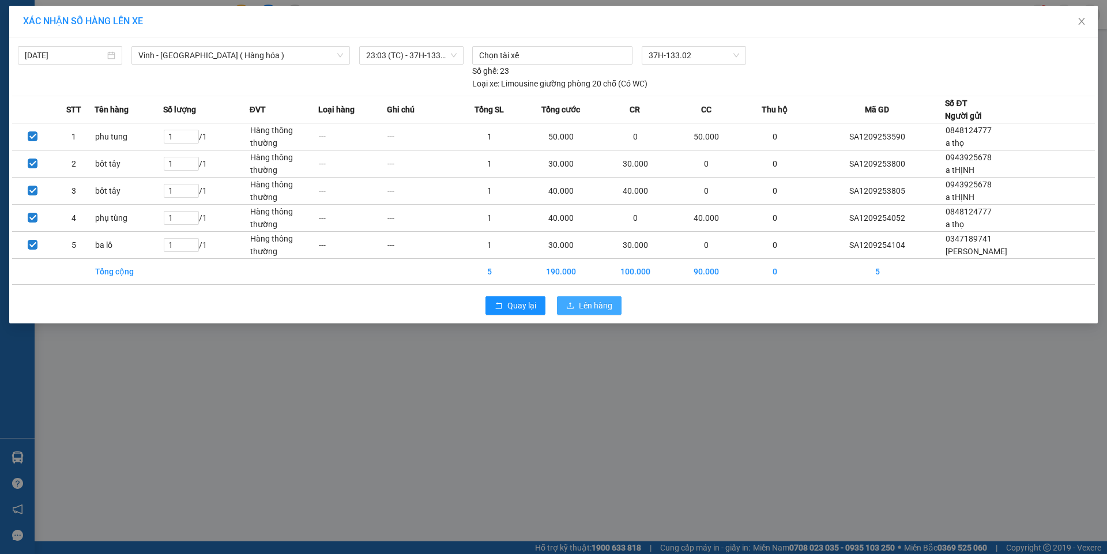
click at [578, 300] on button "Lên hàng" at bounding box center [589, 305] width 65 height 18
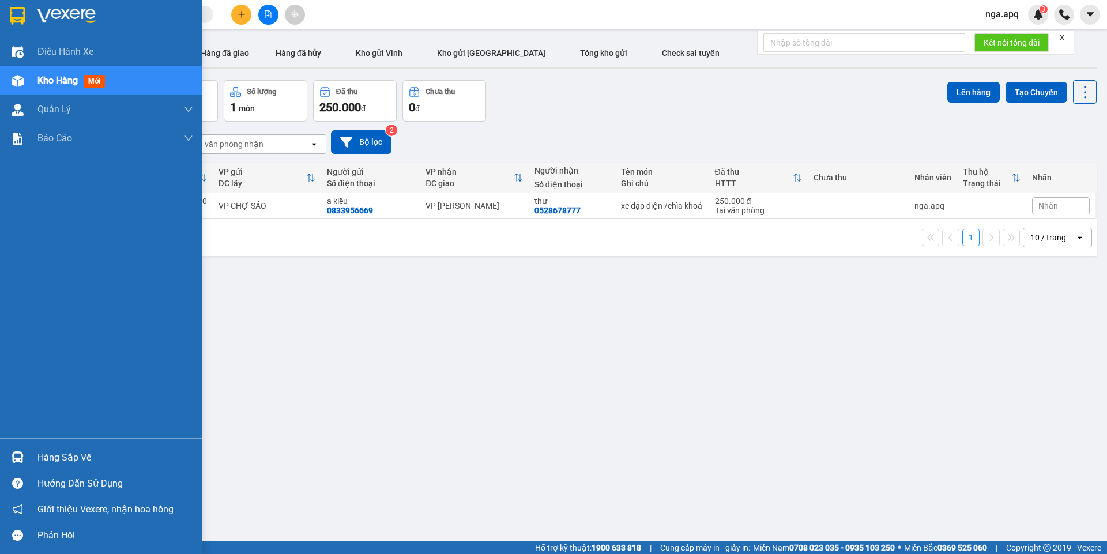
click at [16, 454] on img at bounding box center [18, 458] width 12 height 12
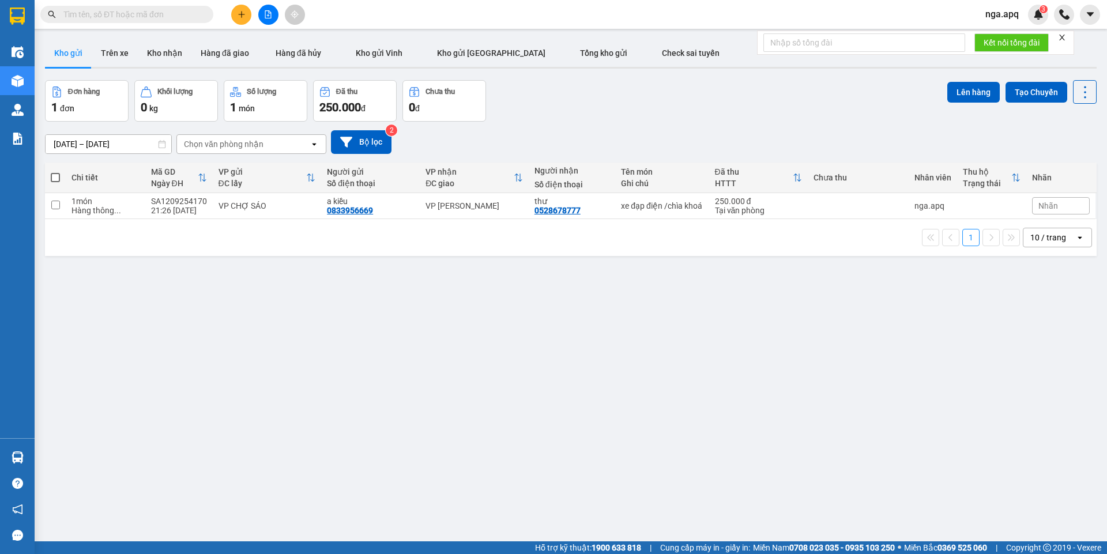
click at [756, 372] on section "Kết quả tìm kiếm ( 0 ) Bộ lọc No Data nga.apq 3 Điều hành xe Kho hàng mới Quản …" at bounding box center [553, 277] width 1107 height 554
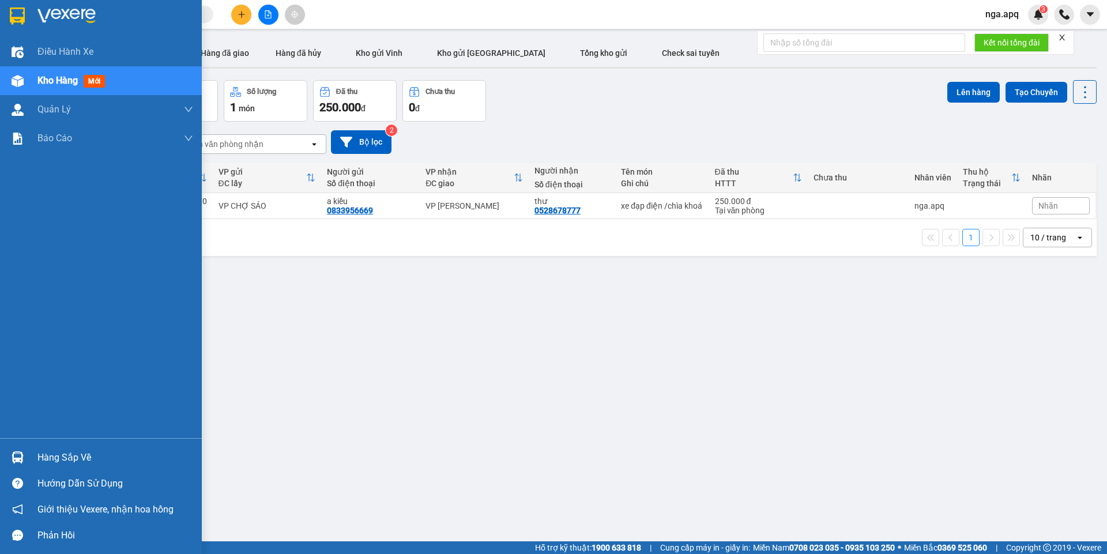
click at [17, 458] on img at bounding box center [18, 458] width 12 height 12
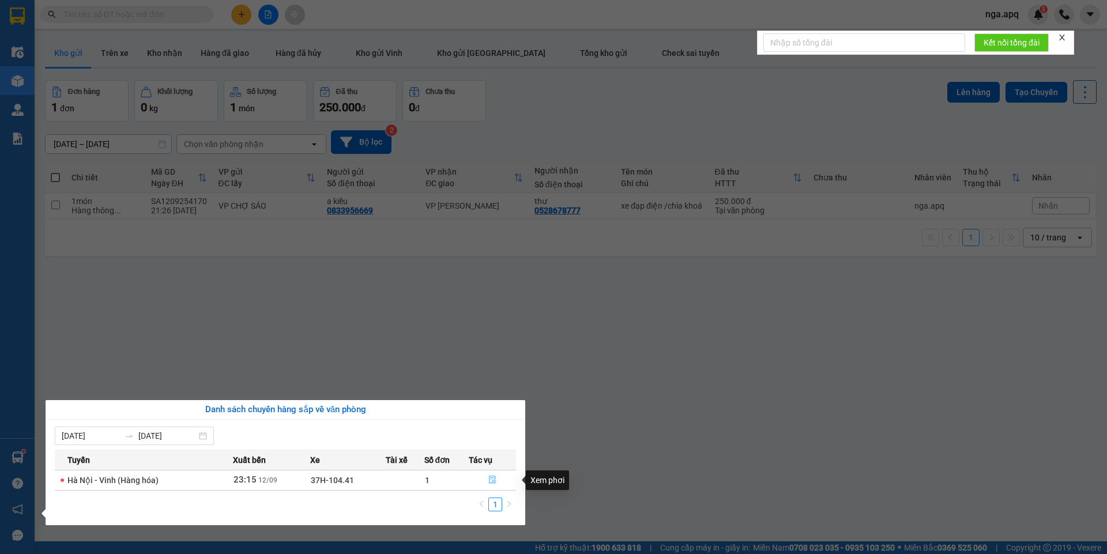
click at [493, 479] on icon "file-done" at bounding box center [492, 480] width 8 height 8
